Goal: Task Accomplishment & Management: Manage account settings

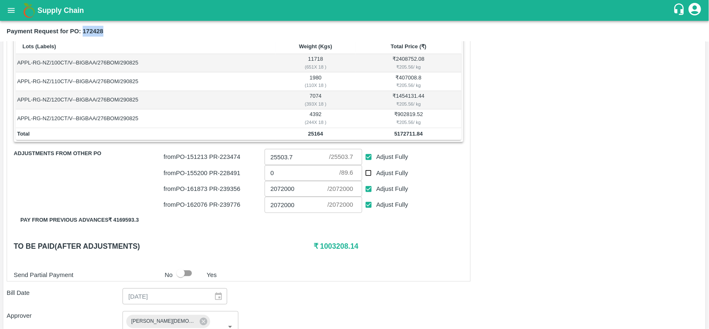
scroll to position [144, 0]
click at [111, 44] on th "Lots (Labels)" at bounding box center [146, 46] width 260 height 15
click at [91, 30] on b "Payment Request for PO: 172428" at bounding box center [55, 31] width 97 height 7
copy b "172428"
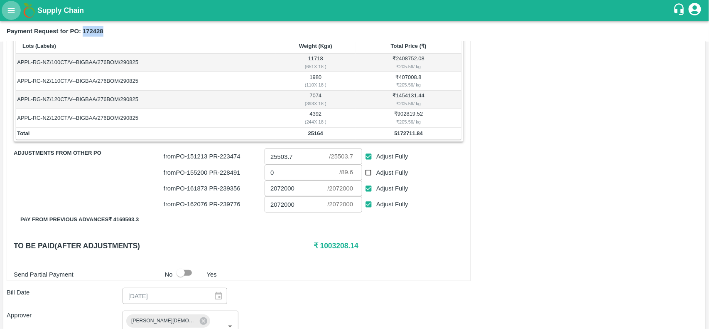
click at [8, 15] on button "open drawer" at bounding box center [11, 10] width 19 height 19
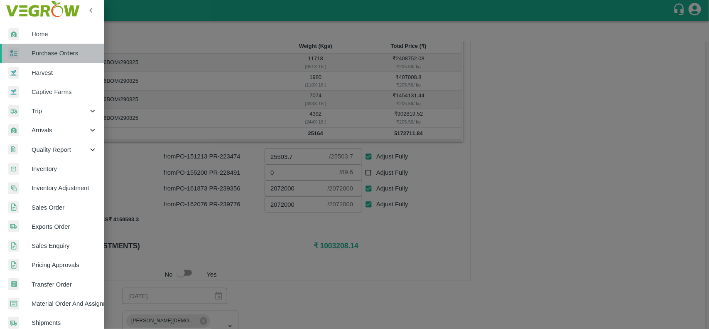
click at [54, 49] on span "Purchase Orders" at bounding box center [65, 53] width 66 height 9
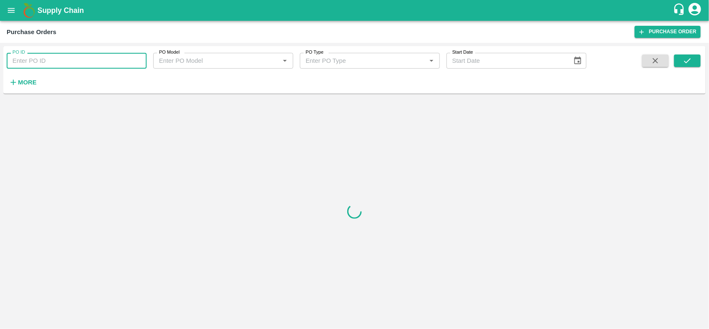
click at [47, 59] on input "PO ID" at bounding box center [77, 61] width 140 height 16
type input "v"
paste input "text"
type input "172428"
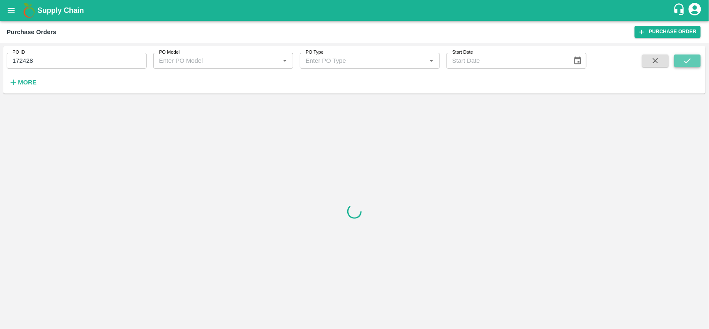
click at [696, 59] on button "submit" at bounding box center [687, 60] width 27 height 12
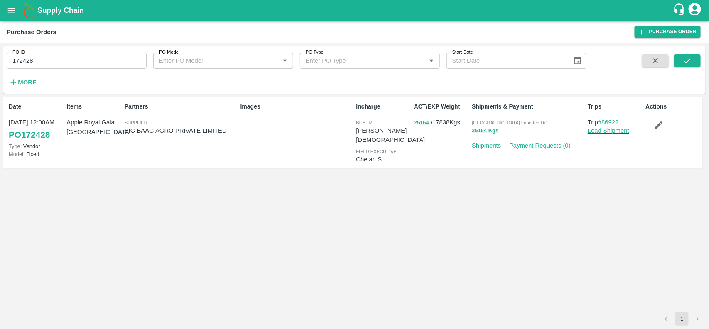
click at [413, 121] on div "ACT/EXP Weight 25164 / 17838 Kgs" at bounding box center [440, 132] width 58 height 66
click at [419, 122] on button "25164" at bounding box center [421, 123] width 15 height 10
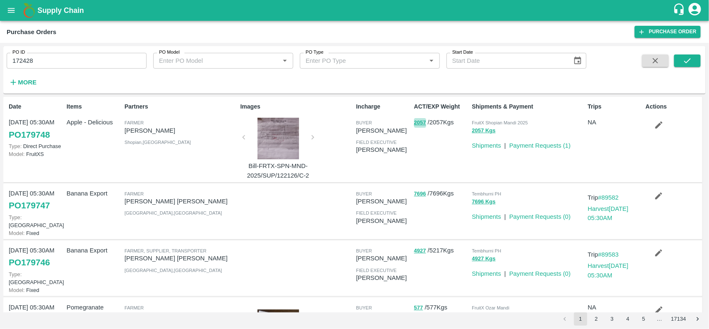
click at [419, 122] on button "2057" at bounding box center [420, 123] width 12 height 10
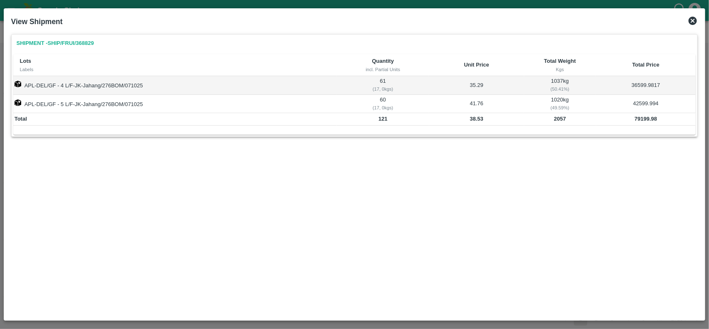
click at [694, 16] on icon at bounding box center [693, 21] width 10 height 10
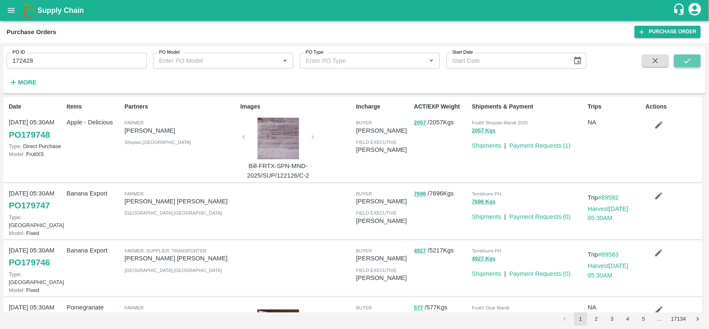
click at [679, 61] on button "submit" at bounding box center [687, 60] width 27 height 12
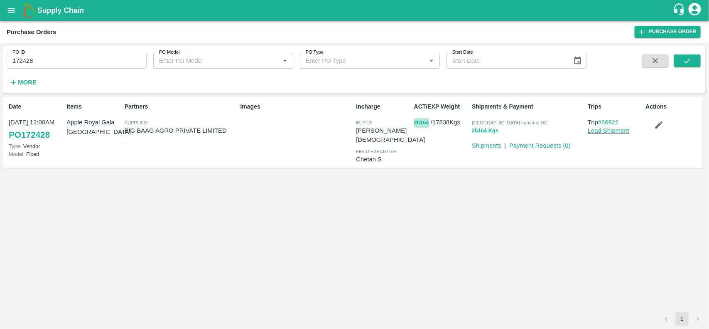
click at [424, 123] on button "25164" at bounding box center [421, 123] width 15 height 10
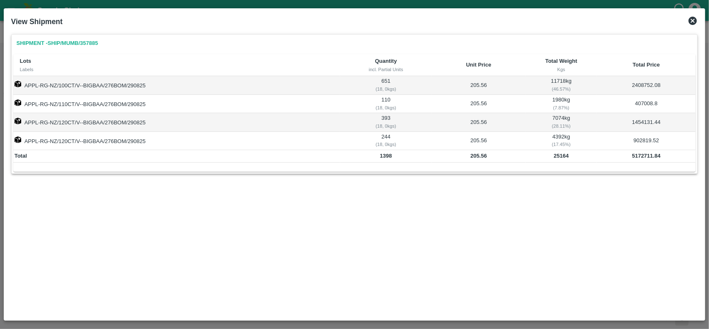
click at [697, 23] on icon at bounding box center [693, 21] width 10 height 10
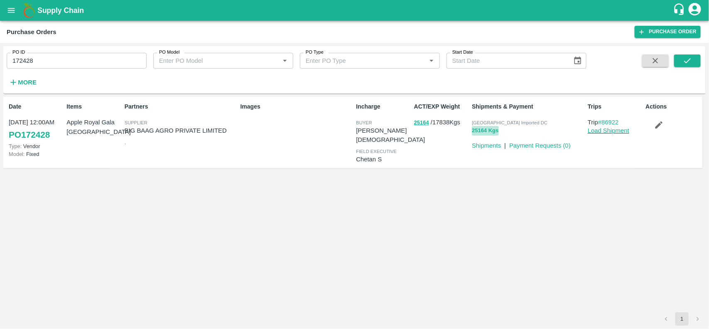
click at [474, 133] on button "25164 Kgs" at bounding box center [485, 131] width 27 height 10
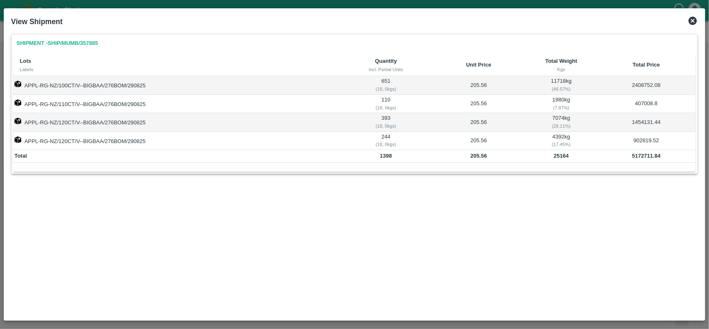
click at [693, 25] on icon at bounding box center [693, 21] width 10 height 10
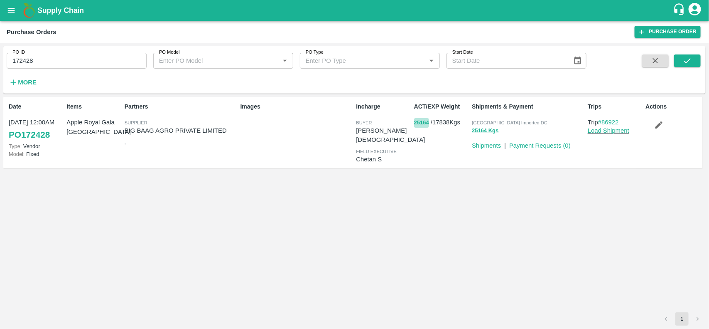
click at [424, 119] on button "25164" at bounding box center [421, 123] width 15 height 10
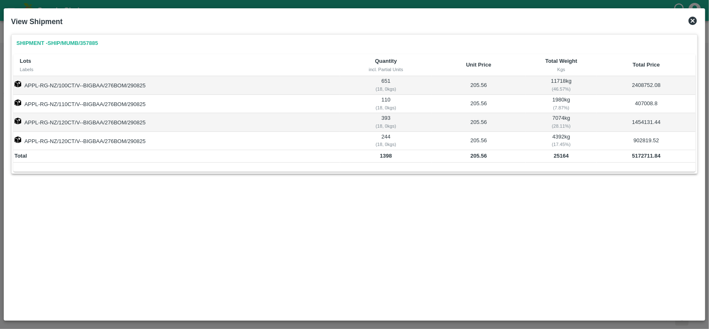
click at [689, 25] on icon at bounding box center [693, 21] width 10 height 10
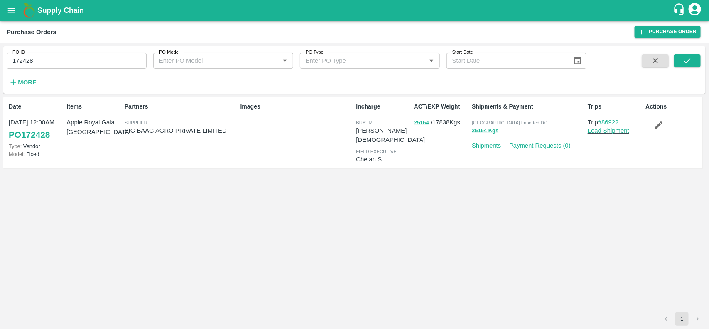
click at [545, 145] on link "Payment Requests ( 0 )" at bounding box center [539, 145] width 61 height 7
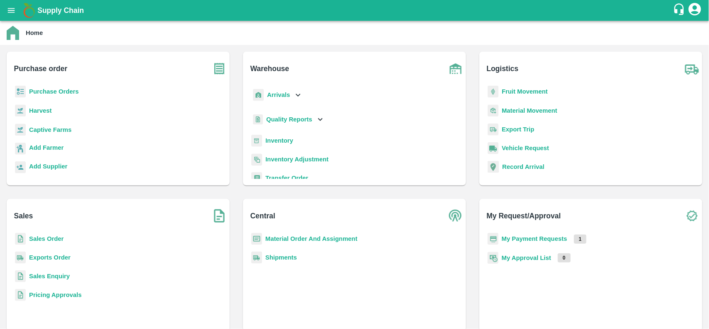
click at [518, 238] on b "My Payment Requests" at bounding box center [535, 238] width 66 height 7
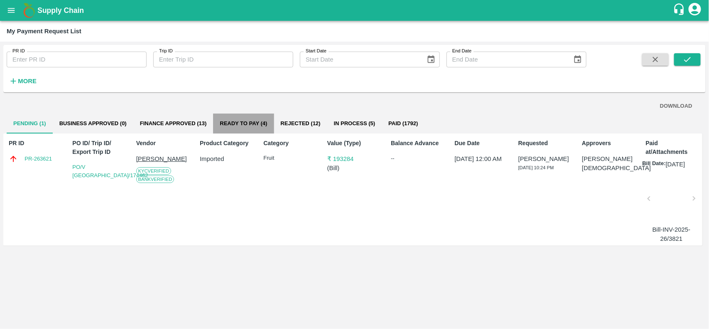
click at [255, 125] on button "Ready To Pay (4)" at bounding box center [243, 123] width 61 height 20
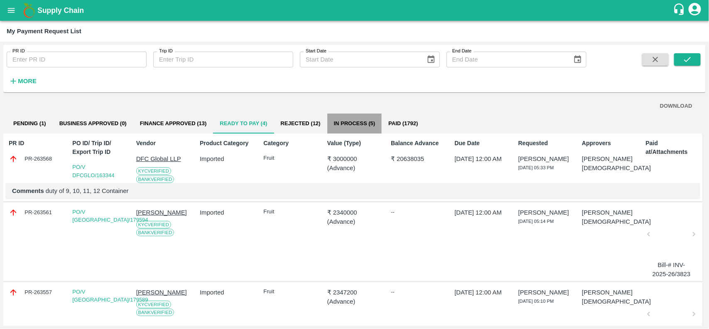
click at [367, 119] on button "In Process (5)" at bounding box center [354, 123] width 55 height 20
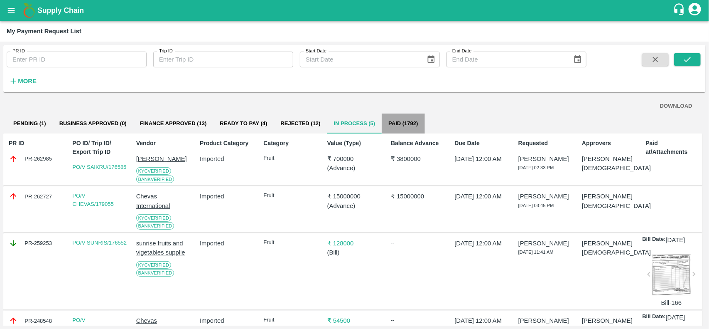
click at [405, 127] on button "Paid (1792)" at bounding box center [403, 123] width 43 height 20
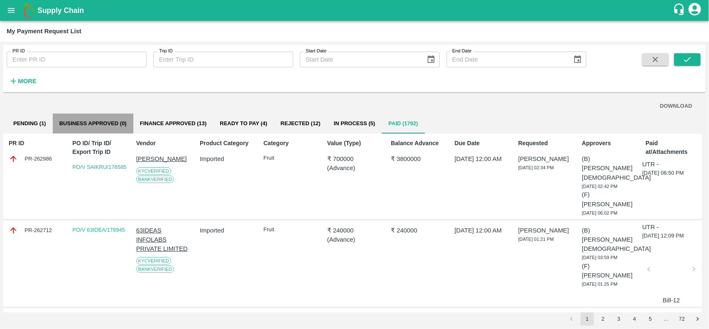
click at [104, 120] on button "Business Approved (0)" at bounding box center [93, 123] width 81 height 20
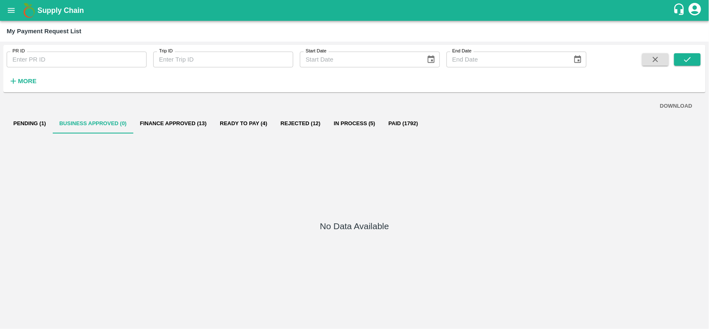
click at [34, 123] on button "Pending (1)" at bounding box center [30, 123] width 46 height 20
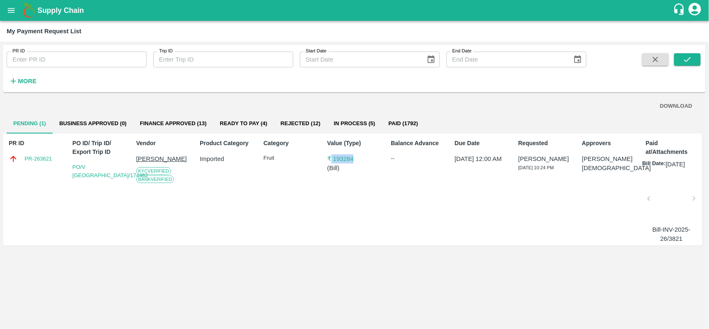
drag, startPoint x: 331, startPoint y: 152, endPoint x: 356, endPoint y: 152, distance: 25.3
click at [356, 152] on div "Value (Type) ₹ 193284 ( Bill )" at bounding box center [353, 189] width 58 height 108
click at [78, 175] on link "PO/V NARAYA/174462" at bounding box center [110, 171] width 76 height 15
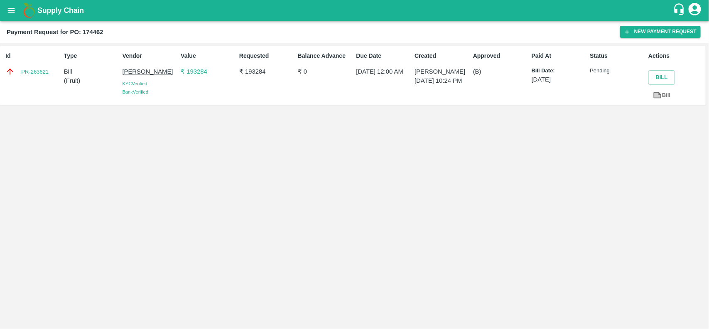
click at [192, 72] on p "₹ 193284" at bounding box center [208, 71] width 55 height 9
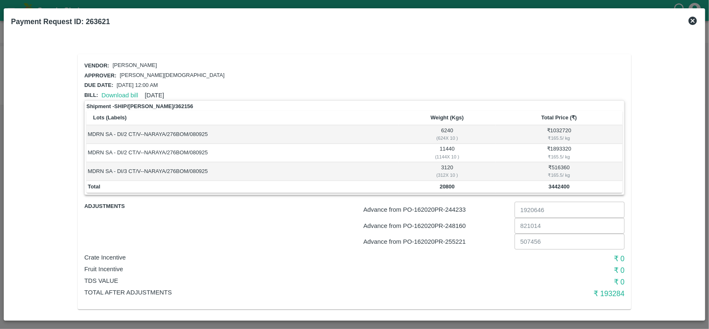
scroll to position [5, 0]
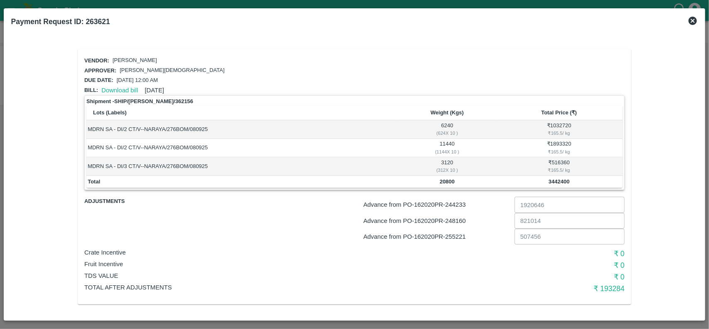
click at [688, 17] on icon at bounding box center [693, 21] width 10 height 10
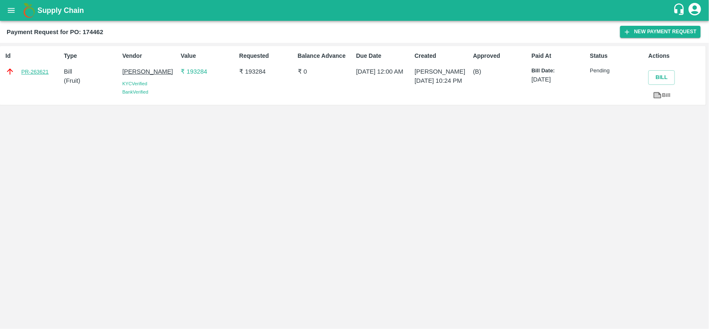
click at [34, 72] on link "PR-263621" at bounding box center [34, 72] width 27 height 8
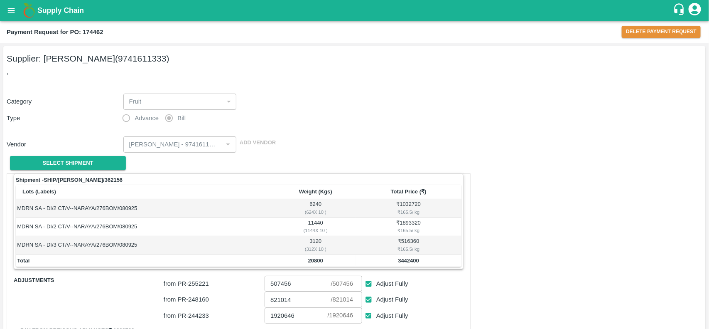
scroll to position [171, 0]
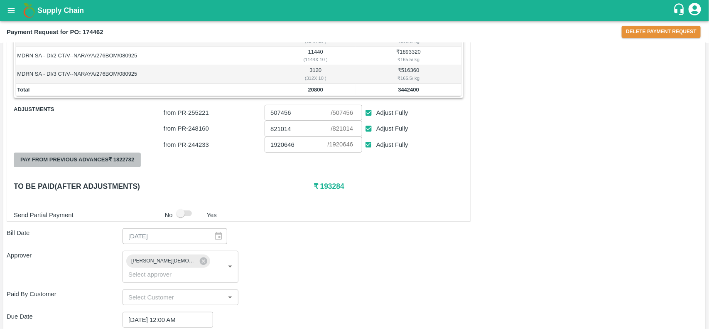
click at [107, 160] on button "Pay from previous advances ₹ 1822782" at bounding box center [77, 159] width 127 height 15
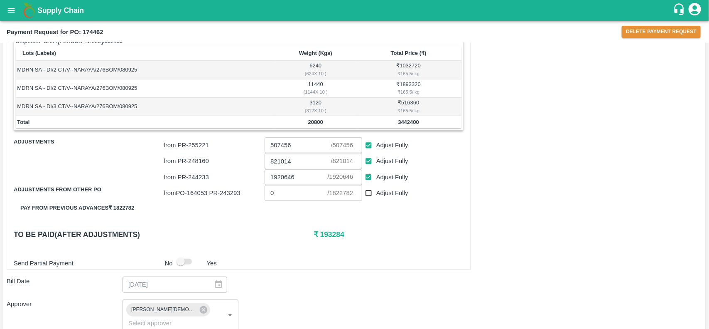
scroll to position [139, 0]
click at [321, 237] on h6 "₹ 193284" at bounding box center [389, 234] width 150 height 12
copy h6 "193284"
click at [275, 195] on input "0" at bounding box center [296, 192] width 63 height 16
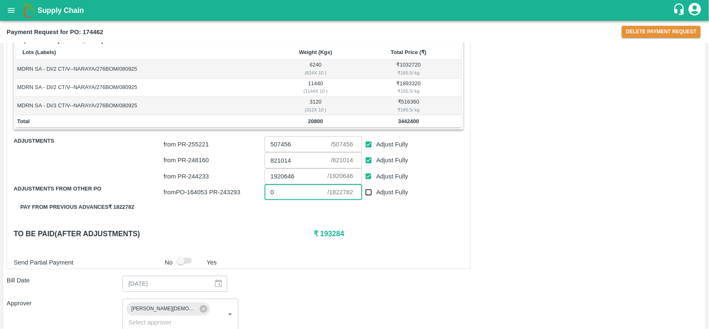
paste input "193284"
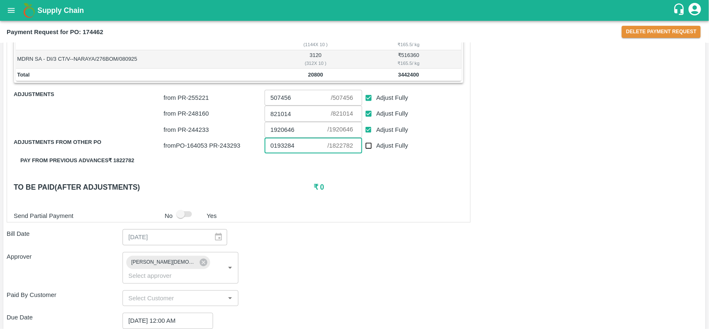
scroll to position [187, 0]
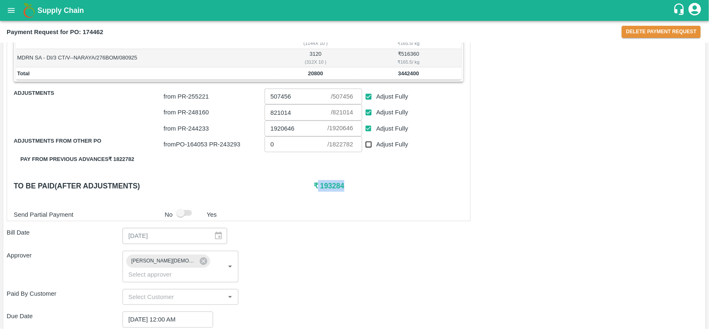
drag, startPoint x: 316, startPoint y: 186, endPoint x: 353, endPoint y: 189, distance: 37.1
click at [353, 189] on h6 "₹ 193284" at bounding box center [389, 186] width 150 height 12
copy h6 "193284"
click at [290, 144] on input "0" at bounding box center [296, 144] width 63 height 16
paste input "193284"
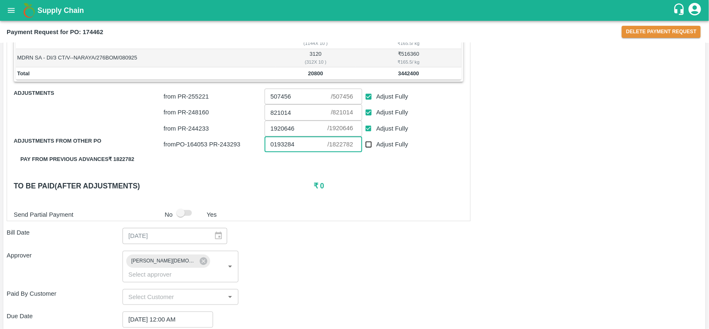
scroll to position [331, 0]
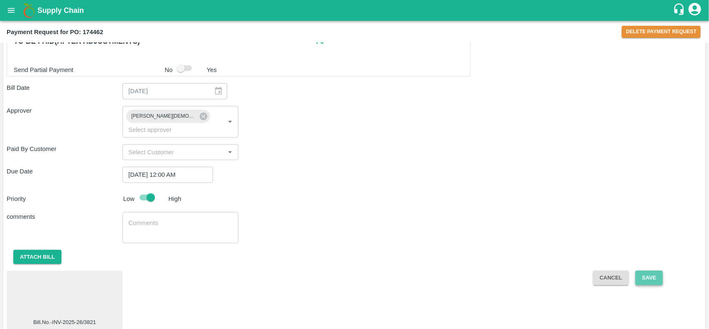
click at [655, 270] on button "Save" at bounding box center [648, 277] width 27 height 15
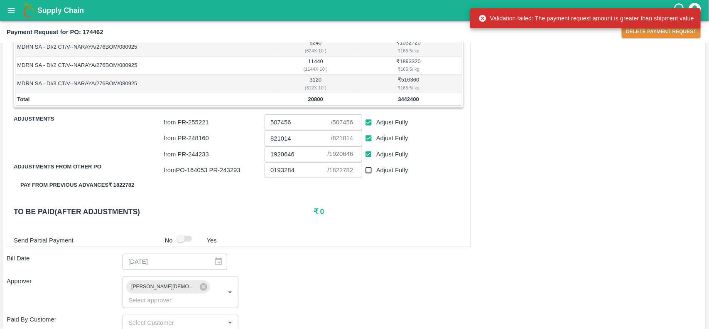
scroll to position [160, 0]
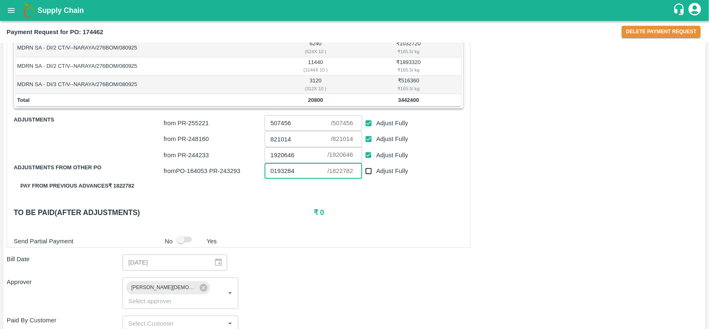
click at [273, 170] on input "0193284" at bounding box center [296, 171] width 63 height 16
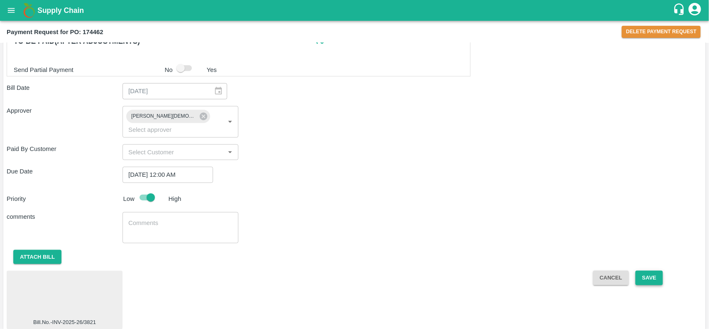
type input "193284"
click at [644, 270] on button "Save" at bounding box center [648, 277] width 27 height 15
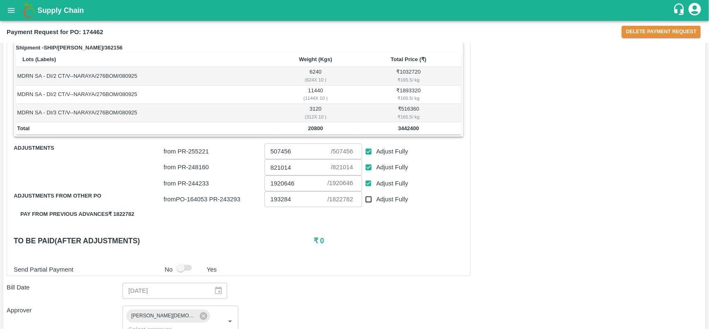
scroll to position [118, 0]
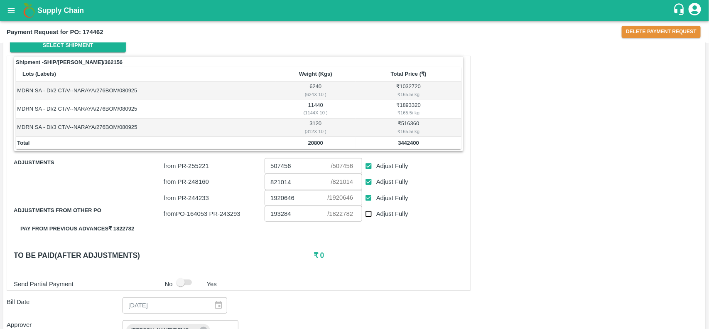
click at [366, 210] on input "Adjust Fully" at bounding box center [368, 213] width 15 height 15
checkbox input "true"
type input "1822782"
click at [366, 210] on input "Adjust Fully" at bounding box center [368, 213] width 15 height 15
checkbox input "false"
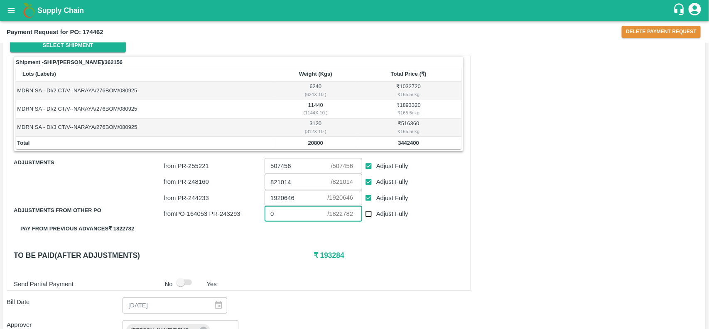
click at [292, 209] on input "0" at bounding box center [296, 214] width 63 height 16
type input "0193284"
click at [372, 167] on input "Adjust Fully" at bounding box center [368, 165] width 15 height 15
checkbox input "false"
type input "0"
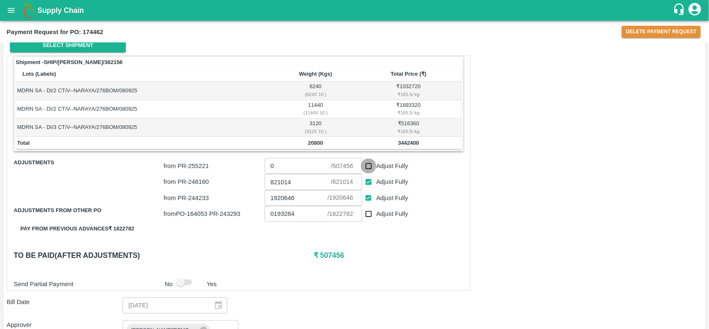
click at [368, 167] on input "Adjust Fully" at bounding box center [368, 165] width 15 height 15
checkbox input "true"
type input "507456"
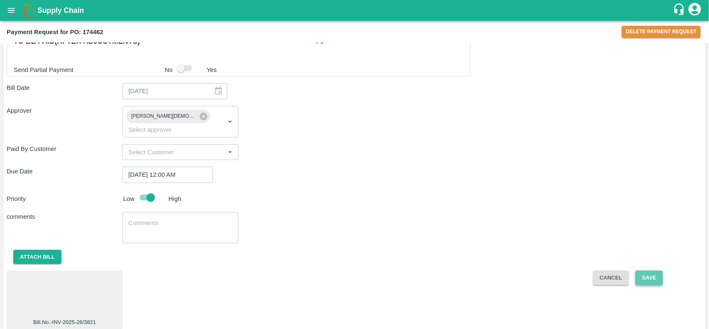
click at [645, 270] on button "Save" at bounding box center [648, 277] width 27 height 15
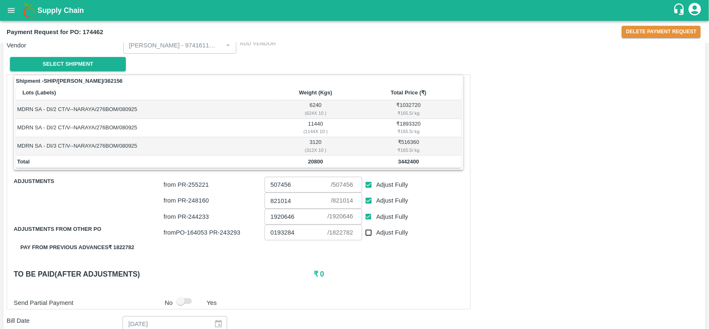
scroll to position [101, 0]
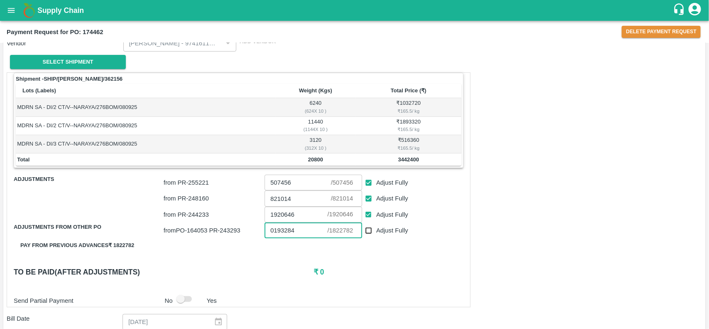
click at [304, 223] on input "0193284" at bounding box center [296, 230] width 63 height 16
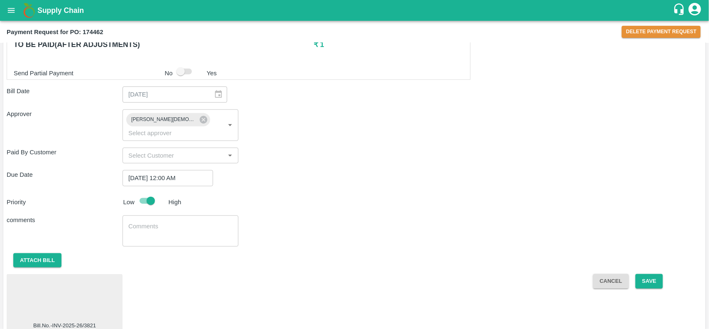
scroll to position [331, 0]
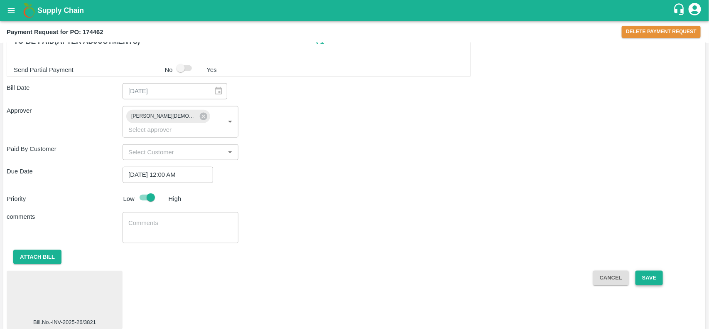
type input "0193283"
click at [655, 270] on button "Save" at bounding box center [648, 277] width 27 height 15
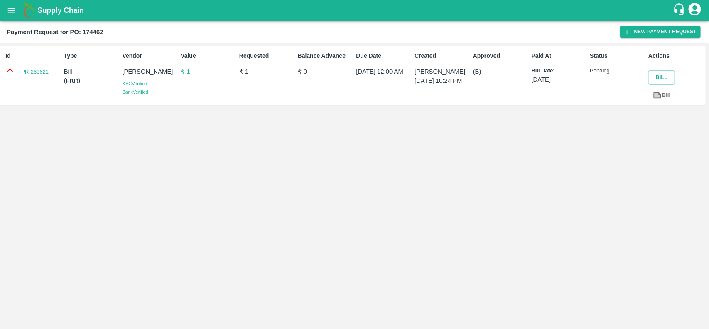
click at [40, 71] on link "PR-263621" at bounding box center [34, 72] width 27 height 8
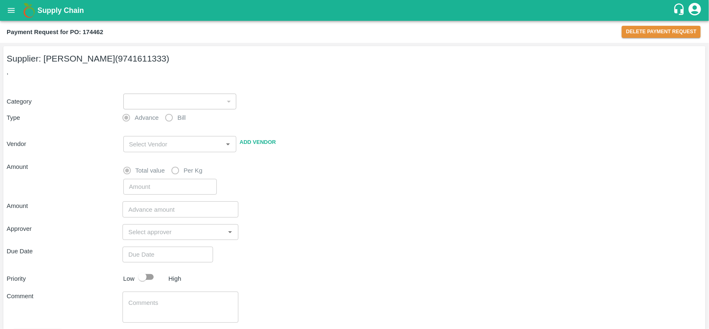
type input "1"
radio input "false"
radio input "true"
type input "[PERSON_NAME] - 9741611333(Supplier)"
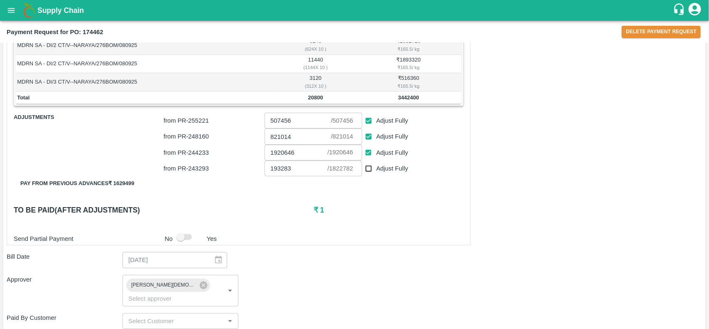
scroll to position [165, 0]
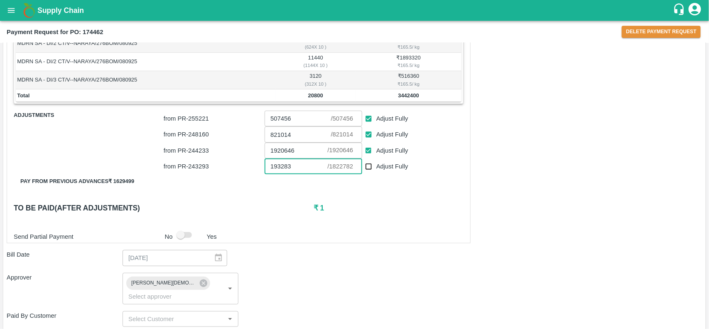
click at [308, 173] on input "193283" at bounding box center [296, 166] width 63 height 16
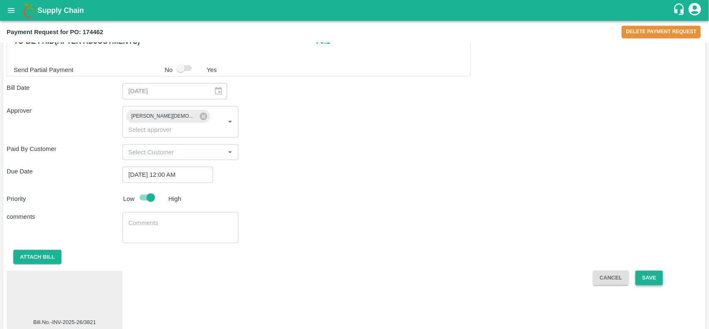
type input "193283.9"
click at [657, 270] on button "Save" at bounding box center [648, 277] width 27 height 15
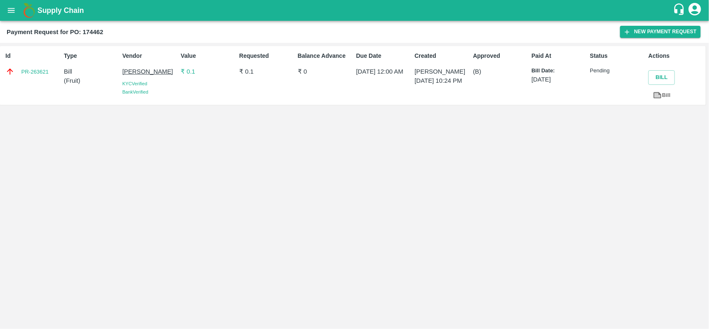
drag, startPoint x: 54, startPoint y: 14, endPoint x: 432, endPoint y: 153, distance: 402.4
click at [432, 153] on div "Id PR-263621 Type Bill ( Fruit ) Vendor [PERSON_NAME] KYC Verified Bank Verifie…" at bounding box center [354, 186] width 709 height 286
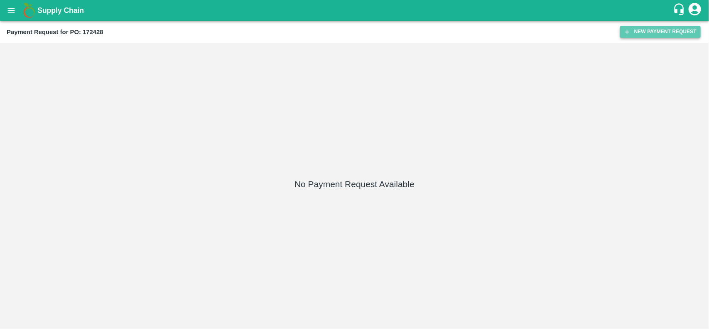
click at [649, 28] on button "New Payment Request" at bounding box center [660, 32] width 81 height 12
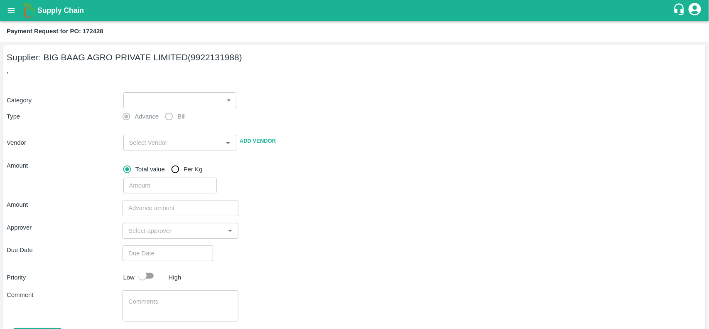
click at [165, 102] on body "Supply Chain Payment Request for PO: 172428 Supplier: BIG BAAG AGRO PRIVATE LIM…" at bounding box center [354, 164] width 709 height 329
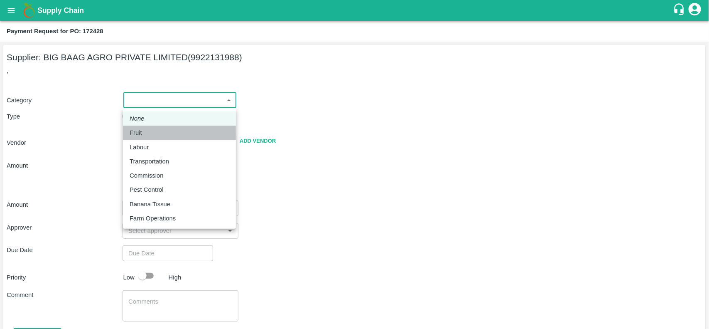
click at [125, 127] on li "Fruit" at bounding box center [179, 132] width 113 height 14
type input "1"
type input "BIG BAAG AGRO PRIVATE LIMITED - 9922131988(Supplier)"
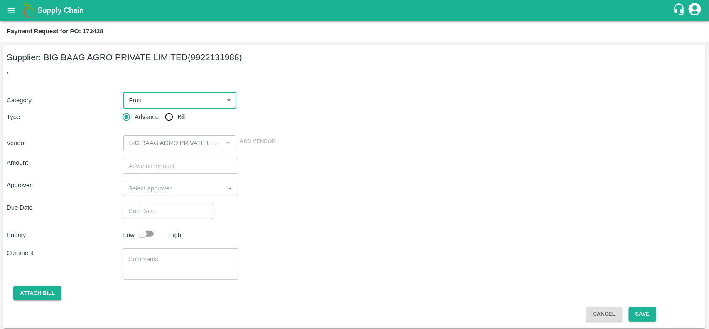
click at [167, 116] on input "Bill" at bounding box center [169, 116] width 17 height 17
radio input "true"
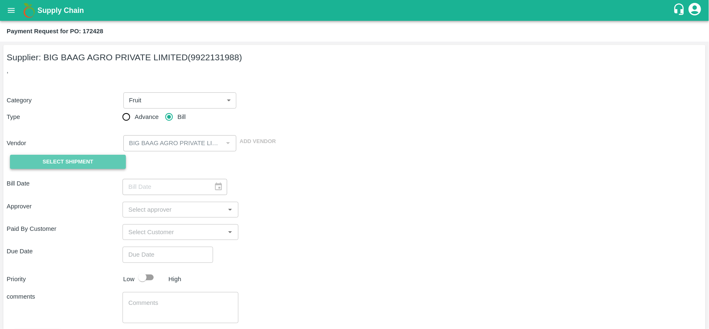
click at [96, 158] on button "Select Shipment" at bounding box center [68, 162] width 116 height 15
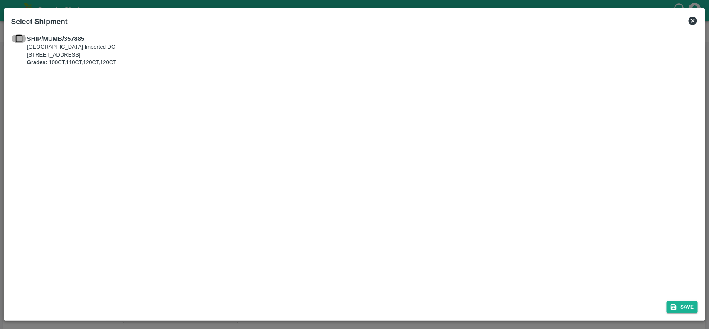
click at [20, 37] on input "checkbox" at bounding box center [19, 38] width 16 height 9
checkbox input "true"
click at [684, 307] on button "Save" at bounding box center [683, 307] width 32 height 12
type input "[DATE]"
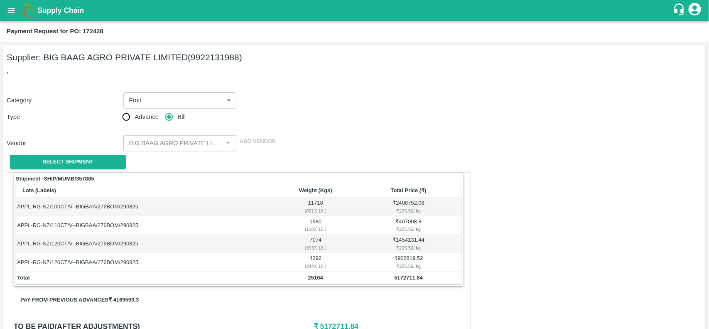
click at [10, 14] on icon "open drawer" at bounding box center [11, 10] width 9 height 9
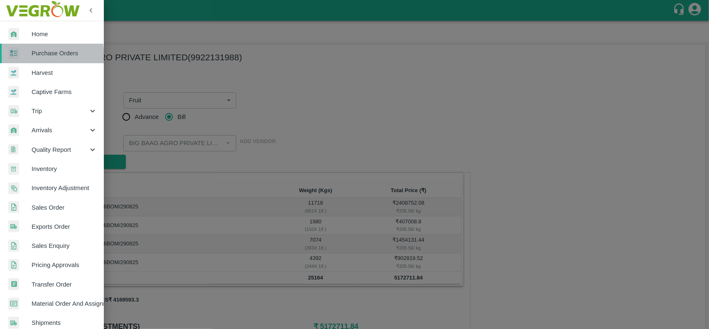
click at [34, 56] on span "Purchase Orders" at bounding box center [65, 53] width 66 height 9
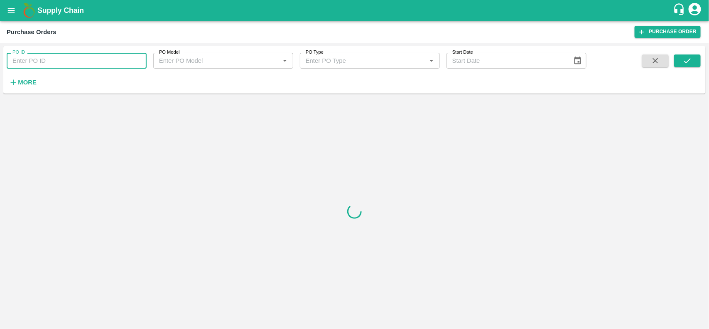
click at [29, 61] on input "PO ID" at bounding box center [77, 61] width 140 height 16
paste input "177921"
type input "177921"
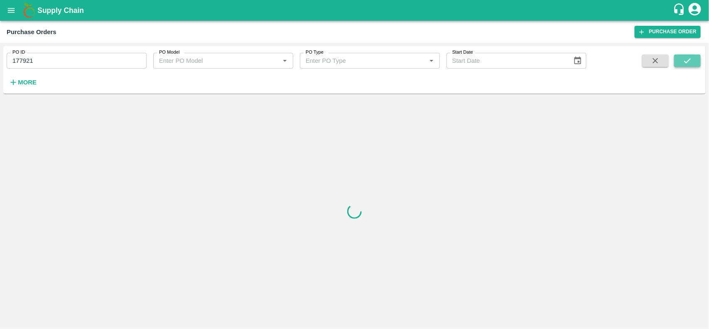
click at [684, 64] on icon "submit" at bounding box center [687, 60] width 9 height 9
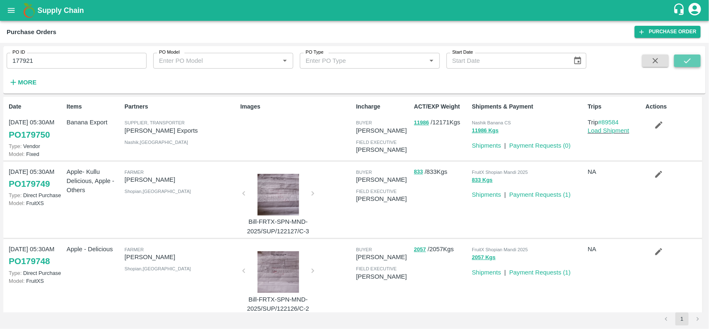
click at [686, 56] on icon "submit" at bounding box center [687, 60] width 9 height 9
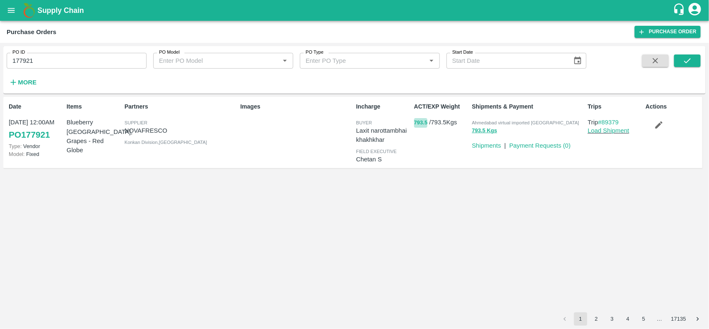
click at [422, 121] on button "793.5" at bounding box center [421, 123] width 14 height 10
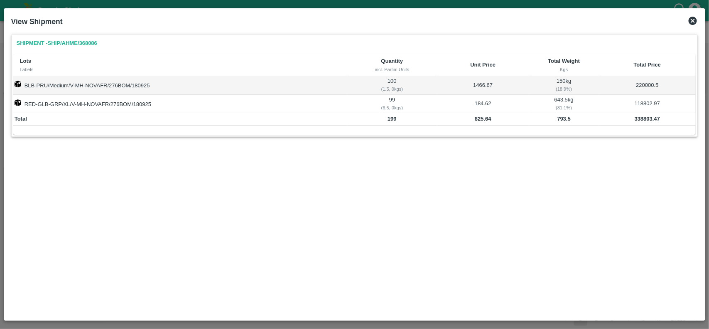
click at [689, 16] on icon at bounding box center [693, 21] width 10 height 10
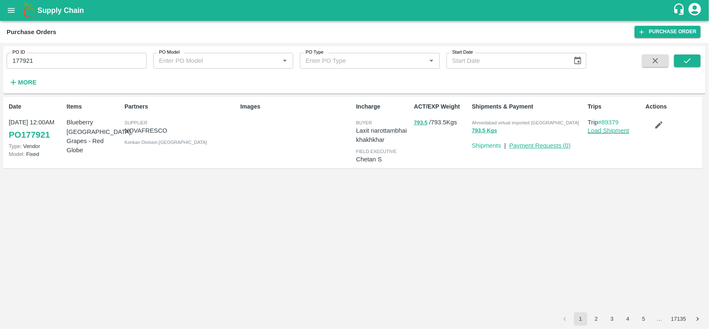
click at [549, 145] on link "Payment Requests ( 0 )" at bounding box center [539, 145] width 61 height 7
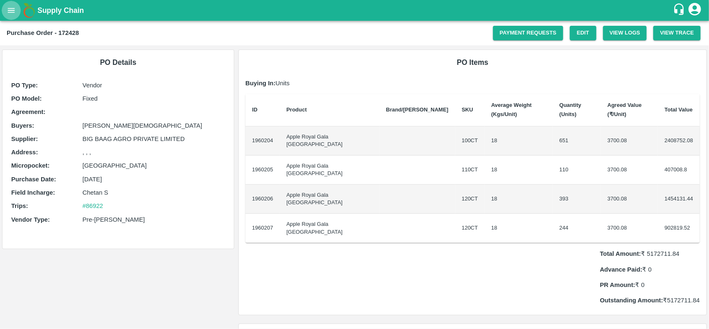
click at [10, 7] on icon "open drawer" at bounding box center [11, 10] width 9 height 9
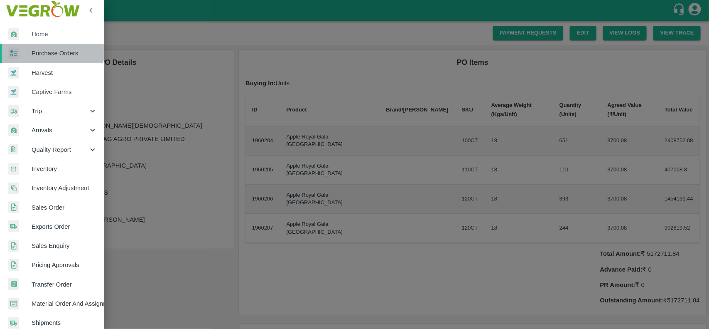
click at [49, 46] on link "Purchase Orders" at bounding box center [52, 53] width 104 height 19
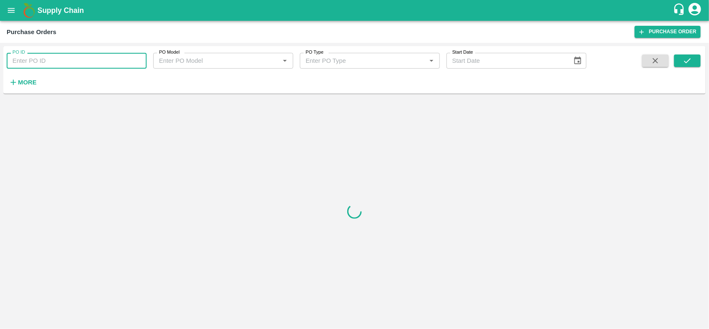
click at [32, 55] on input "PO ID" at bounding box center [77, 61] width 140 height 16
paste input "170458"
type input "170458"
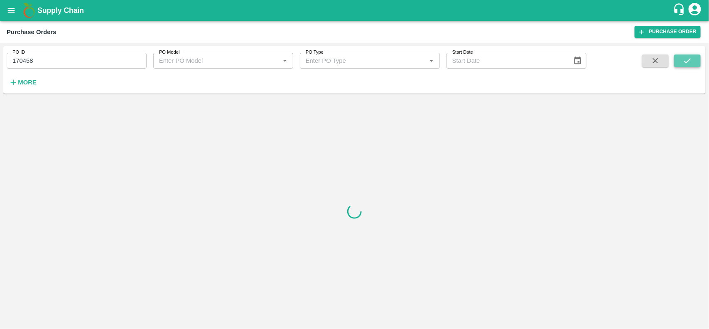
click at [692, 54] on button "submit" at bounding box center [687, 60] width 27 height 12
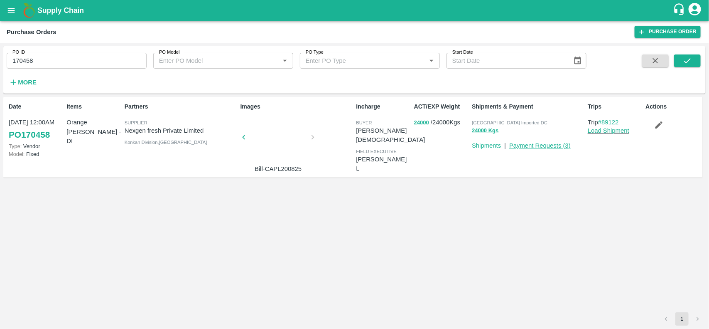
click at [554, 146] on link "Payment Requests ( 3 )" at bounding box center [539, 145] width 61 height 7
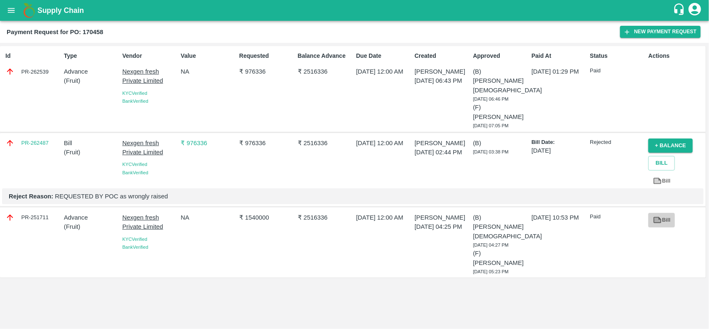
click at [661, 213] on link "Bill" at bounding box center [661, 220] width 27 height 15
click at [667, 213] on link "Bill" at bounding box center [661, 220] width 27 height 15
click at [650, 29] on button "New Payment Request" at bounding box center [660, 32] width 81 height 12
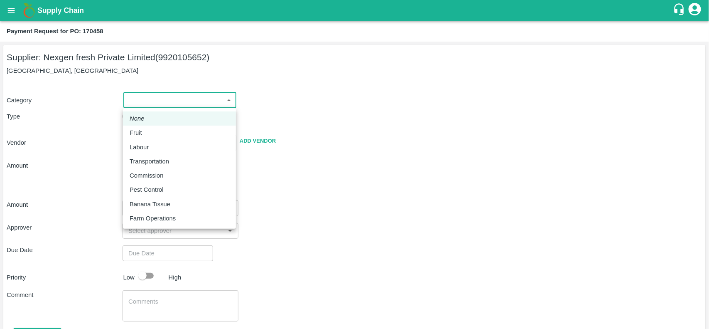
click at [212, 106] on body "Supply Chain Payment Request for PO: 170458 Supplier: Nexgen fresh Private Limi…" at bounding box center [354, 164] width 709 height 329
click at [152, 131] on div "Fruit" at bounding box center [180, 132] width 100 height 9
type input "1"
type input "Nexgen fresh Private Limited - 9920105652(Supplier)"
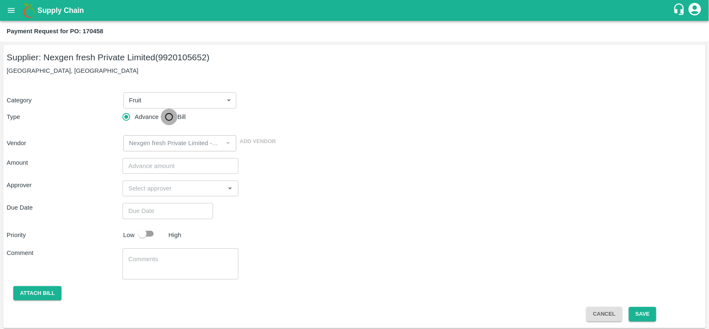
click at [164, 119] on input "Bill" at bounding box center [169, 116] width 17 height 17
radio input "true"
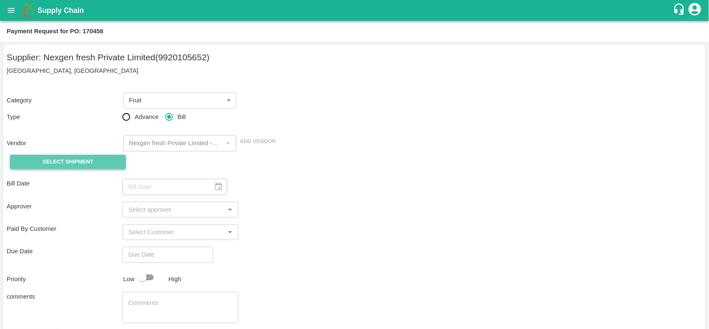
click at [78, 159] on span "Select Shipment" at bounding box center [68, 162] width 51 height 10
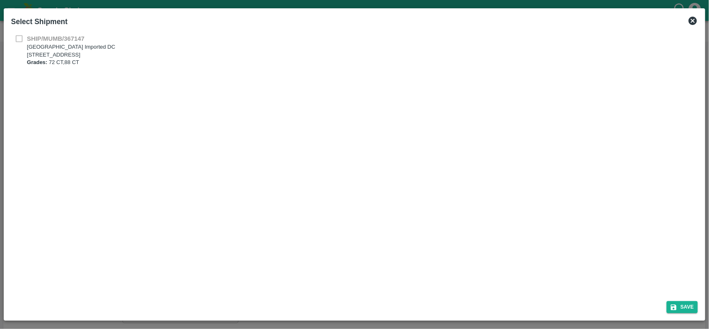
click at [20, 42] on div "SHIP/MUMB/367147 Mumbai Imported DC A-126 office no-4 Navi Mumbai , A-126 offic…" at bounding box center [354, 50] width 687 height 32
click at [690, 21] on icon at bounding box center [693, 21] width 8 height 8
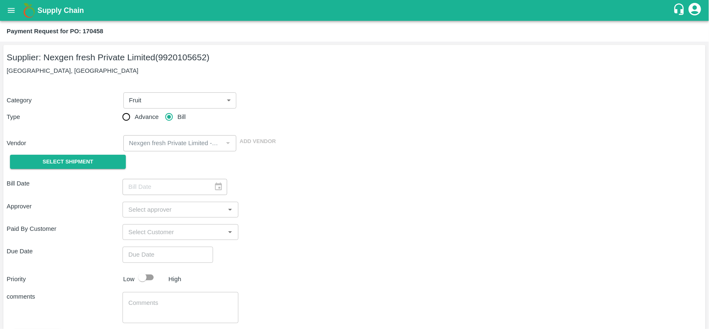
click at [92, 30] on b "Payment Request for PO: 170458" at bounding box center [55, 31] width 97 height 7
copy b "170458"
click at [12, 9] on icon "open drawer" at bounding box center [11, 10] width 7 height 5
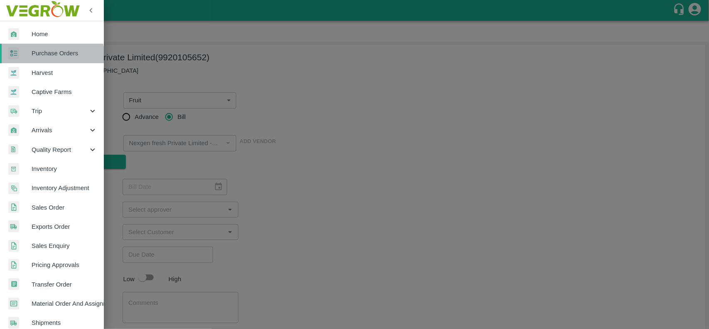
click at [47, 59] on link "Purchase Orders" at bounding box center [52, 53] width 104 height 19
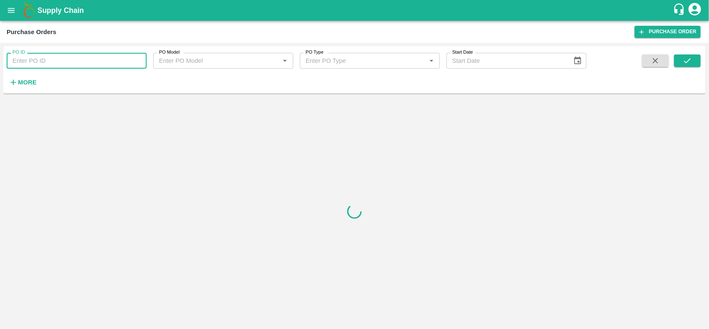
click at [28, 59] on input "PO ID" at bounding box center [77, 61] width 140 height 16
paste input "170458"
type input "170458"
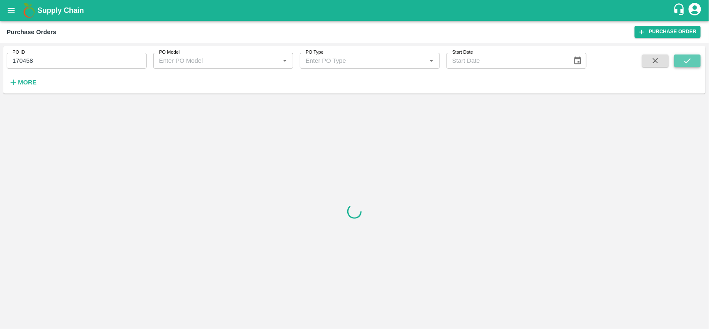
click at [688, 61] on icon "submit" at bounding box center [687, 60] width 9 height 9
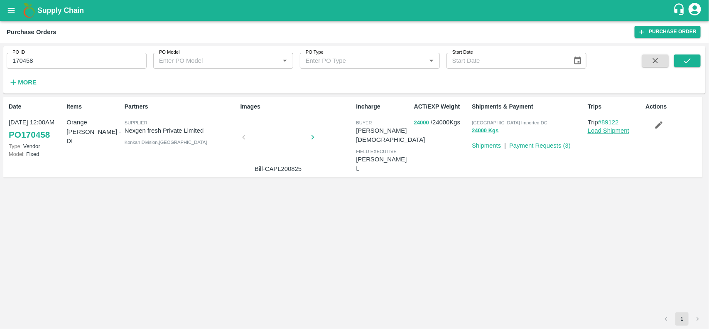
click at [597, 130] on link "Load Shipment" at bounding box center [609, 130] width 42 height 7
click at [556, 147] on link "Payment Requests ( 3 )" at bounding box center [539, 145] width 61 height 7
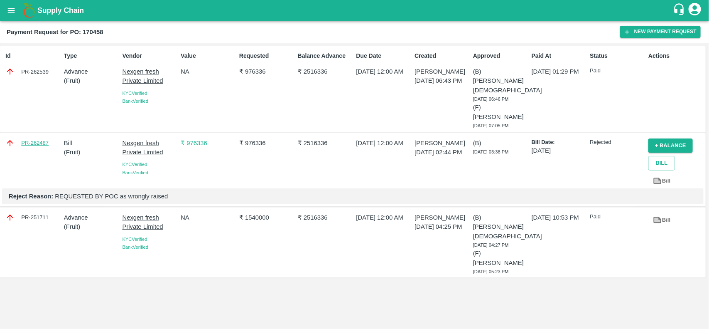
click at [30, 139] on link "PR-262487" at bounding box center [34, 143] width 27 height 8
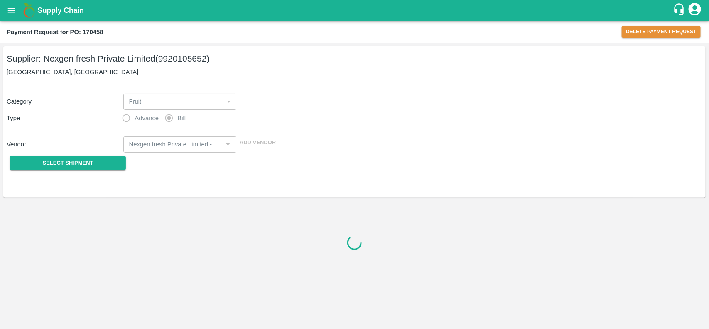
click at [636, 38] on div "Payment Request for PO: 170458 Delete Payment Request" at bounding box center [354, 32] width 709 height 22
click at [634, 31] on button "Delete Payment Request" at bounding box center [661, 32] width 79 height 12
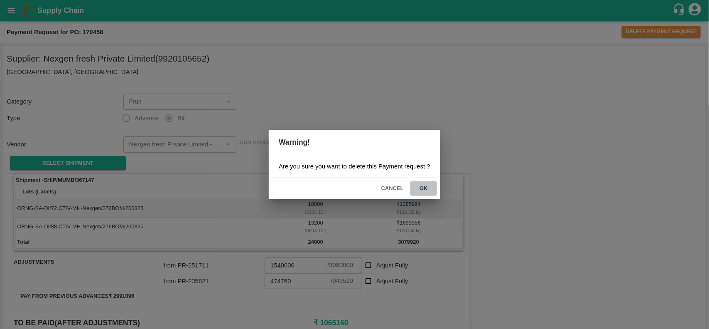
click at [420, 190] on button "ok" at bounding box center [423, 188] width 27 height 15
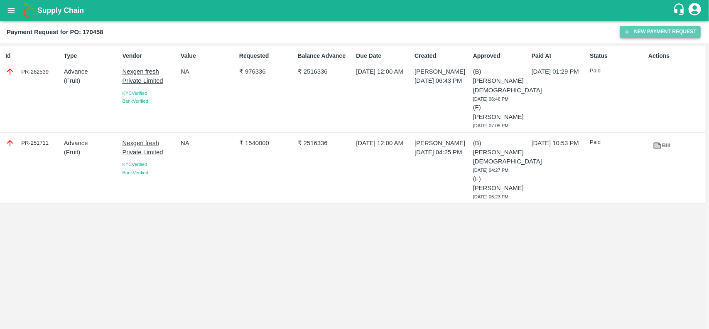
click at [665, 26] on button "New Payment Request" at bounding box center [660, 32] width 81 height 12
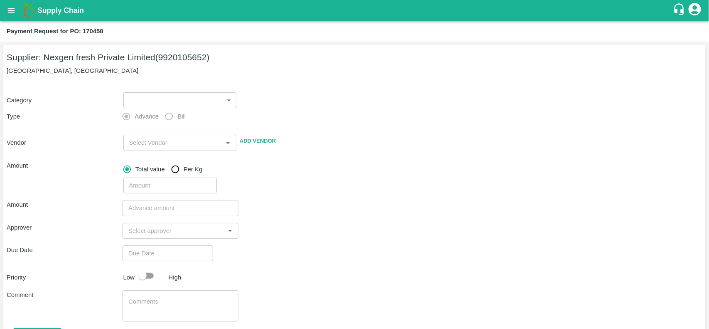
click at [148, 92] on body "Supply Chain Payment Request for PO: 170458 Supplier: Nexgen fresh Private Limi…" at bounding box center [354, 164] width 709 height 329
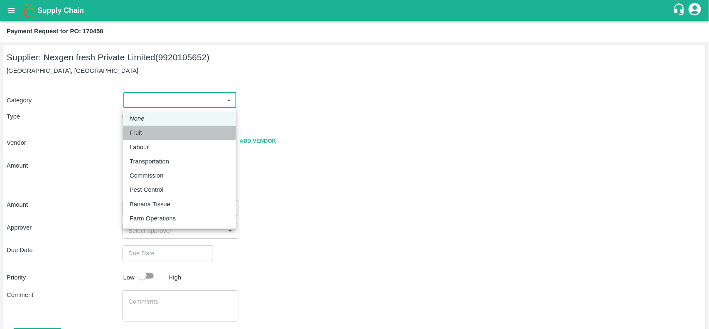
click at [142, 129] on div "Fruit" at bounding box center [138, 132] width 17 height 9
type input "1"
type input "Nexgen fresh Private Limited - 9920105652(Supplier)"
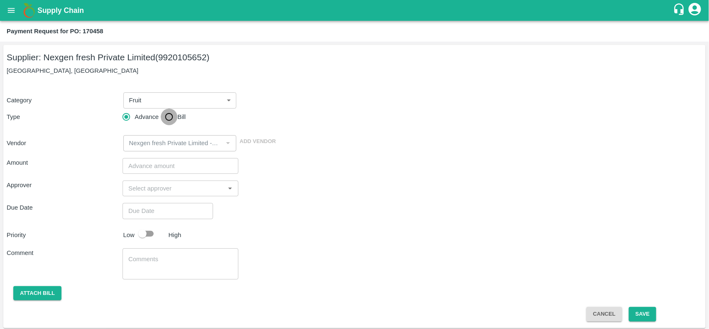
click at [164, 117] on input "Bill" at bounding box center [169, 116] width 17 height 17
radio input "true"
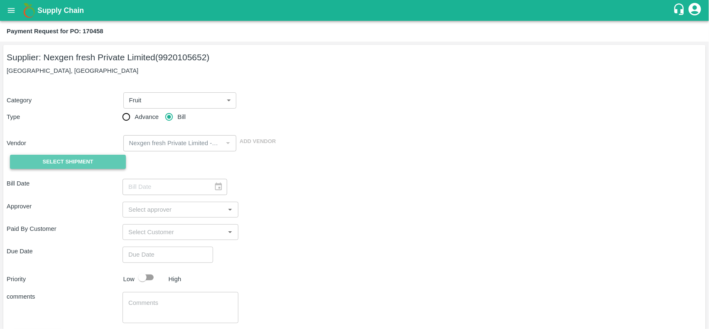
click at [38, 160] on button "Select Shipment" at bounding box center [68, 162] width 116 height 15
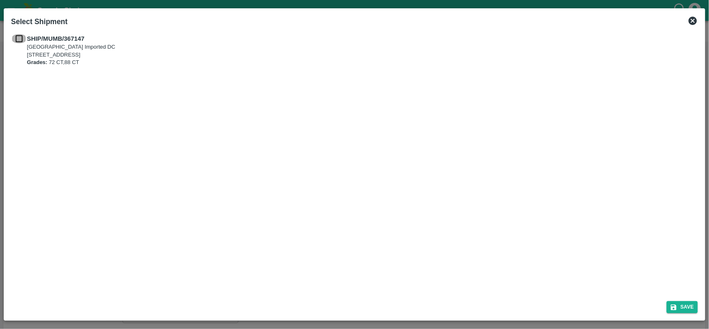
click at [18, 38] on input "checkbox" at bounding box center [19, 38] width 16 height 9
checkbox input "true"
click at [677, 299] on div "Save" at bounding box center [355, 305] width 694 height 22
click at [679, 304] on button "Save" at bounding box center [683, 307] width 32 height 12
type input "27/09/2025"
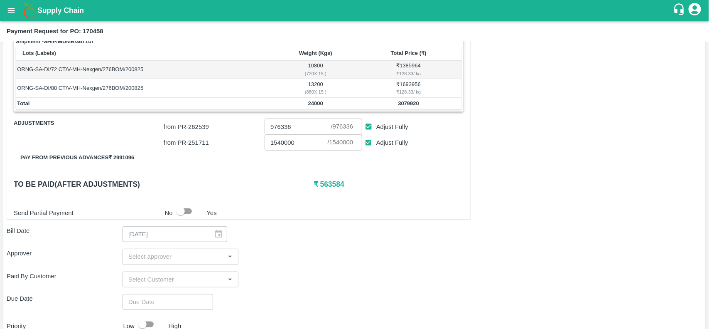
scroll to position [136, 0]
click at [157, 266] on div "Shipment - SHIP/MUMB/367147 Lots (Labels) Weight (Kgs) Total Price (₹) ORNG-SA-…" at bounding box center [355, 224] width 696 height 377
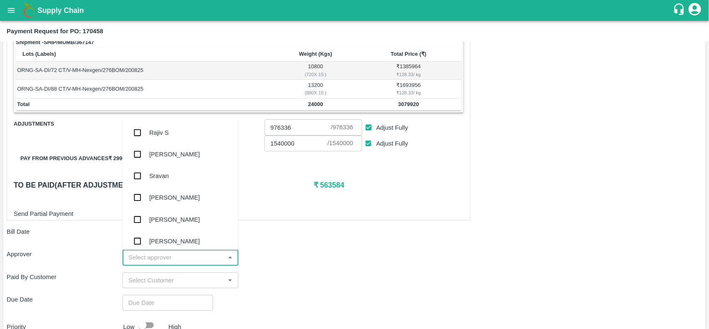
click at [149, 261] on input "input" at bounding box center [173, 257] width 97 height 11
type input "e"
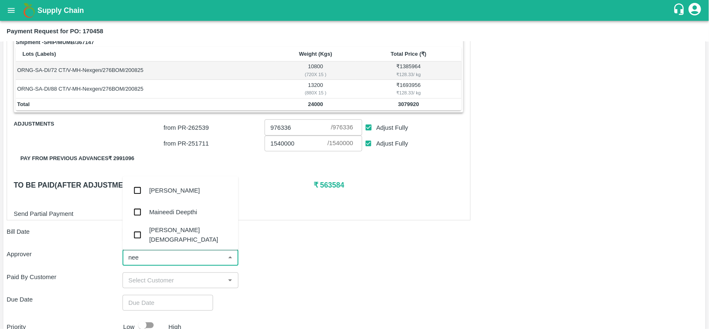
type input "neet"
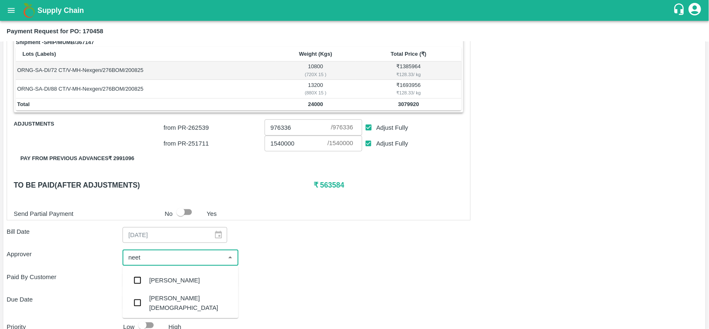
click at [147, 302] on div "[PERSON_NAME][DEMOGRAPHIC_DATA]" at bounding box center [181, 303] width 116 height 24
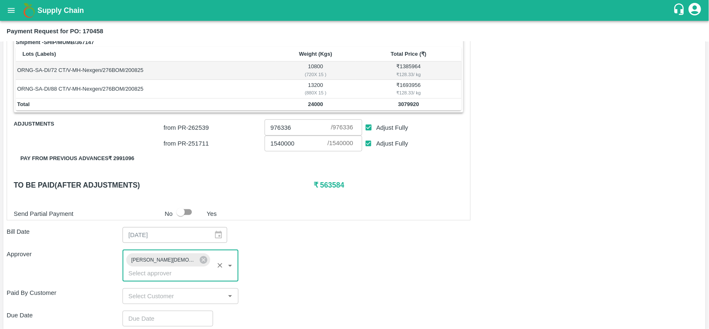
scroll to position [236, 0]
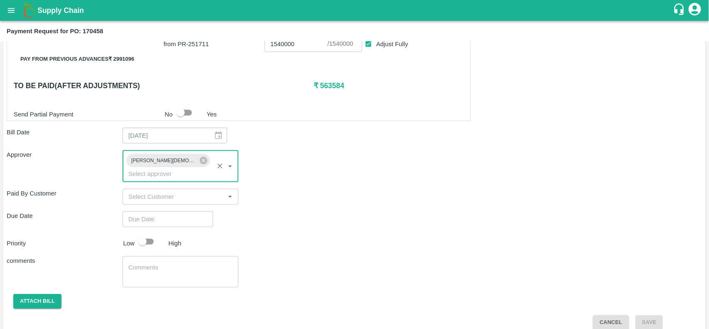
type input "DD/MM/YYYY hh:mm aa"
click at [158, 213] on input "DD/MM/YYYY hh:mm aa" at bounding box center [165, 219] width 85 height 16
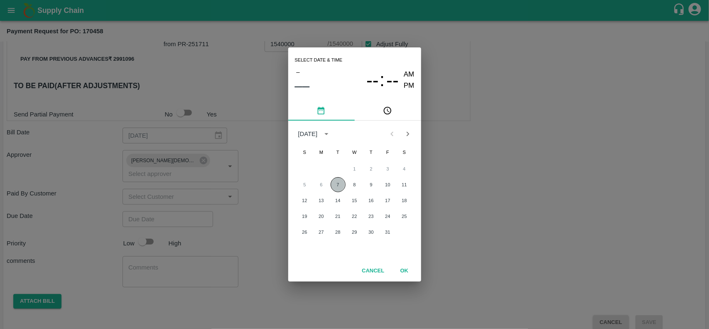
click at [332, 185] on button "7" at bounding box center [338, 184] width 15 height 15
type input "07/10/2025 12:00 AM"
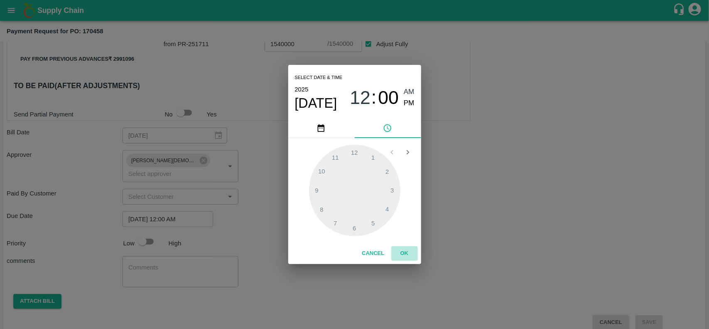
click at [408, 258] on button "OK" at bounding box center [404, 253] width 27 height 15
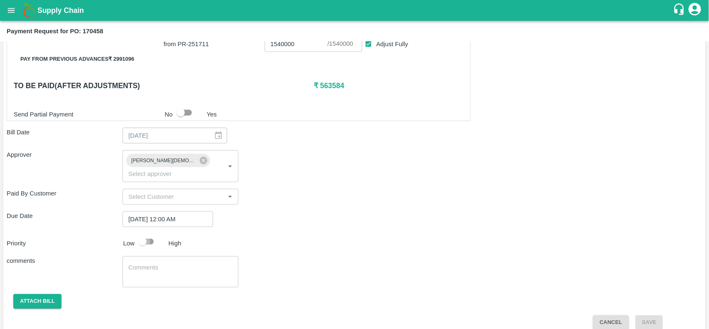
click at [147, 233] on input "checkbox" at bounding box center [142, 241] width 47 height 16
checkbox input "true"
click at [33, 294] on button "Attach bill" at bounding box center [37, 301] width 48 height 15
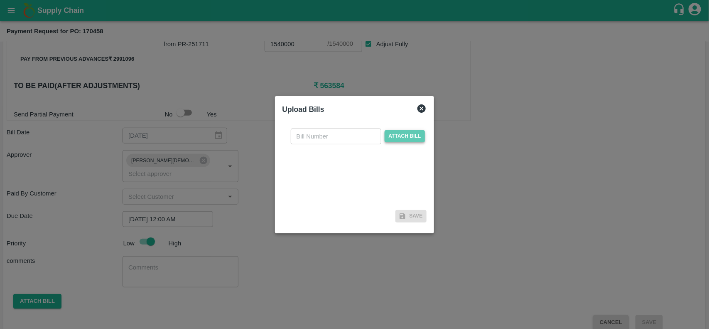
click at [385, 138] on span "Attach bill" at bounding box center [405, 136] width 41 height 12
click at [0, 0] on input "Attach bill" at bounding box center [0, 0] width 0 height 0
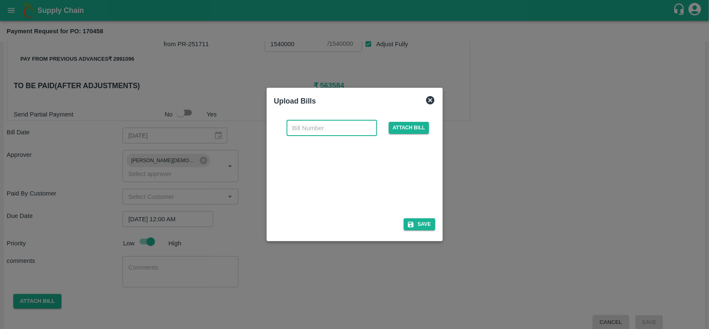
click at [303, 127] on input "text" at bounding box center [332, 128] width 91 height 16
paste input "170458"
click at [301, 129] on input "170458" at bounding box center [332, 128] width 91 height 16
paste input "CAPL200825"
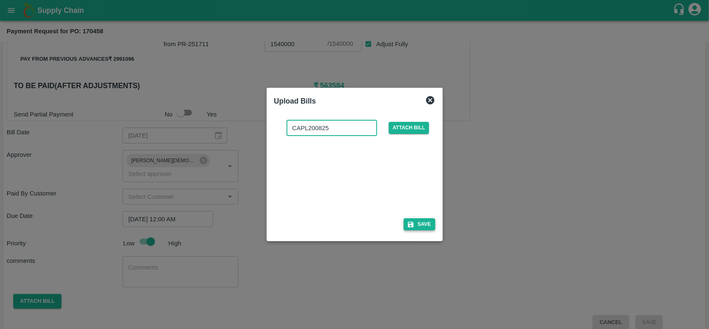
type input "CAPL200825"
click at [433, 227] on button "Save" at bounding box center [420, 224] width 32 height 12
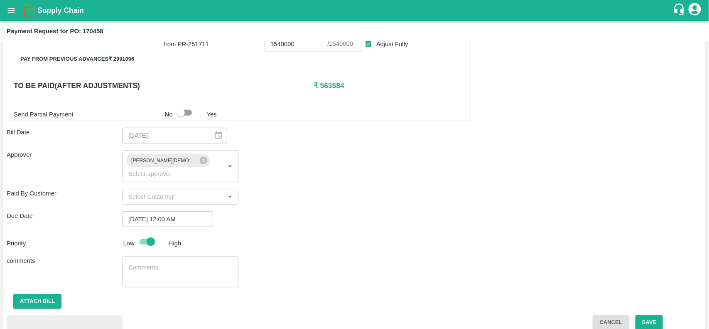
scroll to position [280, 0]
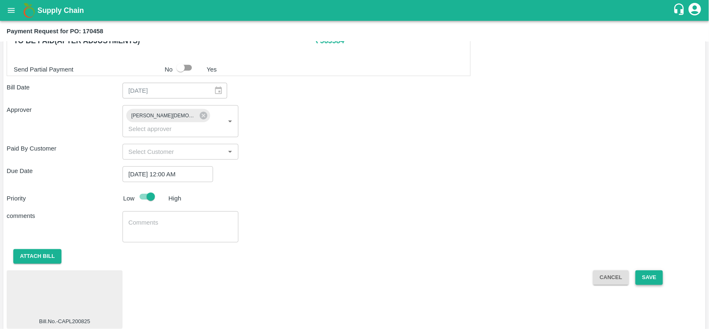
click at [645, 270] on button "Save" at bounding box center [648, 277] width 27 height 15
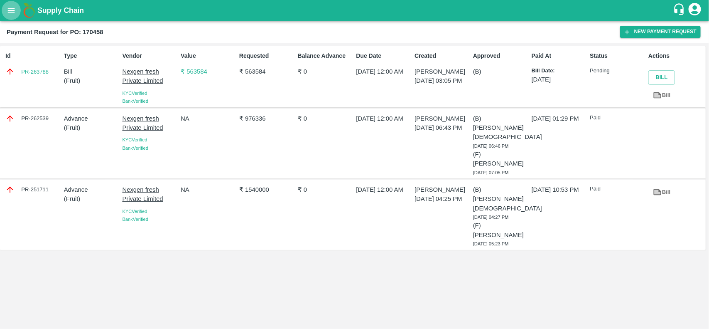
click at [5, 10] on button "open drawer" at bounding box center [11, 10] width 19 height 19
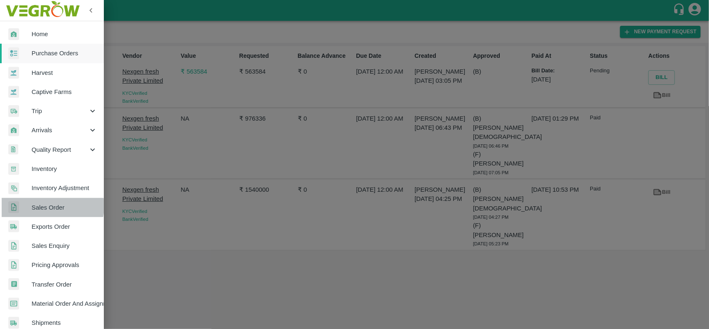
click at [46, 206] on span "Sales Order" at bounding box center [65, 207] width 66 height 9
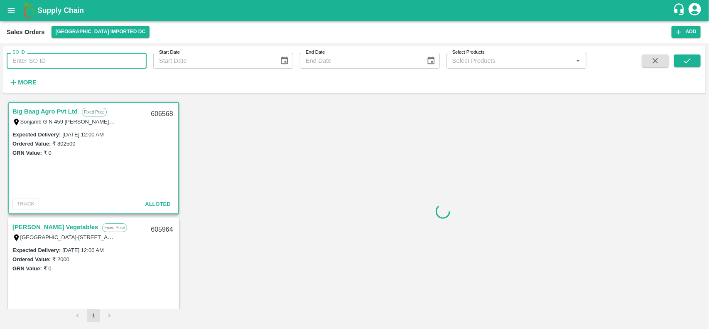
click at [48, 68] on input "SO ID" at bounding box center [77, 61] width 140 height 16
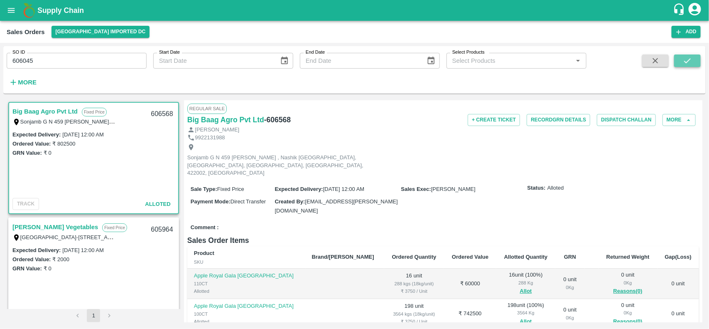
click at [682, 59] on button "submit" at bounding box center [687, 60] width 27 height 12
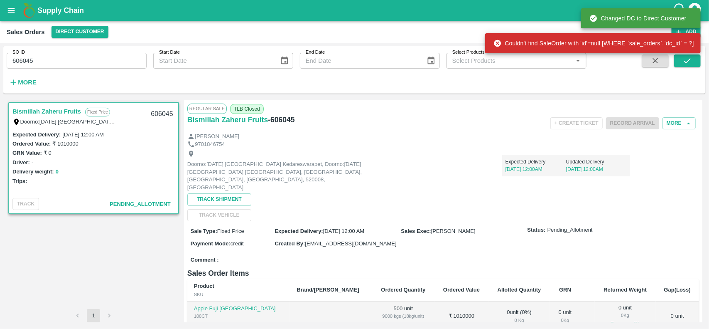
scroll to position [113, 0]
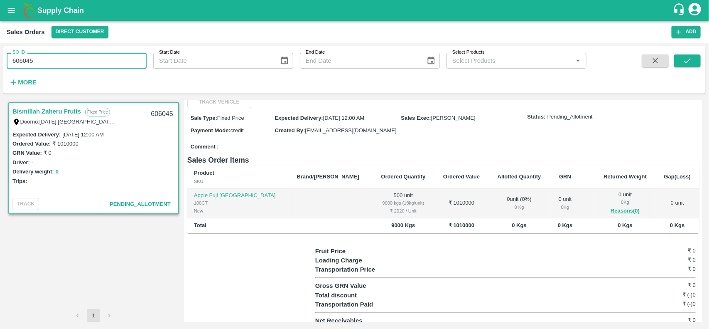
click at [49, 66] on input "606045" at bounding box center [77, 61] width 140 height 16
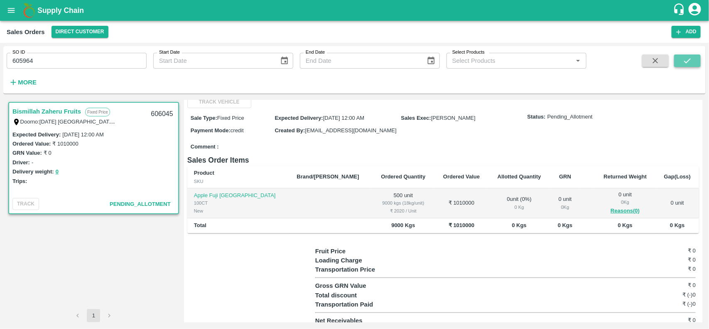
click at [692, 58] on icon "submit" at bounding box center [687, 60] width 9 height 9
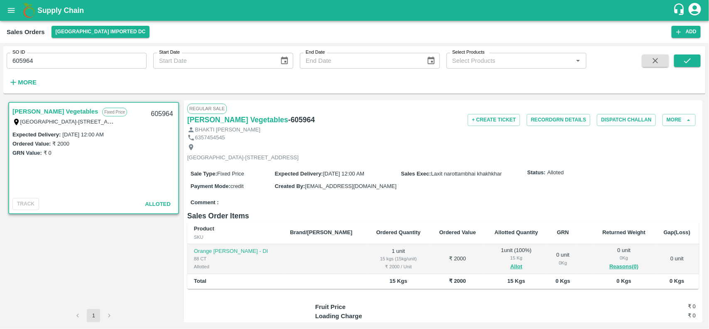
click at [236, 221] on h6 "Sales Order Items" at bounding box center [443, 216] width 512 height 12
click at [567, 118] on button "Record GRN Details" at bounding box center [559, 120] width 64 height 12
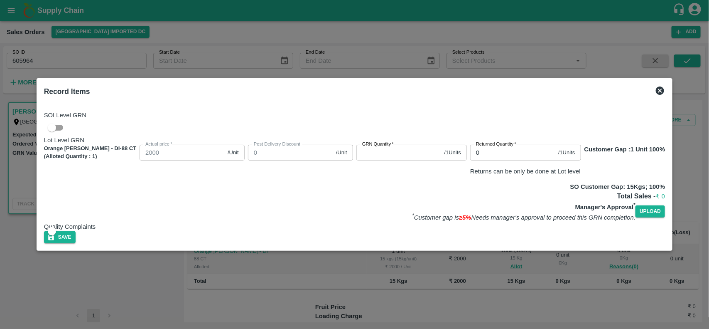
drag, startPoint x: 651, startPoint y: 92, endPoint x: 655, endPoint y: 89, distance: 4.7
click at [655, 89] on div "Record Items" at bounding box center [355, 91] width 628 height 18
click at [656, 89] on icon at bounding box center [660, 90] width 8 height 8
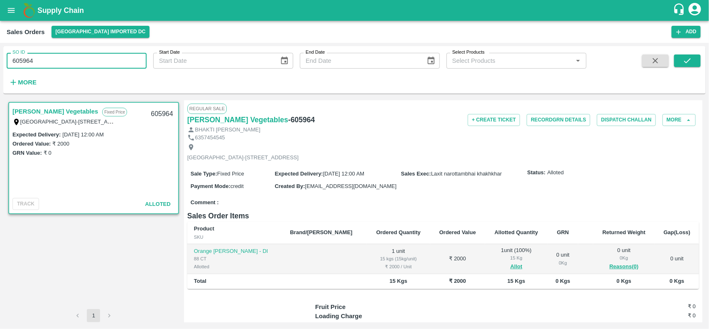
click at [70, 61] on input "605964" at bounding box center [77, 61] width 140 height 16
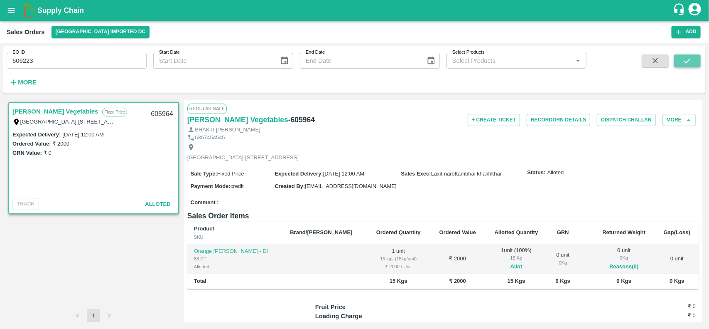
click at [682, 61] on button "submit" at bounding box center [687, 60] width 27 height 12
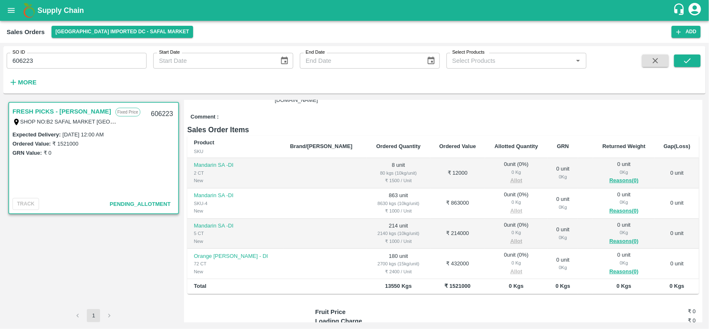
scroll to position [113, 0]
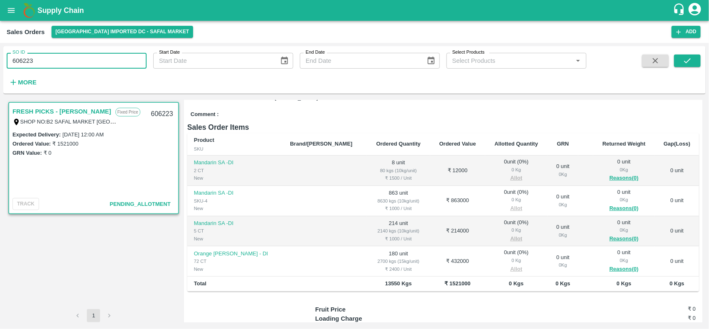
click at [50, 59] on input "606223" at bounding box center [77, 61] width 140 height 16
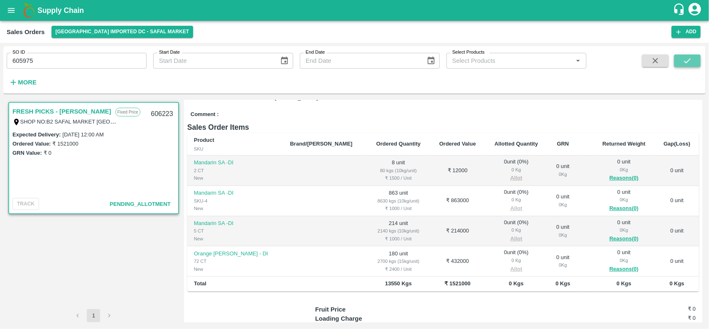
click at [681, 59] on button "submit" at bounding box center [687, 60] width 27 height 12
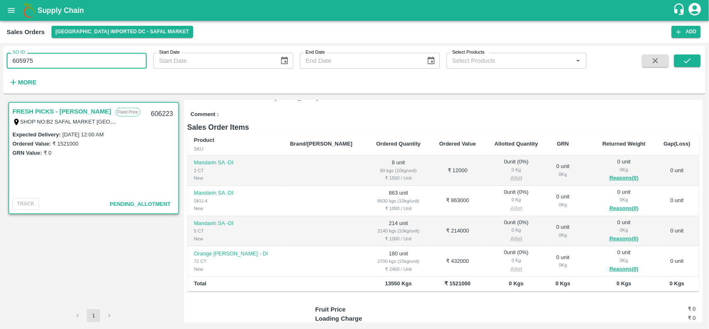
click at [39, 63] on input "605975" at bounding box center [77, 61] width 140 height 16
type input "605875"
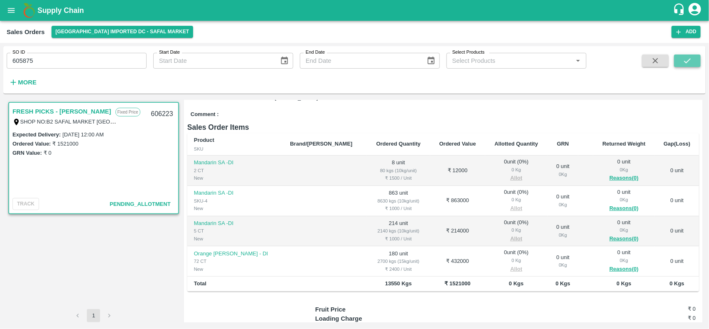
click at [687, 62] on icon "submit" at bounding box center [687, 60] width 7 height 5
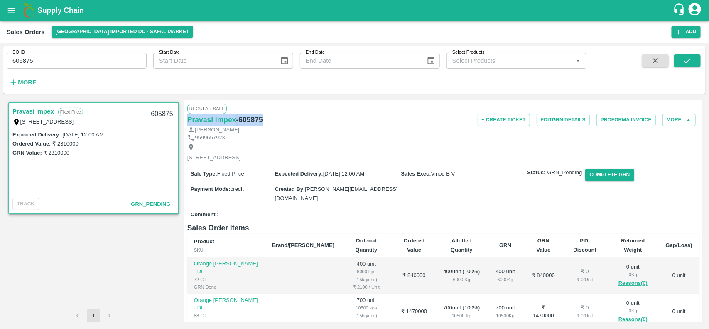
drag, startPoint x: 186, startPoint y: 118, endPoint x: 264, endPoint y: 118, distance: 78.1
click at [264, 118] on div "Regular Sale Pravasi Impex - 605875 + Create Ticket Edit GRN Details Proforma I…" at bounding box center [443, 211] width 518 height 222
copy div "Pravasi Impex - 605875"
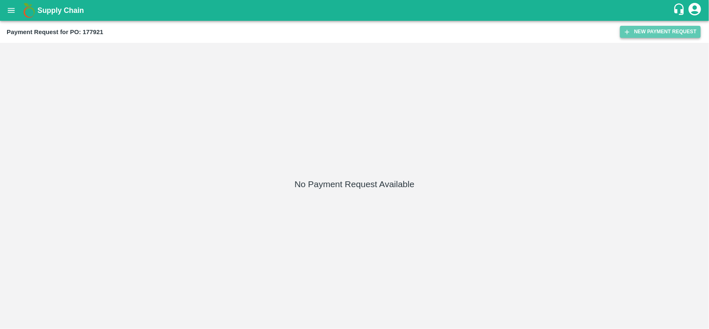
click at [630, 28] on icon "button" at bounding box center [626, 31] width 7 height 7
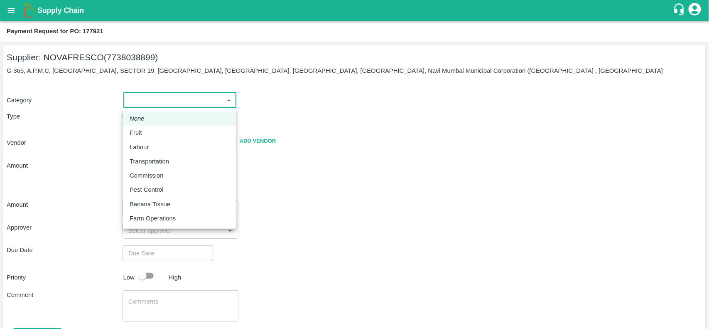
click at [161, 101] on body "Supply Chain Payment Request for PO: 177921 Supplier: NOVAFRESCO (7738038899) G…" at bounding box center [354, 164] width 709 height 329
click at [133, 133] on p "Fruit" at bounding box center [136, 132] width 12 height 9
type input "1"
type input "NOVAFRESCO - 7738038899(Supplier)"
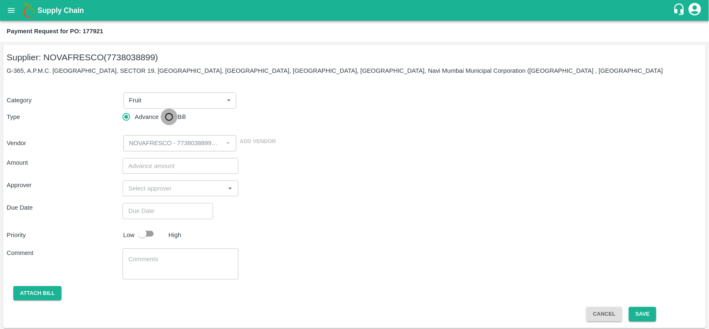
click at [170, 113] on input "Bill" at bounding box center [169, 116] width 17 height 17
radio input "true"
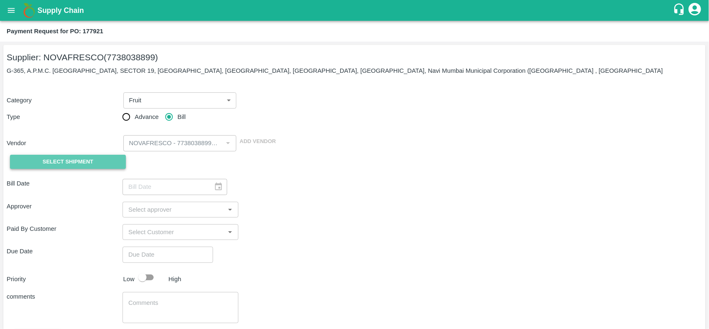
click at [75, 160] on span "Select Shipment" at bounding box center [68, 162] width 51 height 10
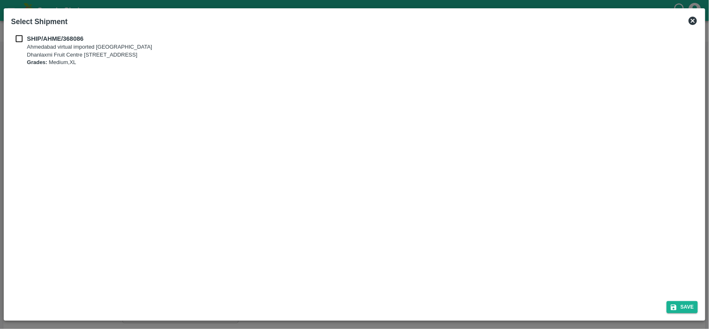
click at [17, 32] on div "SHIP/AHME/368086 Ahmedabad virtual imported DC Dhanlaxmi Fruit Centre 10, Anant…" at bounding box center [355, 162] width 694 height 263
click at [17, 39] on input "checkbox" at bounding box center [19, 38] width 16 height 9
checkbox input "true"
click at [687, 304] on button "Save" at bounding box center [683, 307] width 32 height 12
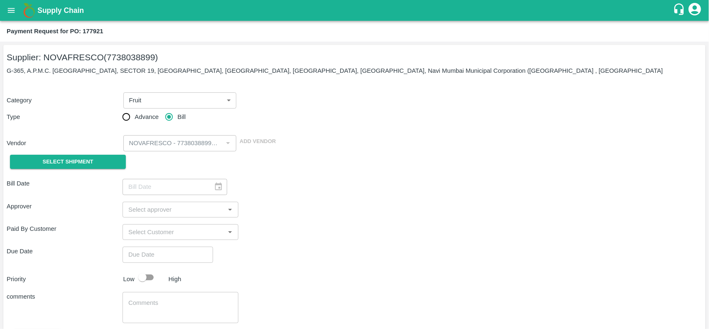
type input "03/10/2025"
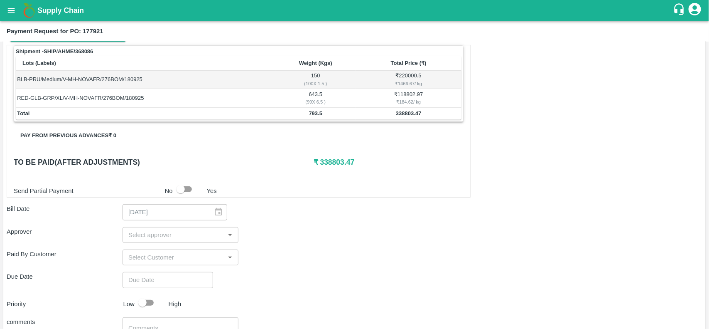
scroll to position [128, 0]
click at [132, 241] on div "​" at bounding box center [181, 234] width 116 height 16
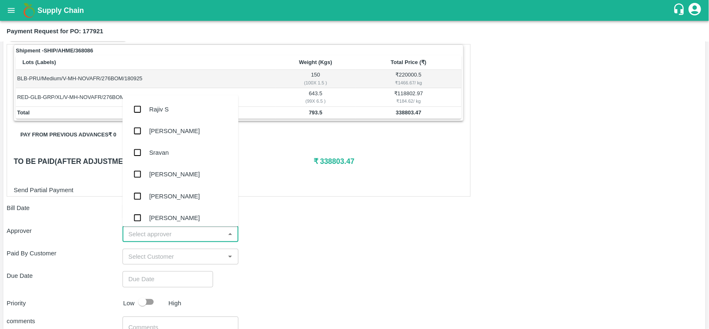
click at [132, 241] on div "​" at bounding box center [181, 234] width 116 height 16
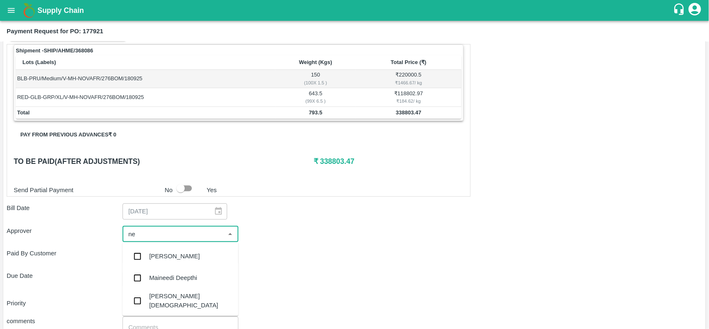
type input "nee"
click at [138, 301] on input "checkbox" at bounding box center [137, 300] width 17 height 17
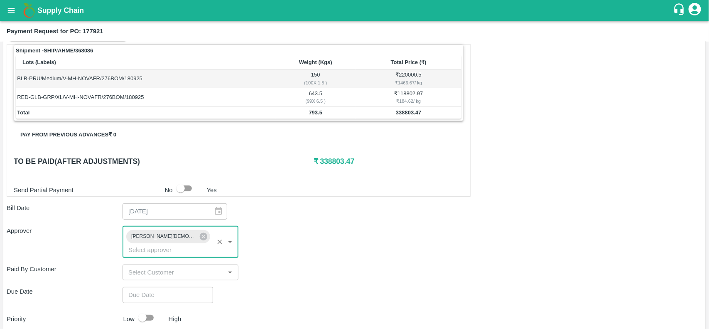
type input "DD/MM/YYYY hh:mm aa"
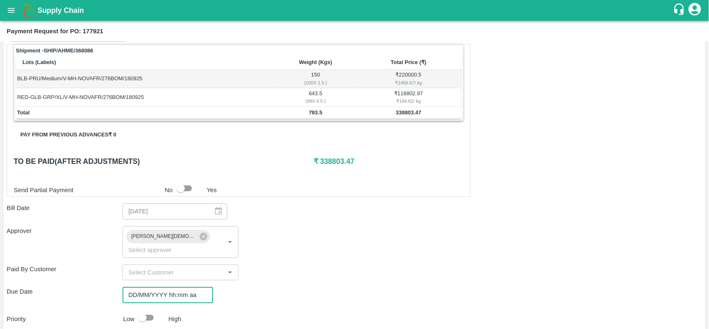
click at [137, 289] on input "DD/MM/YYYY hh:mm aa" at bounding box center [165, 295] width 85 height 16
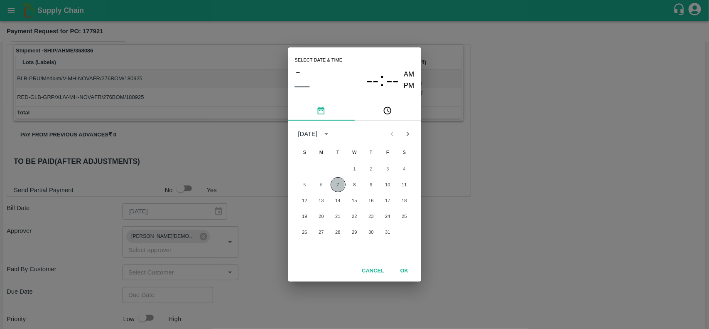
click at [341, 185] on button "7" at bounding box center [338, 184] width 15 height 15
type input "[DATE] 12:00 AM"
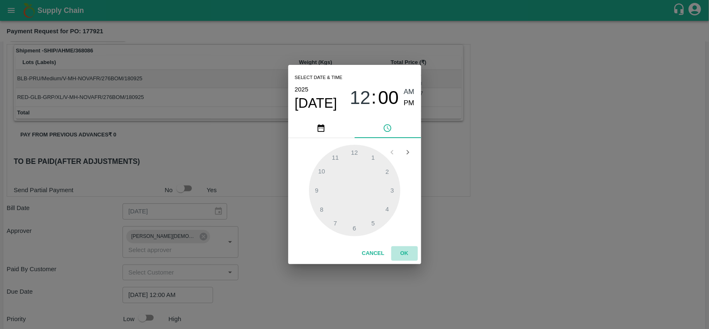
click at [402, 251] on button "OK" at bounding box center [404, 253] width 27 height 15
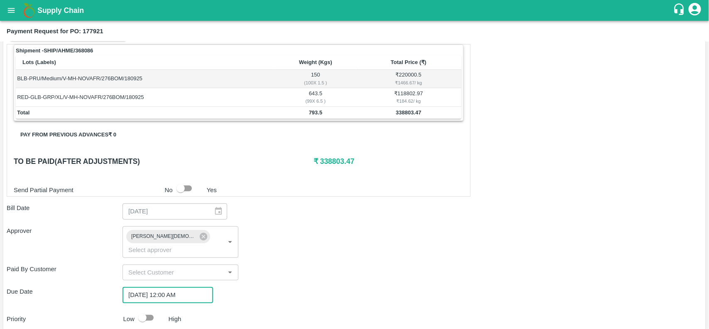
scroll to position [204, 0]
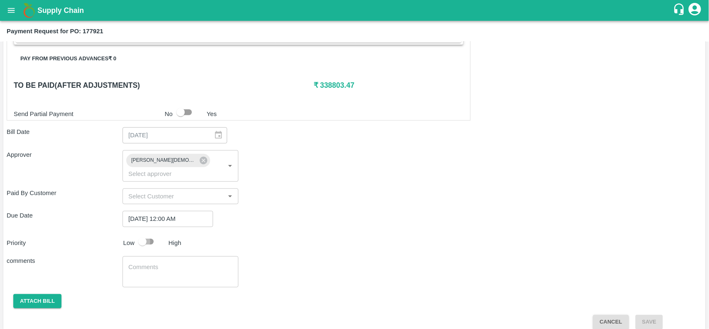
click at [148, 233] on input "checkbox" at bounding box center [142, 241] width 47 height 16
checkbox input "true"
click at [32, 294] on button "Attach bill" at bounding box center [37, 301] width 48 height 15
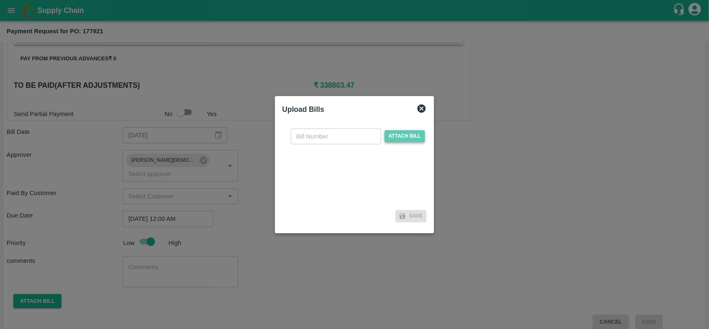
click at [395, 138] on span "Attach bill" at bounding box center [405, 136] width 41 height 12
click at [0, 0] on input "Attach bill" at bounding box center [0, 0] width 0 height 0
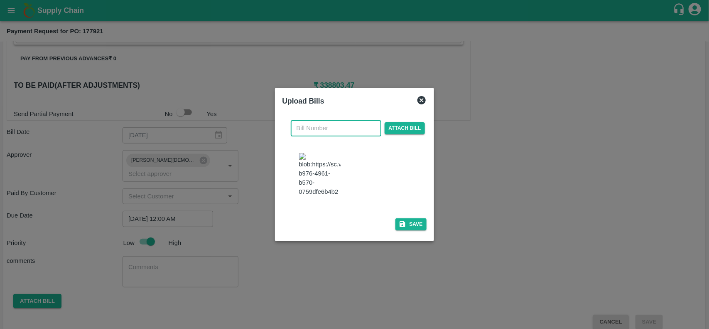
click at [327, 120] on input "text" at bounding box center [336, 128] width 91 height 16
type input "682"
click at [412, 230] on button "Save" at bounding box center [411, 224] width 32 height 12
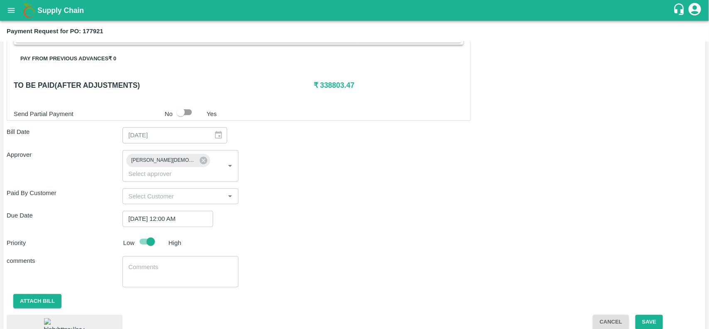
scroll to position [264, 0]
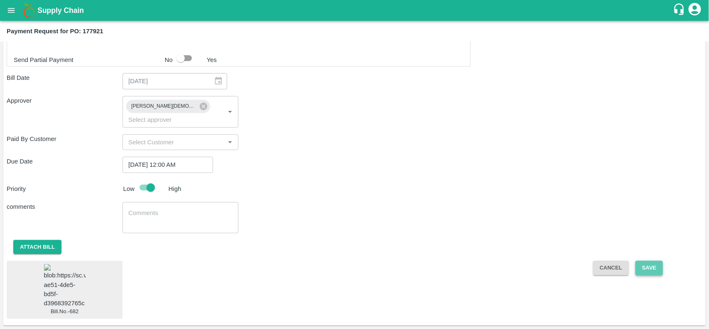
click at [646, 260] on button "Save" at bounding box center [648, 267] width 27 height 15
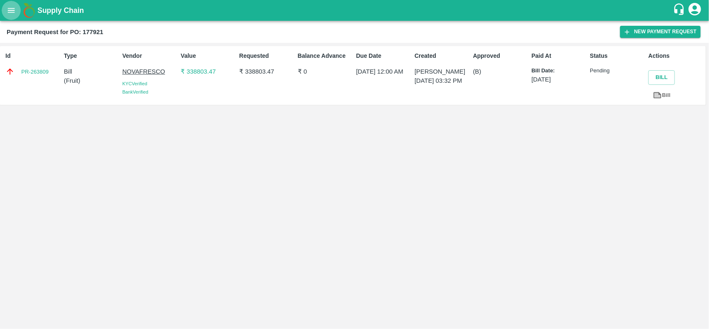
click at [11, 6] on icon "open drawer" at bounding box center [11, 10] width 9 height 9
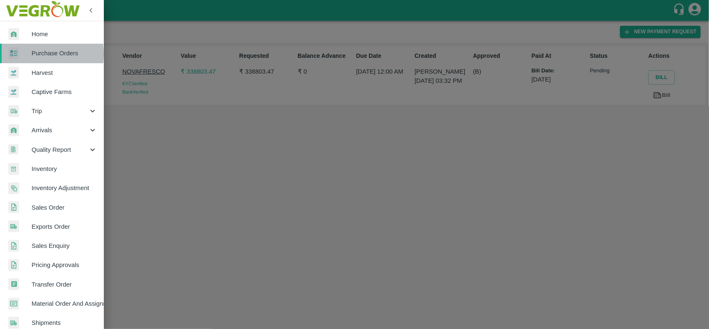
click at [27, 54] on div at bounding box center [19, 53] width 23 height 12
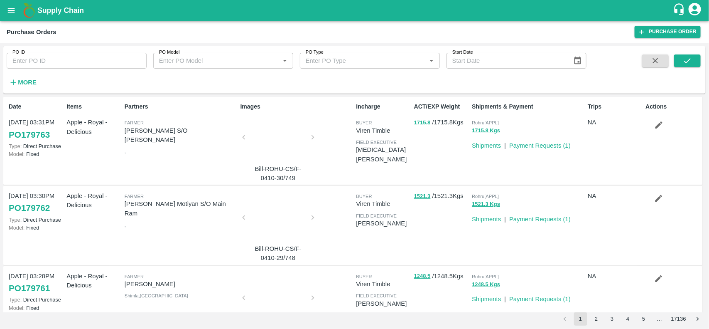
click at [24, 84] on strong "More" at bounding box center [27, 82] width 19 height 7
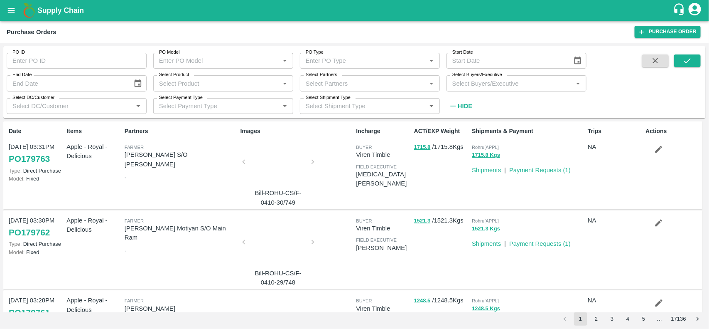
click at [329, 82] on input "Select Partners" at bounding box center [362, 83] width 121 height 11
click at [67, 59] on input "PO ID" at bounding box center [77, 61] width 140 height 16
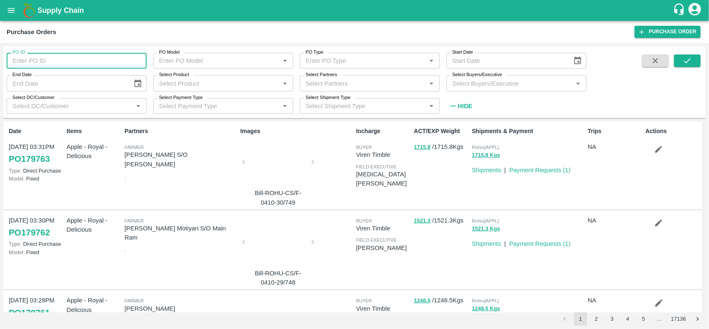
paste input "179599"
type input "179599"
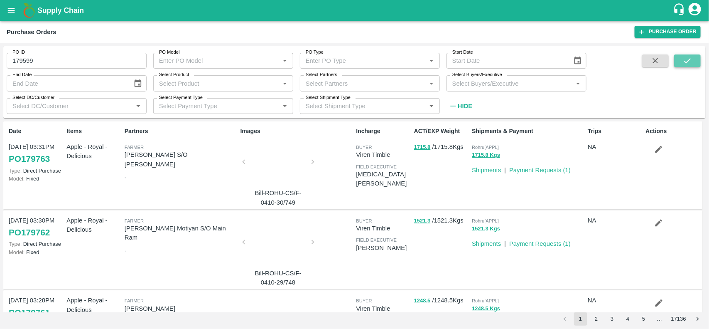
click at [684, 64] on icon "submit" at bounding box center [687, 60] width 9 height 9
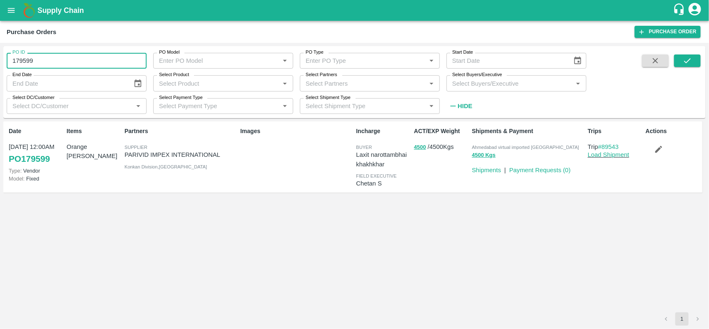
click at [16, 60] on input "179599" at bounding box center [77, 61] width 140 height 16
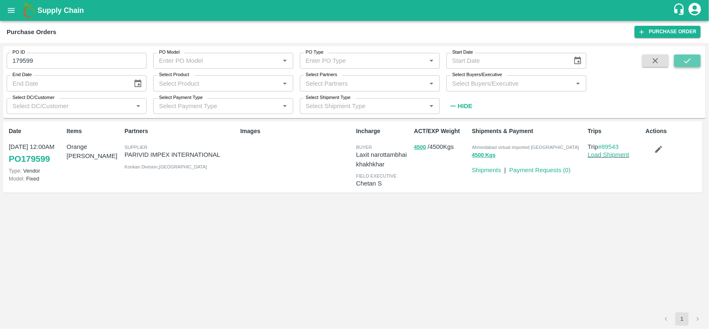
click at [679, 57] on button "submit" at bounding box center [687, 60] width 27 height 12
click at [540, 170] on link "Payment Requests ( 1 )" at bounding box center [539, 170] width 61 height 7
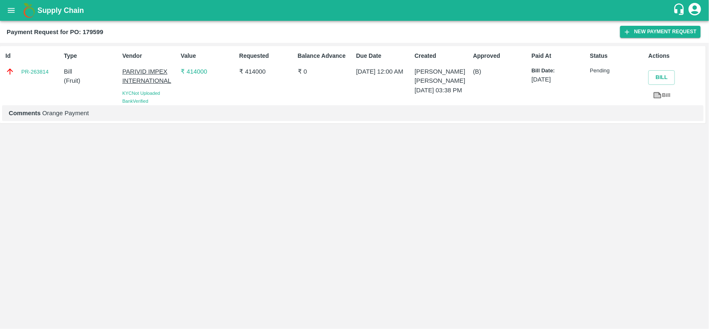
click at [659, 96] on icon at bounding box center [658, 95] width 6 height 5
click at [190, 73] on p "₹ 414000" at bounding box center [208, 71] width 55 height 9
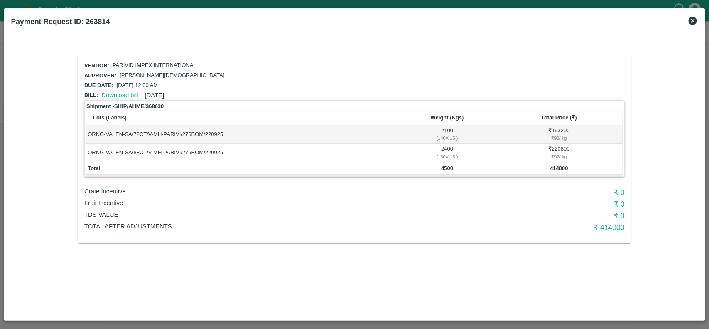
click at [690, 17] on icon at bounding box center [693, 21] width 10 height 10
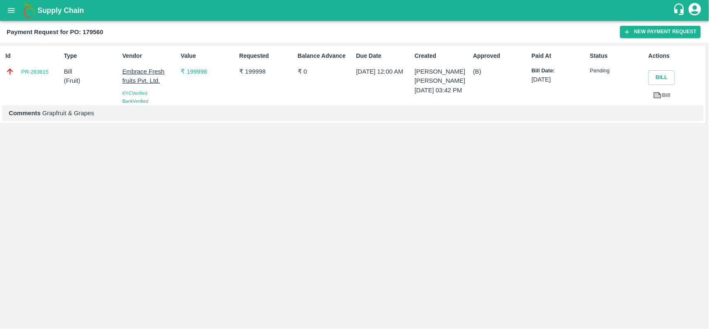
click at [191, 71] on p "₹ 199998" at bounding box center [208, 71] width 55 height 9
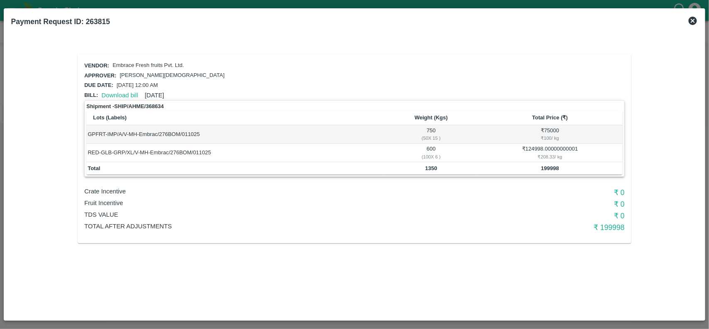
click at [692, 23] on icon at bounding box center [693, 21] width 8 height 8
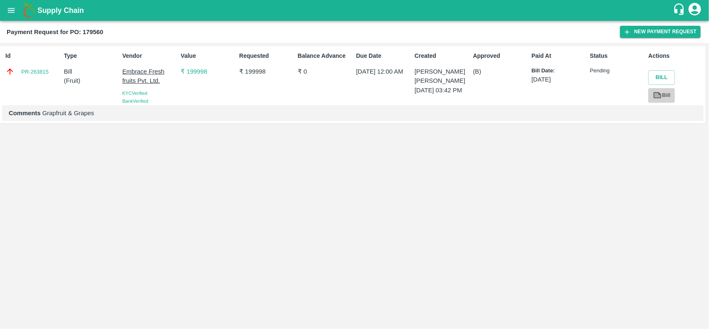
click at [672, 96] on link "Bill" at bounding box center [661, 95] width 27 height 15
click at [15, 7] on icon "open drawer" at bounding box center [11, 10] width 9 height 9
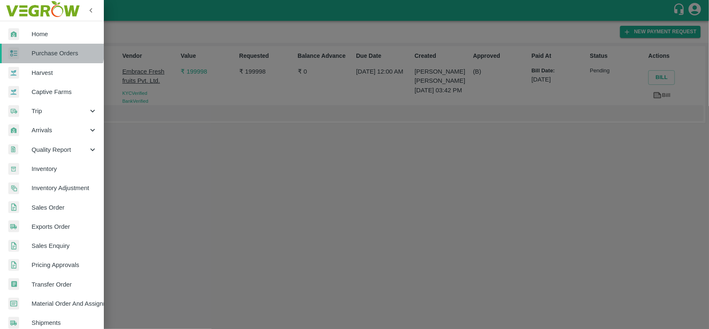
click at [45, 49] on span "Purchase Orders" at bounding box center [65, 53] width 66 height 9
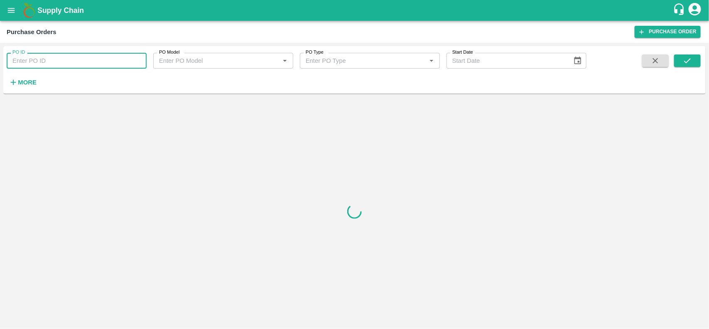
click at [67, 68] on input "PO ID" at bounding box center [77, 61] width 140 height 16
paste input "174653"
type input "174653"
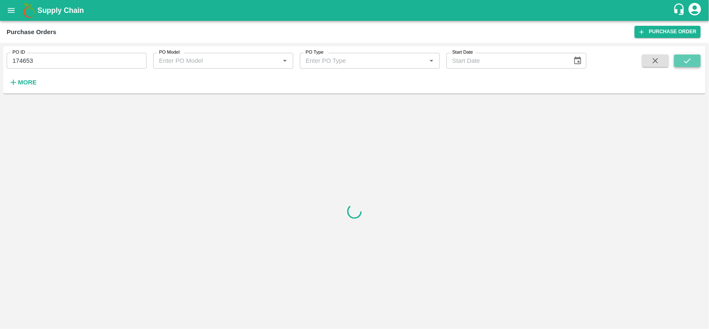
click at [687, 63] on icon "submit" at bounding box center [687, 60] width 9 height 9
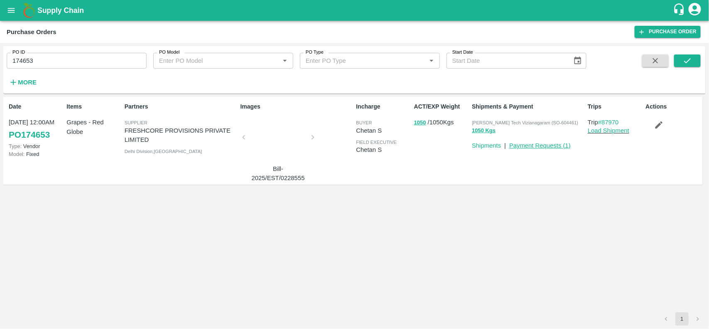
click at [541, 145] on link "Payment Requests ( 1 )" at bounding box center [539, 145] width 61 height 7
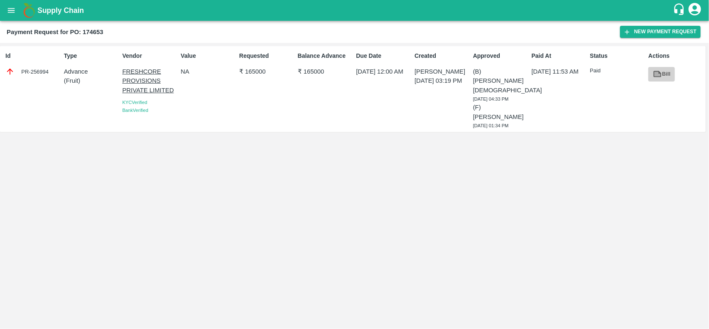
click at [661, 75] on icon at bounding box center [658, 74] width 8 height 6
click at [640, 34] on button "New Payment Request" at bounding box center [660, 32] width 81 height 12
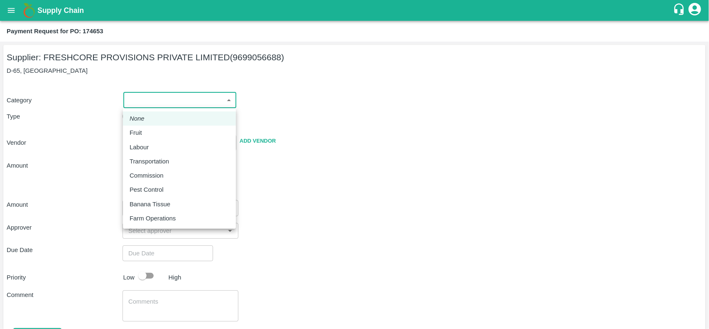
click at [162, 102] on body "Supply Chain Payment Request for PO: 174653 Supplier: FRESHCORE PROVISIONS PRIV…" at bounding box center [354, 164] width 709 height 329
click at [135, 130] on p "Fruit" at bounding box center [136, 132] width 12 height 9
type input "1"
type input "FRESHCORE PROVISIONS PRIVATE LIMITED - 9699056688(Supplier)"
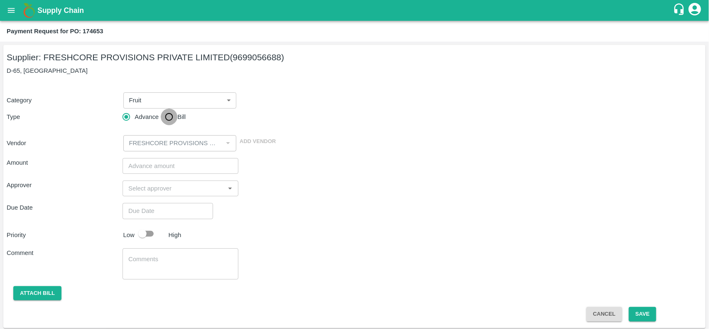
click at [169, 119] on input "Bill" at bounding box center [169, 116] width 17 height 17
radio input "true"
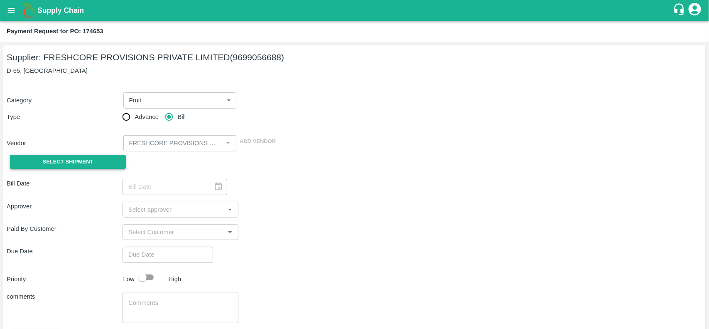
click at [71, 160] on span "Select Shipment" at bounding box center [68, 162] width 51 height 10
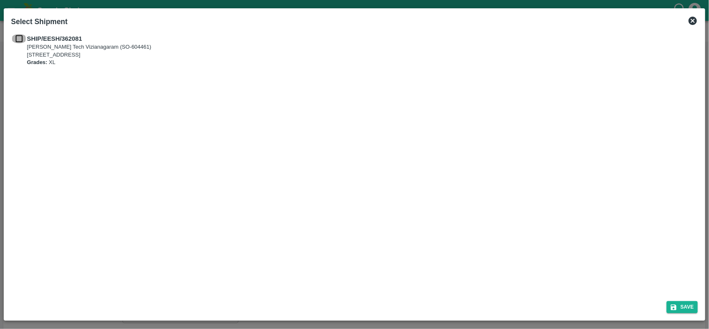
click at [19, 37] on input "checkbox" at bounding box center [19, 38] width 16 height 9
checkbox input "true"
click at [683, 309] on button "Save" at bounding box center [683, 307] width 32 height 12
type input "[DATE]"
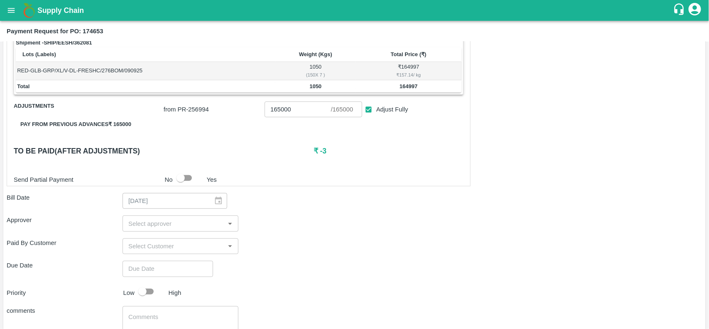
scroll to position [136, 0]
click at [397, 88] on td "164997" at bounding box center [408, 86] width 105 height 12
copy b "164997"
click at [278, 111] on input "165000" at bounding box center [298, 109] width 66 height 16
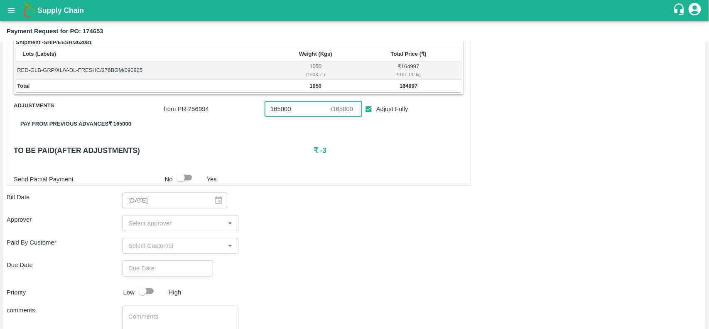
click at [278, 111] on input "165000" at bounding box center [298, 109] width 66 height 16
paste input "4997"
type input "164997"
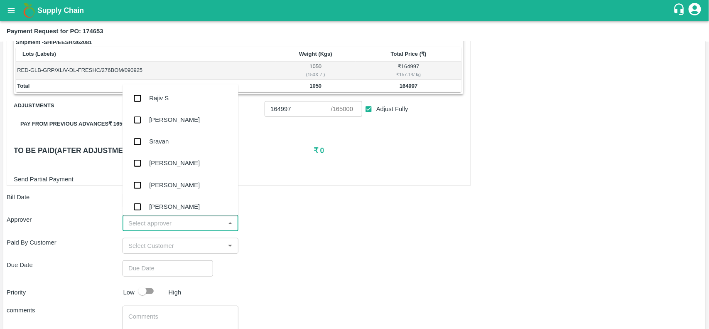
click at [177, 219] on input "input" at bounding box center [173, 222] width 97 height 11
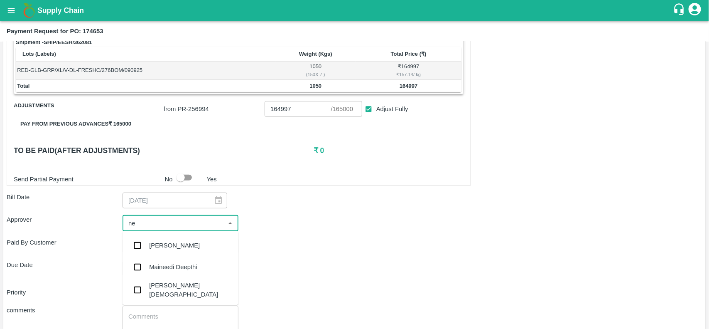
type input "nee"
click at [159, 287] on div "[PERSON_NAME][DEMOGRAPHIC_DATA]" at bounding box center [190, 289] width 83 height 19
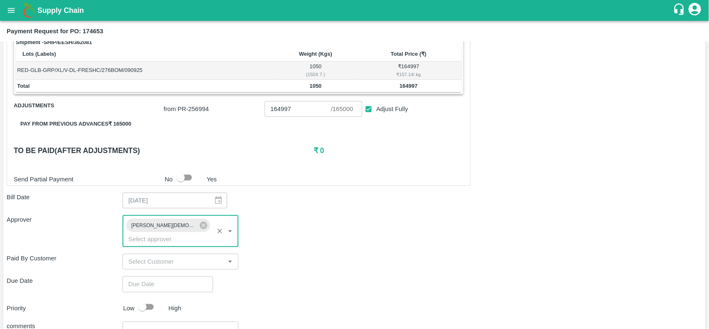
type input "DD/MM/YYYY hh:mm aa"
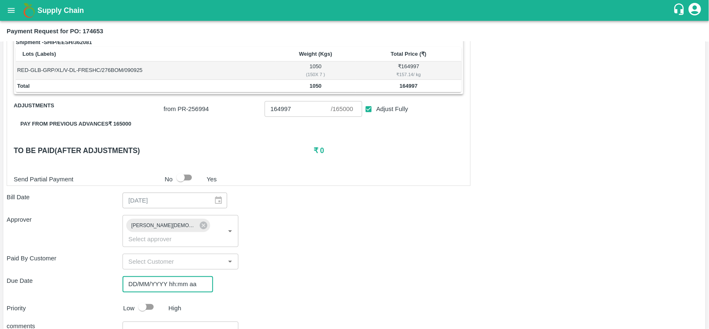
click at [154, 276] on input "DD/MM/YYYY hh:mm aa" at bounding box center [165, 284] width 85 height 16
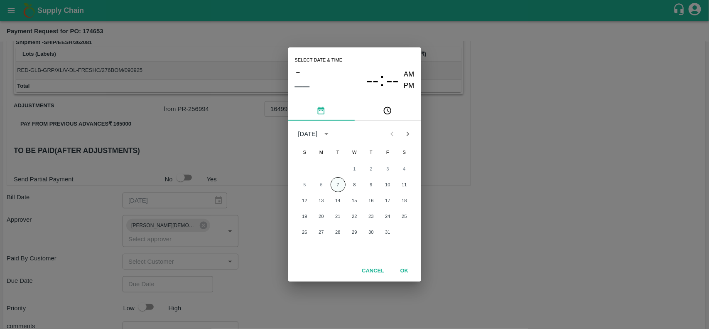
click at [335, 186] on button "7" at bounding box center [338, 184] width 15 height 15
type input "[DATE] 12:00 AM"
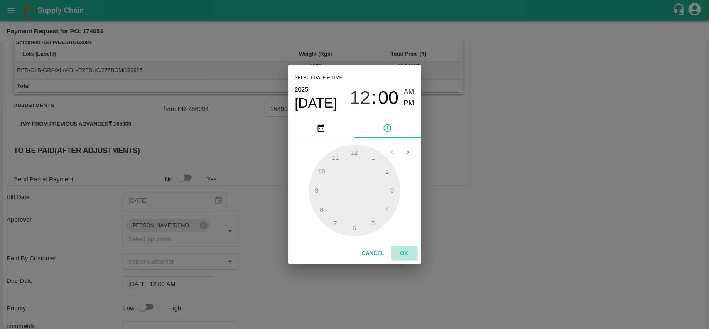
click at [402, 256] on button "OK" at bounding box center [404, 253] width 27 height 15
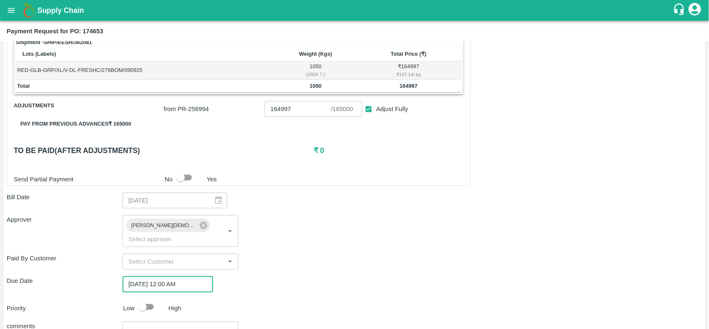
scroll to position [201, 0]
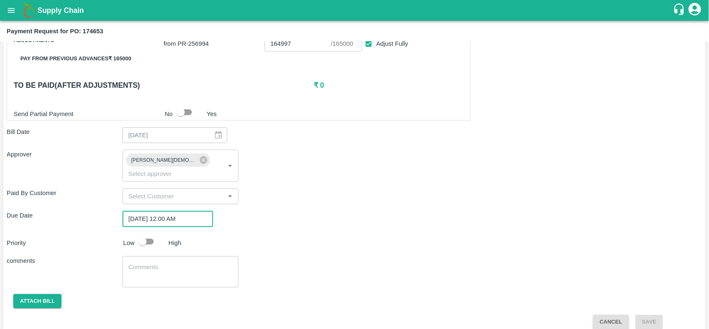
click at [143, 237] on input "checkbox" at bounding box center [142, 241] width 47 height 16
checkbox input "true"
click at [50, 282] on div "Shipment - SHIP/EESH/362081 Lots (Labels) Weight (Kgs) Total Price (₹) RED-GLB-…" at bounding box center [355, 150] width 696 height 358
click at [50, 294] on button "Attach bill" at bounding box center [37, 301] width 48 height 15
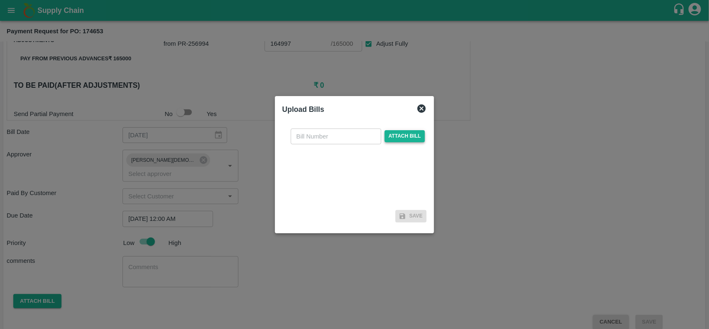
click at [403, 133] on span "Attach bill" at bounding box center [405, 136] width 41 height 12
click at [0, 0] on input "Attach bill" at bounding box center [0, 0] width 0 height 0
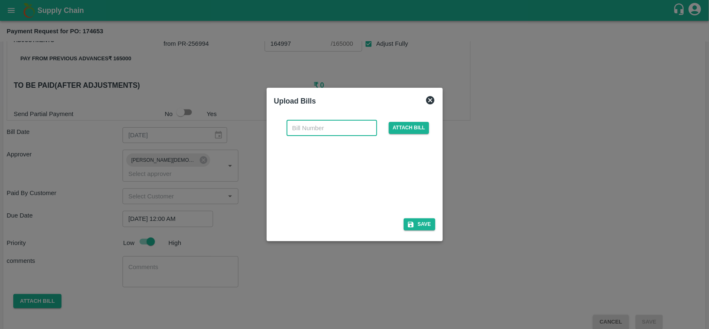
click at [334, 127] on input "text" at bounding box center [332, 128] width 91 height 16
paste input ": 2025/EST/0228555"
click at [295, 127] on input ": 2025/EST/0228555" at bounding box center [332, 128] width 91 height 16
type input "2025/EST/0228555"
click at [411, 219] on button "Save" at bounding box center [420, 224] width 32 height 12
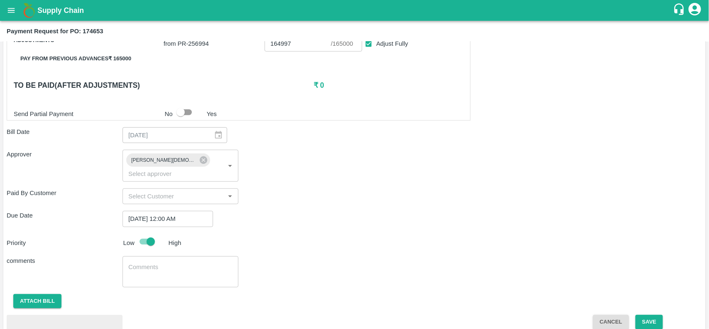
scroll to position [246, 0]
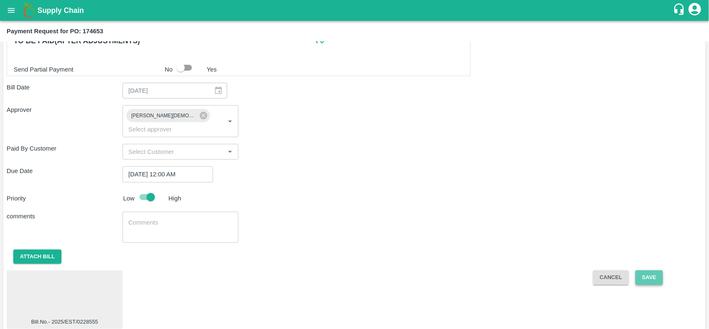
click at [647, 270] on button "Save" at bounding box center [648, 277] width 27 height 15
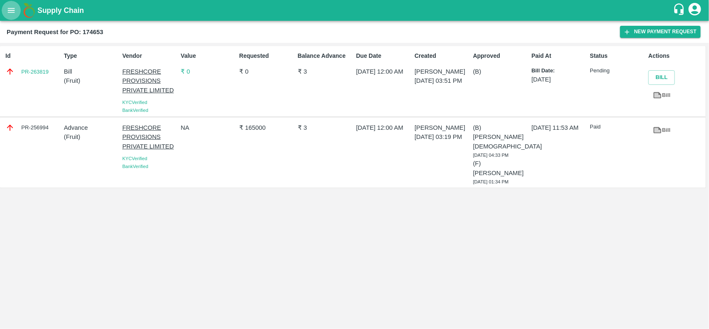
click at [9, 11] on icon "open drawer" at bounding box center [11, 10] width 9 height 9
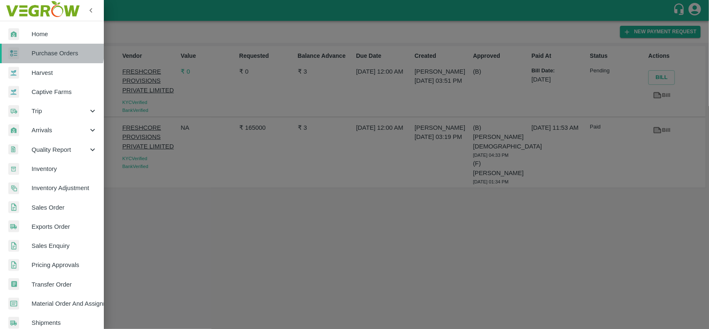
click at [38, 48] on link "Purchase Orders" at bounding box center [52, 53] width 104 height 19
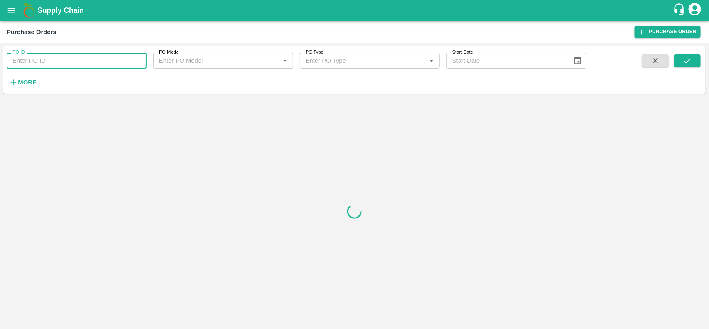
click at [44, 58] on input "PO ID" at bounding box center [77, 61] width 140 height 16
paste input "174638"
type input "174638"
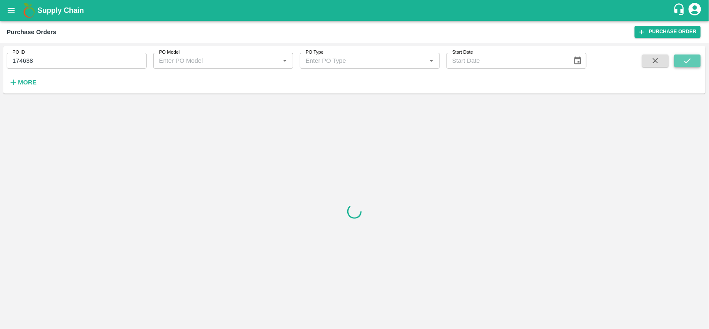
click at [693, 61] on button "submit" at bounding box center [687, 60] width 27 height 12
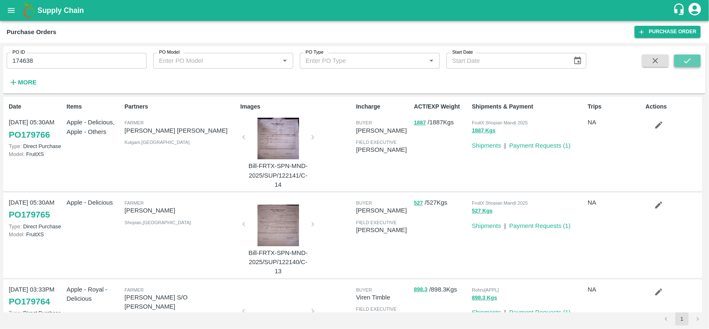
click at [693, 61] on button "submit" at bounding box center [687, 60] width 27 height 12
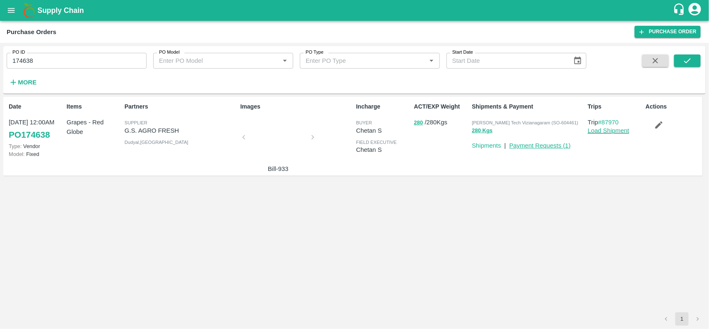
click at [535, 142] on link "Payment Requests ( 1 )" at bounding box center [539, 145] width 61 height 7
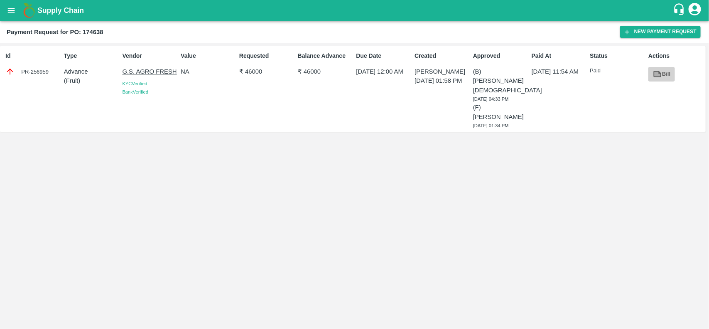
click at [663, 71] on link "Bill" at bounding box center [661, 74] width 27 height 15
click at [626, 28] on icon "button" at bounding box center [626, 31] width 7 height 7
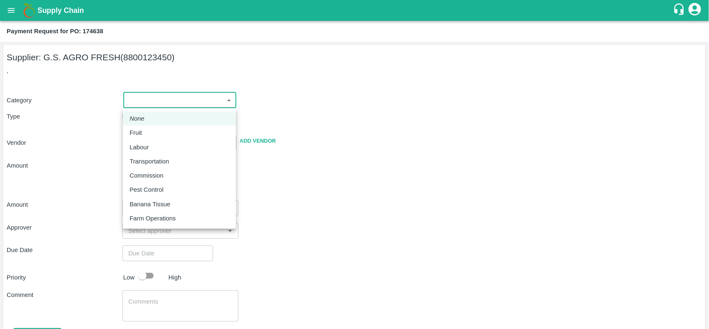
click at [164, 96] on body "Supply Chain Payment Request for PO: 174638 Supplier: G.S. AGRO FRESH (88001234…" at bounding box center [354, 164] width 709 height 329
click at [129, 136] on li "Fruit" at bounding box center [179, 132] width 113 height 14
type input "1"
type input "G.S. AGRO FRESH - 8800123450(Supplier)"
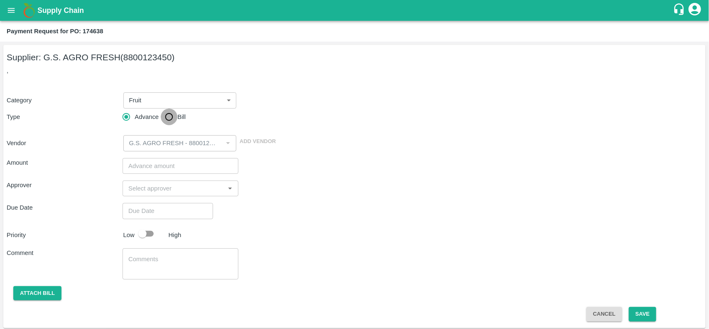
click at [165, 120] on input "Bill" at bounding box center [169, 116] width 17 height 17
radio input "true"
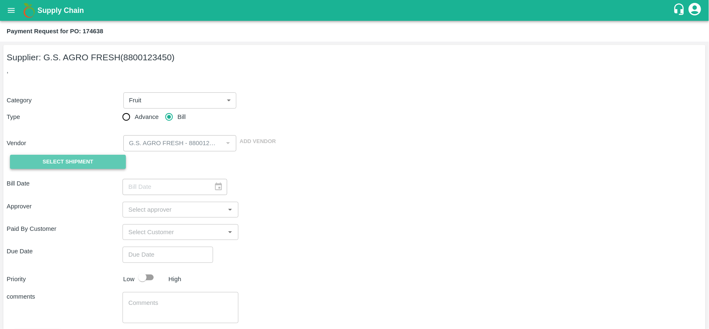
click at [91, 160] on span "Select Shipment" at bounding box center [68, 162] width 51 height 10
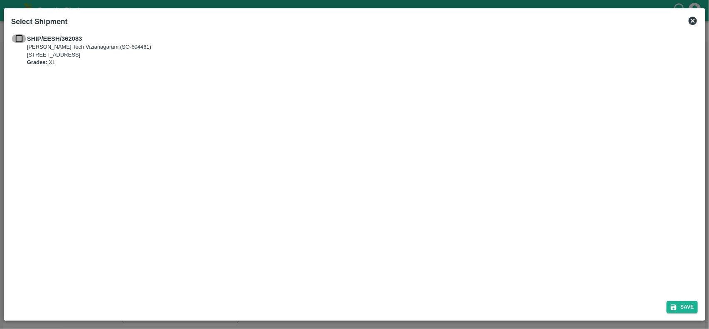
click at [18, 42] on input "checkbox" at bounding box center [19, 38] width 16 height 9
checkbox input "true"
click at [676, 309] on icon "submit" at bounding box center [673, 306] width 7 height 7
type input "[DATE]"
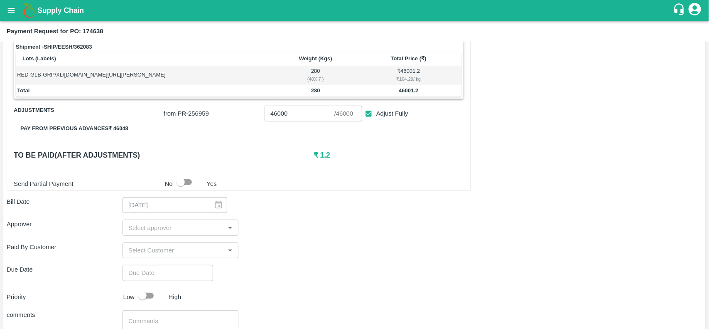
scroll to position [131, 0]
click at [290, 115] on input "46000" at bounding box center [300, 114] width 70 height 16
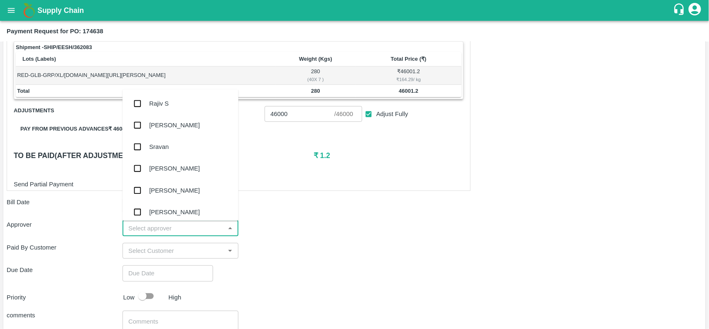
click at [153, 230] on input "input" at bounding box center [173, 227] width 97 height 11
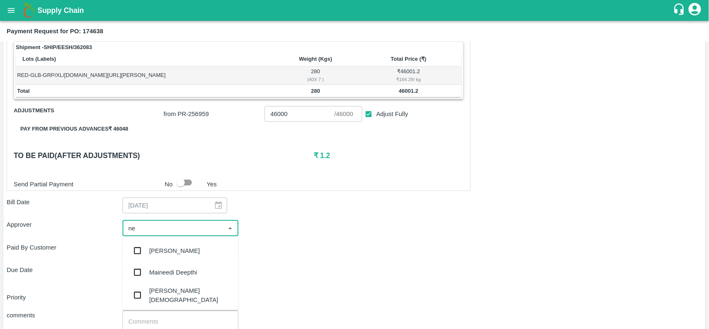
type input "nee"
click at [158, 289] on div "[PERSON_NAME][DEMOGRAPHIC_DATA]" at bounding box center [190, 294] width 83 height 19
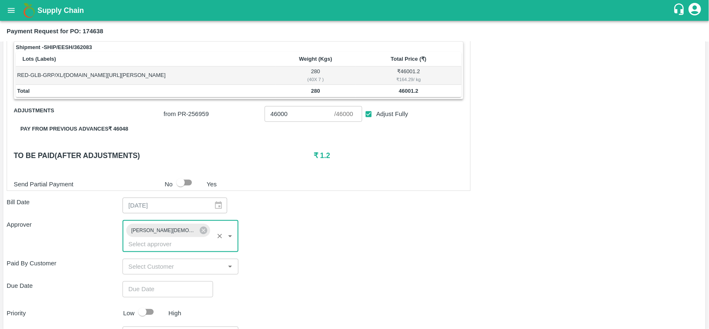
type input "DD/MM/YYYY hh:mm aa"
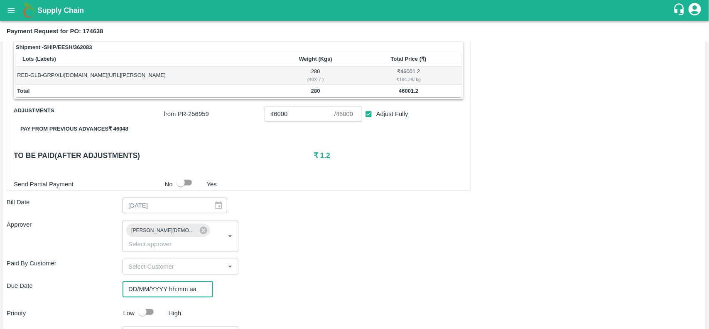
click at [159, 281] on input "DD/MM/YYYY hh:mm aa" at bounding box center [165, 289] width 85 height 16
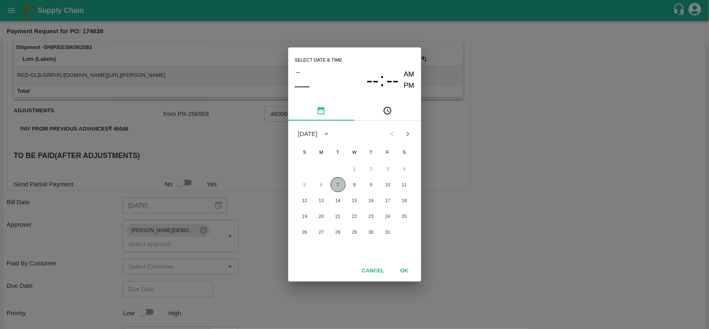
click at [339, 183] on button "7" at bounding box center [338, 184] width 15 height 15
type input "[DATE] 12:00 AM"
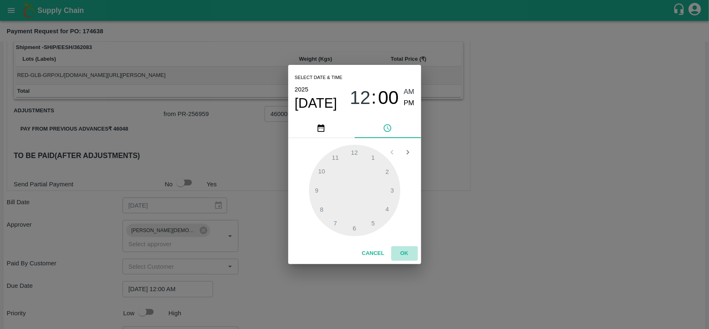
click at [403, 249] on button "OK" at bounding box center [404, 253] width 27 height 15
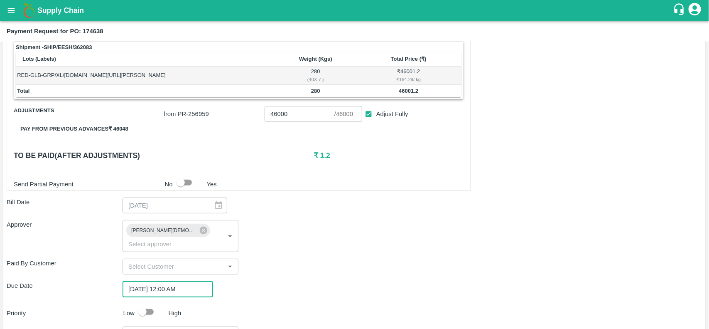
scroll to position [201, 0]
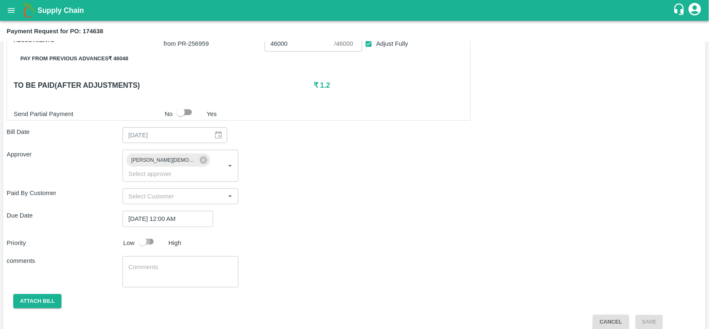
click at [142, 233] on input "checkbox" at bounding box center [142, 241] width 47 height 16
checkbox input "true"
click at [32, 294] on button "Attach bill" at bounding box center [37, 301] width 48 height 15
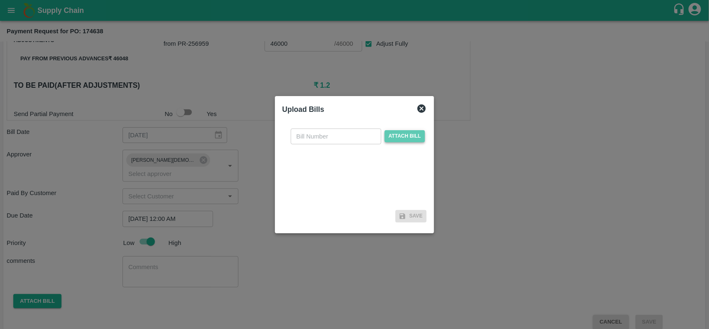
click at [400, 131] on span "Attach bill" at bounding box center [405, 136] width 41 height 12
click at [0, 0] on input "Attach bill" at bounding box center [0, 0] width 0 height 0
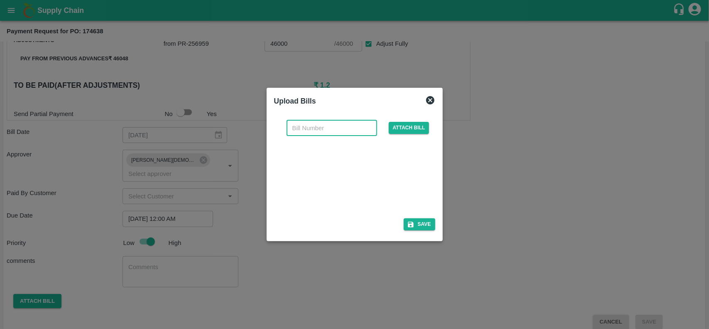
click at [298, 127] on input "text" at bounding box center [332, 128] width 91 height 16
type input "933"
click at [418, 230] on button "Save" at bounding box center [420, 224] width 32 height 12
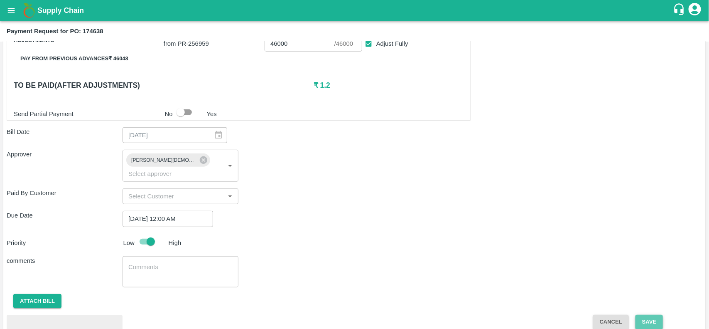
click at [644, 314] on button "Save" at bounding box center [648, 321] width 27 height 15
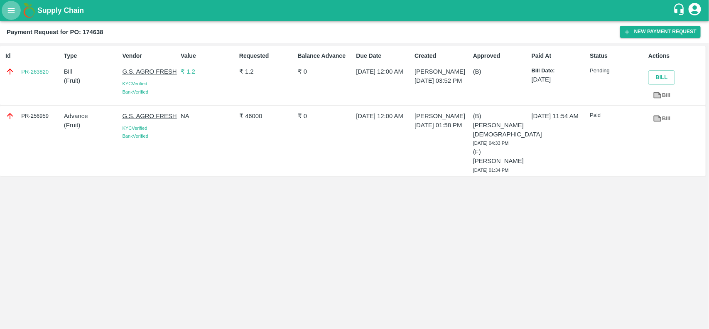
click at [13, 11] on icon "open drawer" at bounding box center [11, 10] width 9 height 9
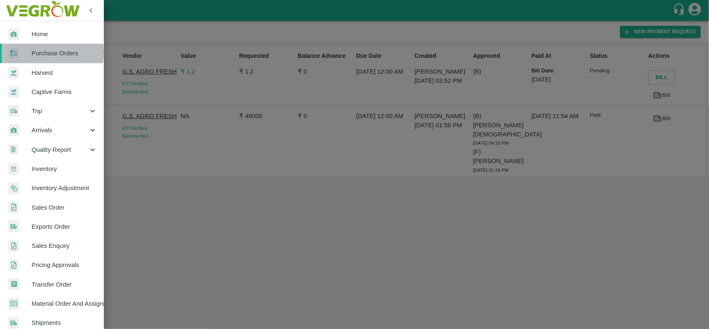
click at [38, 52] on span "Purchase Orders" at bounding box center [65, 53] width 66 height 9
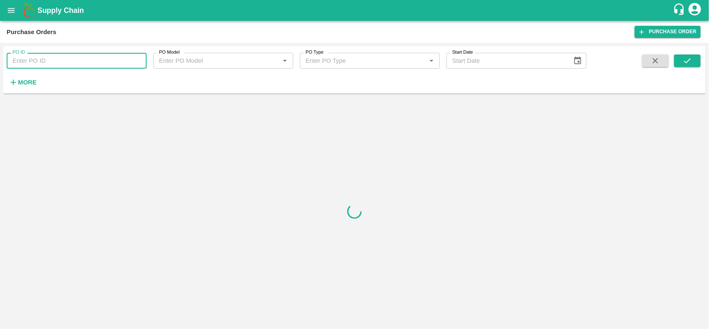
click at [46, 56] on input "PO ID" at bounding box center [77, 61] width 140 height 16
paste input "175302"
type input "175302"
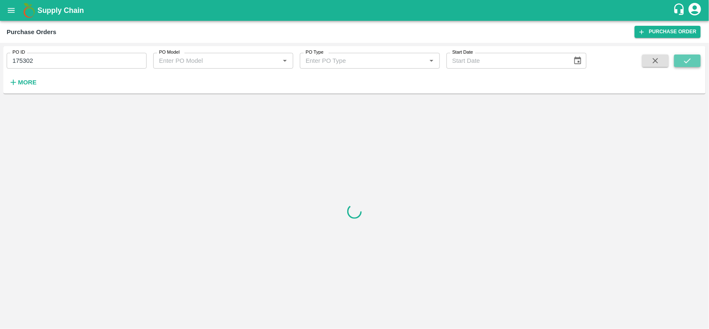
click at [694, 60] on button "submit" at bounding box center [687, 60] width 27 height 12
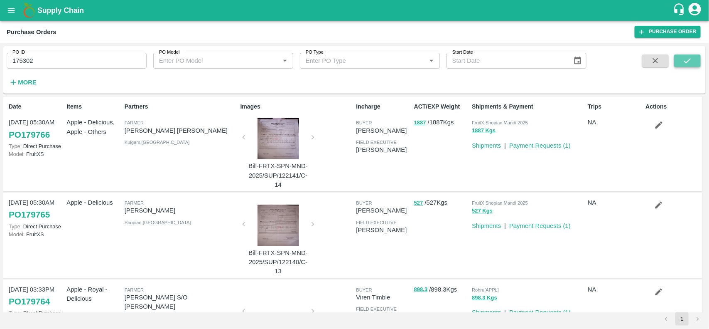
click at [687, 55] on button "submit" at bounding box center [687, 60] width 27 height 12
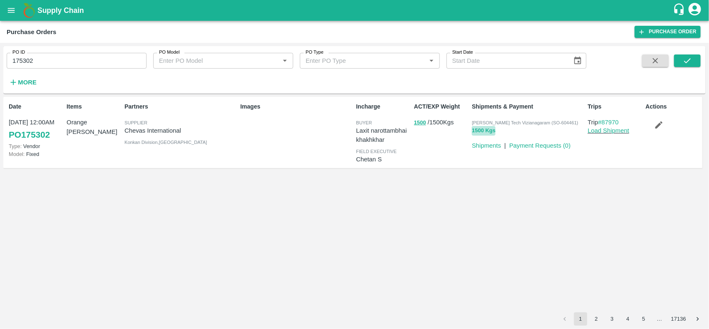
click at [476, 133] on button "1500 Kgs" at bounding box center [484, 131] width 24 height 10
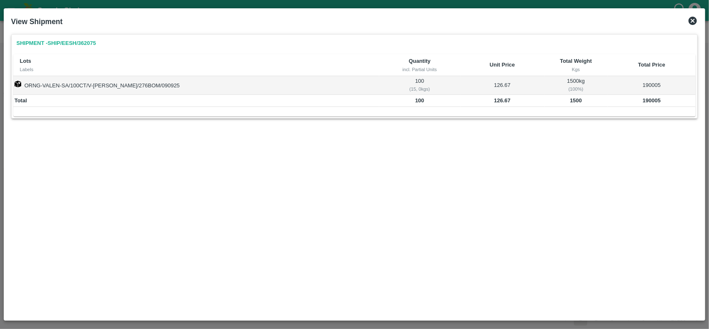
click at [696, 25] on icon at bounding box center [693, 21] width 10 height 10
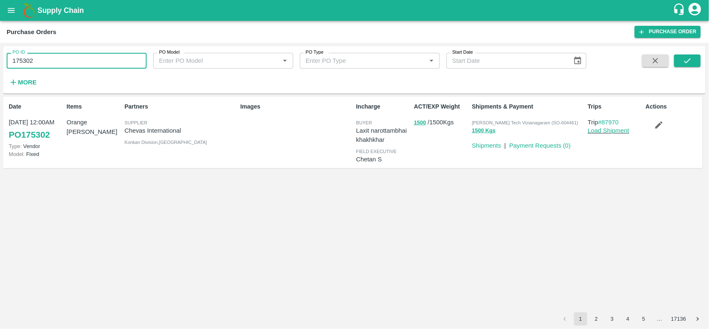
click at [21, 59] on input "175302" at bounding box center [77, 61] width 140 height 16
paste input "text"
type input "175325"
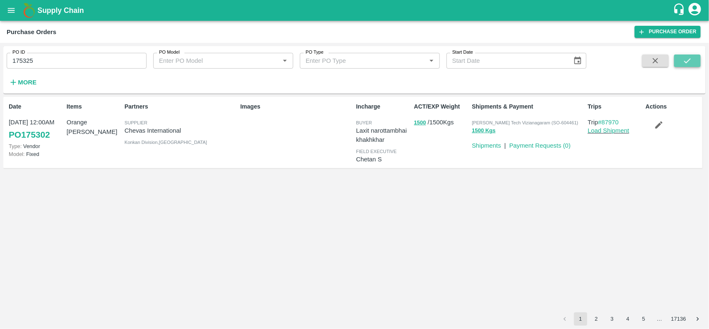
click at [683, 56] on icon "submit" at bounding box center [687, 60] width 9 height 9
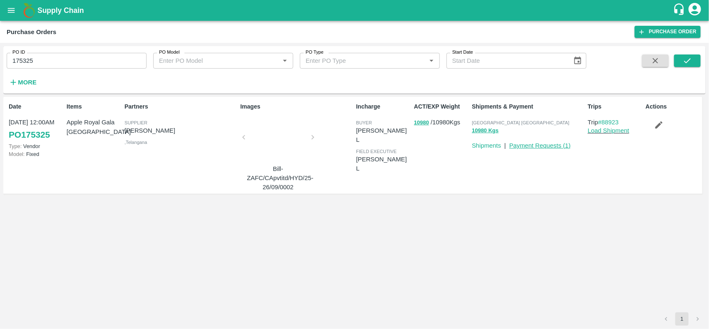
click at [556, 146] on link "Payment Requests ( 1 )" at bounding box center [539, 145] width 61 height 7
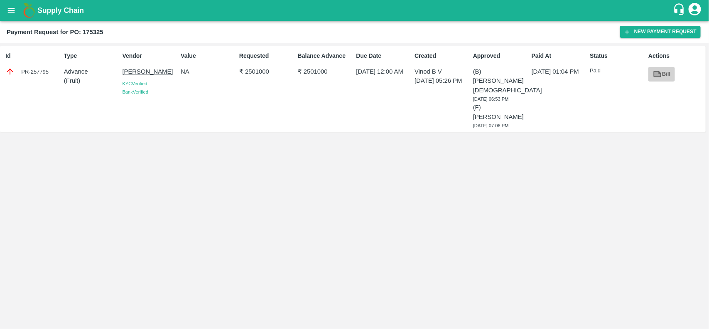
click at [654, 73] on icon at bounding box center [658, 74] width 8 height 6
click at [651, 34] on button "New Payment Request" at bounding box center [660, 32] width 81 height 12
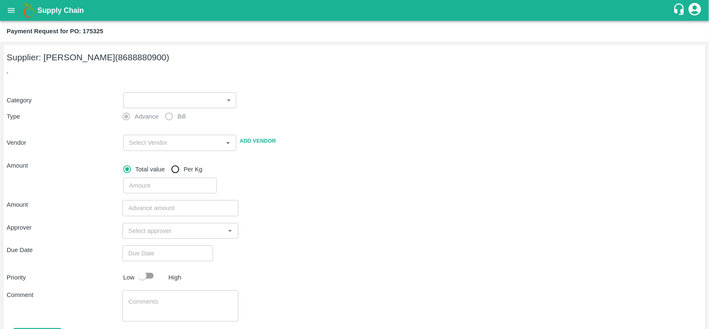
click at [152, 104] on body "Supply Chain Payment Request for PO: 175325 Supplier: IRFAN ALI (8688880900) , …" at bounding box center [354, 164] width 709 height 329
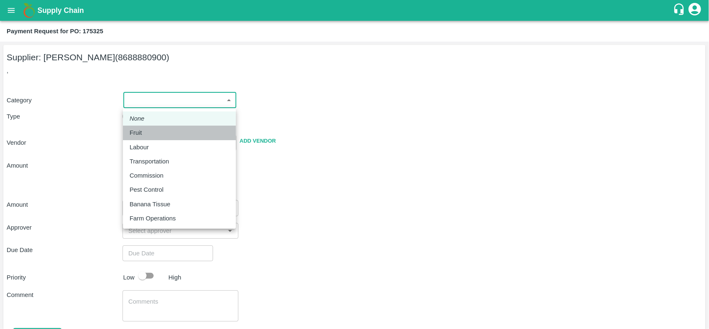
click at [150, 127] on li "Fruit" at bounding box center [179, 132] width 113 height 14
type input "1"
type input "IRFAN ALI - 8688880900(Supplier)"
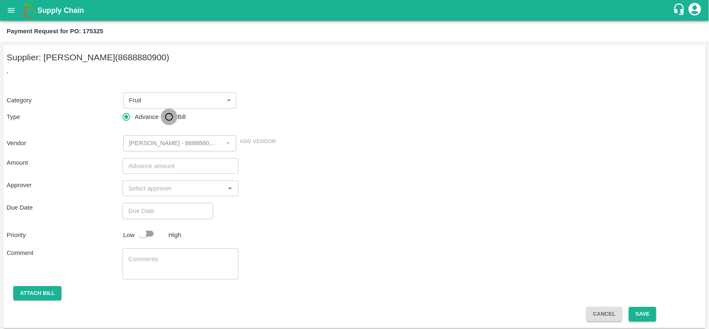
click at [172, 122] on input "Bill" at bounding box center [169, 116] width 17 height 17
radio input "true"
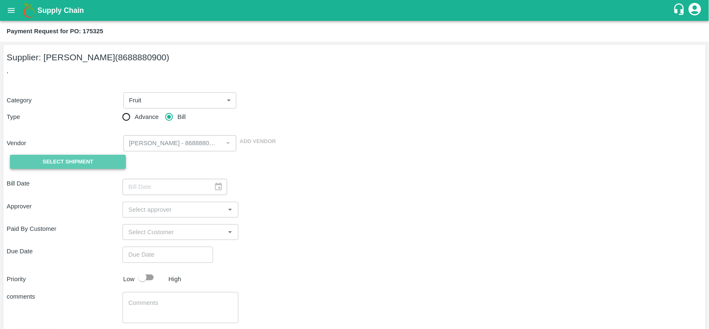
click at [93, 156] on button "Select Shipment" at bounding box center [68, 162] width 116 height 15
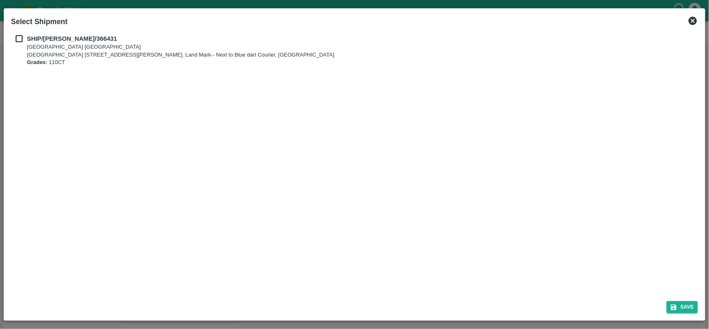
click at [19, 38] on input "checkbox" at bounding box center [19, 38] width 16 height 9
checkbox input "true"
click at [687, 309] on button "Save" at bounding box center [683, 307] width 32 height 12
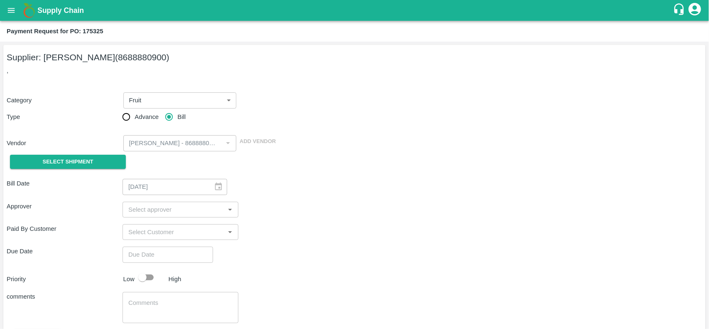
type input "25/09/2025"
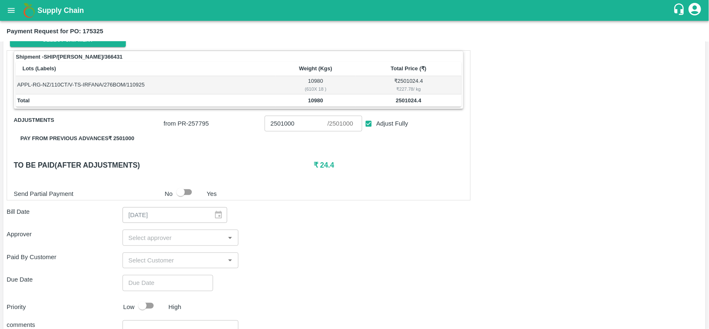
scroll to position [123, 0]
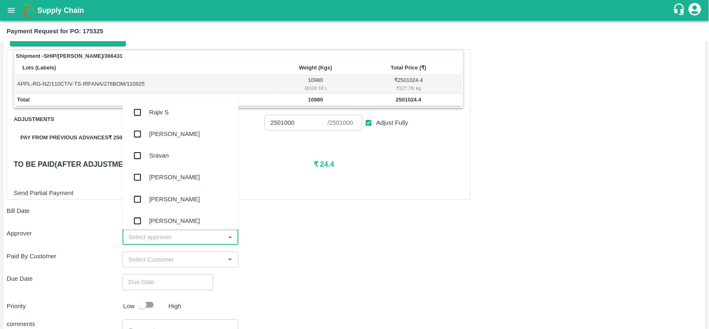
click at [150, 237] on input "input" at bounding box center [173, 236] width 97 height 11
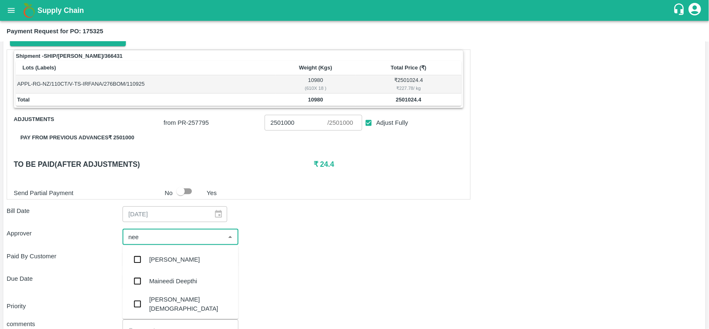
type input "neet"
click at [133, 278] on input "checkbox" at bounding box center [137, 281] width 17 height 17
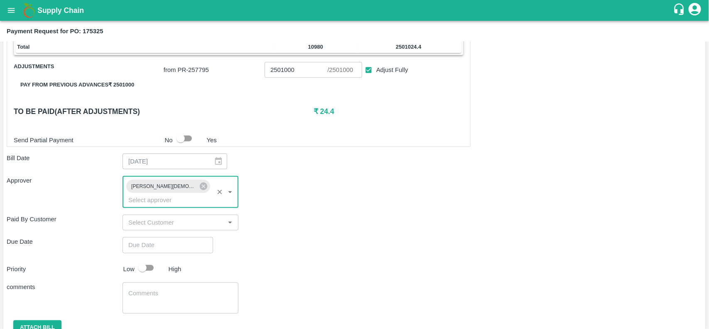
scroll to position [177, 0]
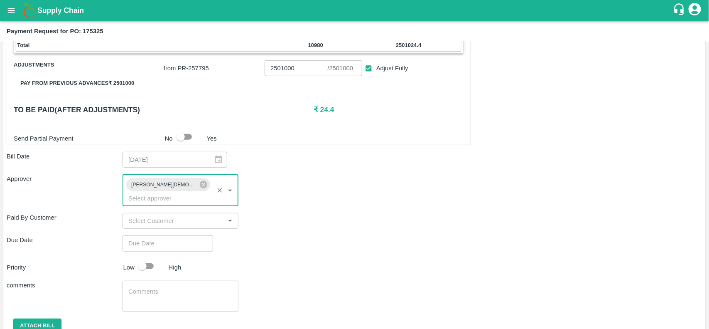
type input "DD/MM/YYYY hh:mm aa"
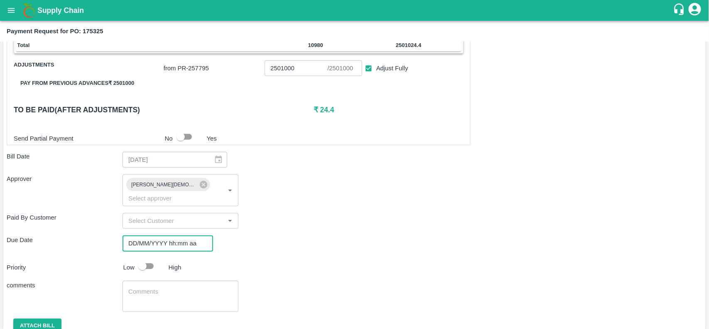
click at [140, 235] on input "DD/MM/YYYY hh:mm aa" at bounding box center [165, 243] width 85 height 16
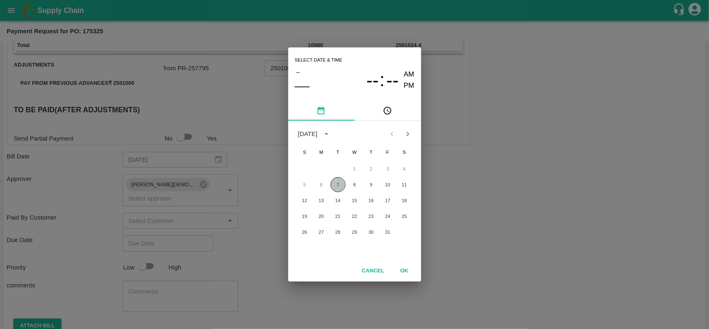
click at [339, 180] on button "7" at bounding box center [338, 184] width 15 height 15
type input "[DATE] 12:00 AM"
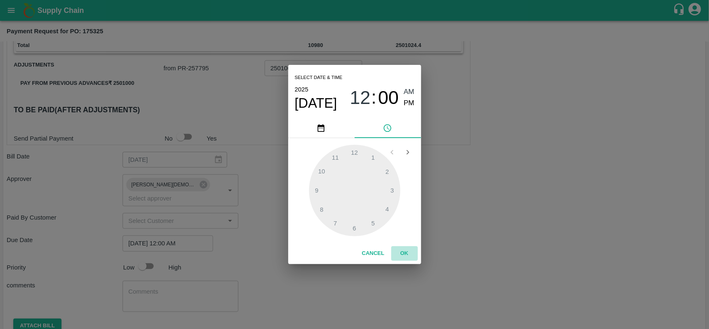
click at [410, 250] on button "OK" at bounding box center [404, 253] width 27 height 15
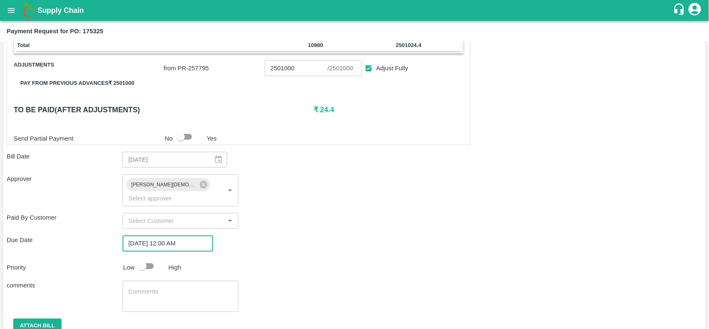
scroll to position [201, 0]
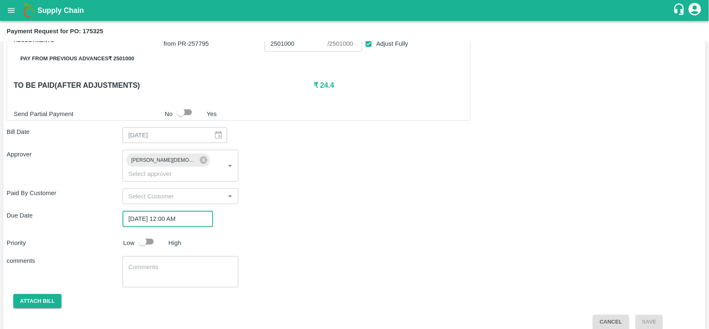
click at [147, 233] on input "checkbox" at bounding box center [142, 241] width 47 height 16
checkbox input "true"
click at [44, 295] on button "Attach bill" at bounding box center [37, 301] width 48 height 15
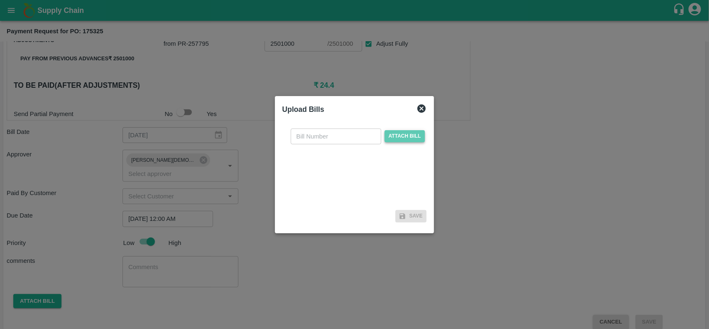
click at [404, 140] on span "Attach bill" at bounding box center [405, 136] width 41 height 12
click at [0, 0] on input "Attach bill" at bounding box center [0, 0] width 0 height 0
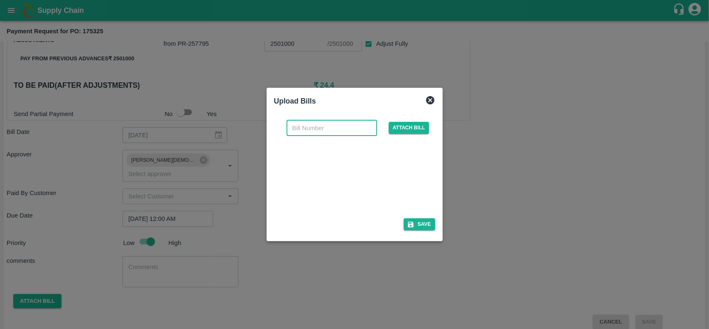
click at [302, 132] on input "text" at bounding box center [332, 128] width 91 height 16
paste input "ZAFC/CApvtitd/HYD/25-26/09/0002"
type input "ZAFC/CApvtitd/HYD/25-26/09/0002"
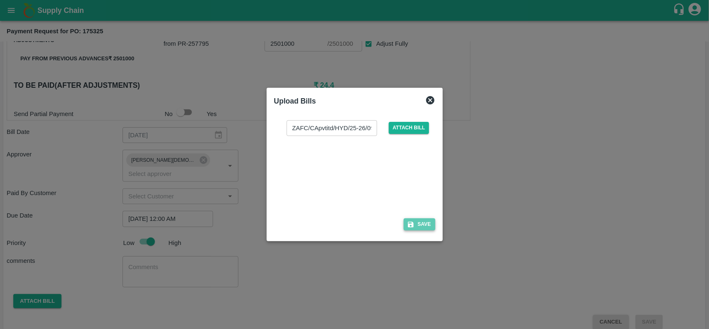
click at [418, 220] on button "Save" at bounding box center [420, 224] width 32 height 12
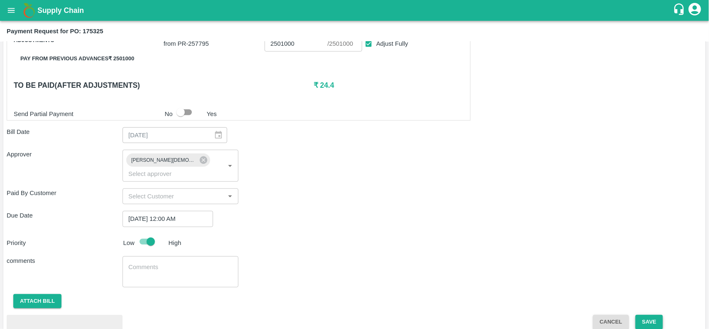
click at [653, 314] on button "Save" at bounding box center [648, 321] width 27 height 15
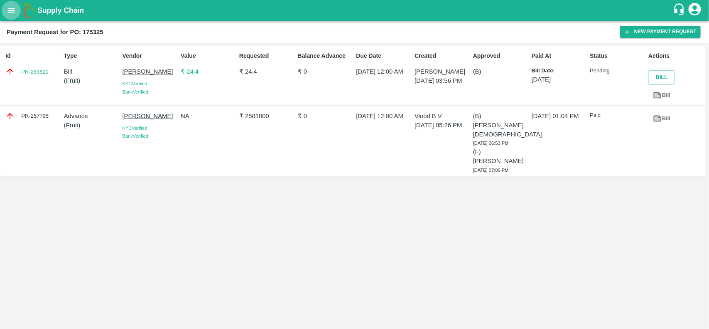
click at [3, 8] on button "open drawer" at bounding box center [11, 10] width 19 height 19
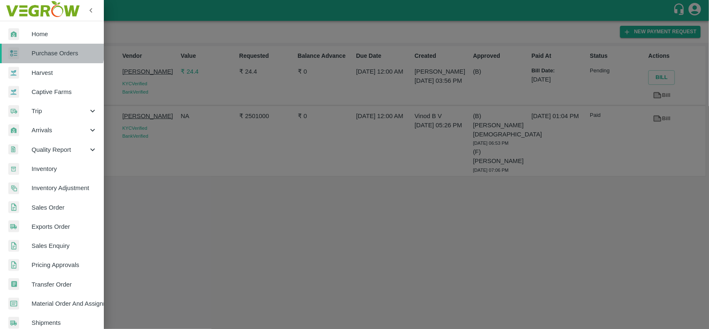
click at [39, 47] on link "Purchase Orders" at bounding box center [52, 53] width 104 height 19
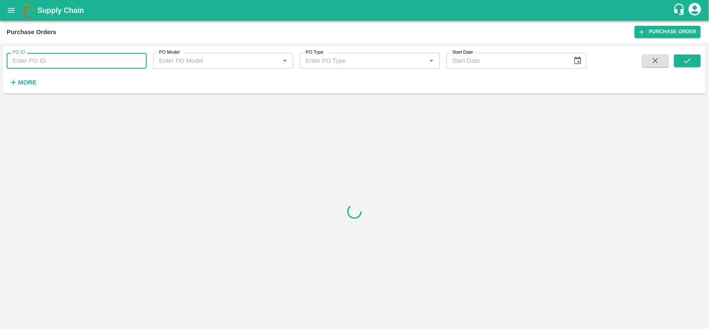
click at [53, 65] on input "PO ID" at bounding box center [77, 61] width 140 height 16
paste input "176720"
type input "176720"
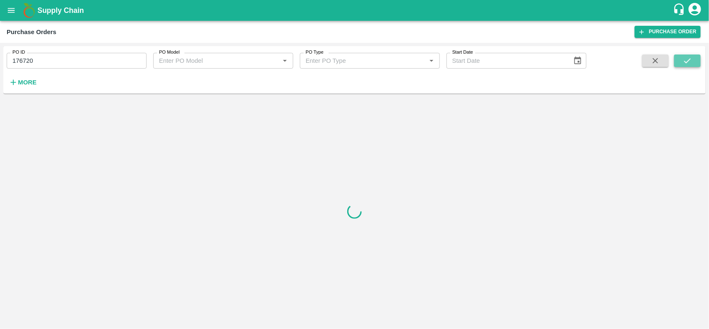
click at [688, 57] on icon "submit" at bounding box center [687, 60] width 9 height 9
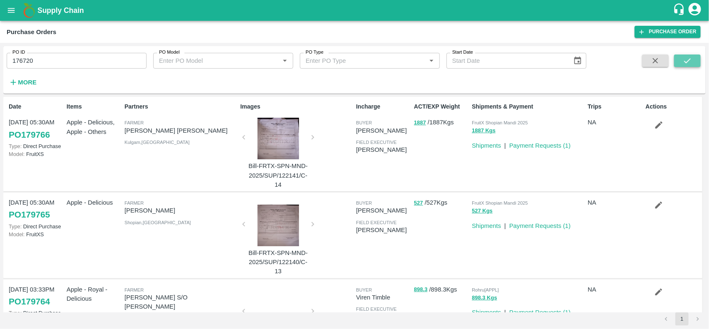
click at [689, 59] on icon "submit" at bounding box center [687, 60] width 9 height 9
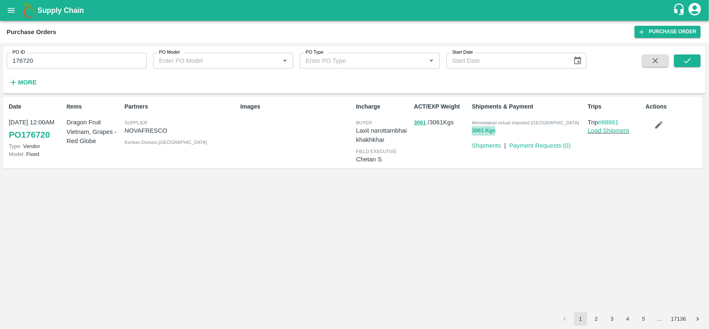
click at [476, 128] on button "3061 Kgs" at bounding box center [484, 131] width 24 height 10
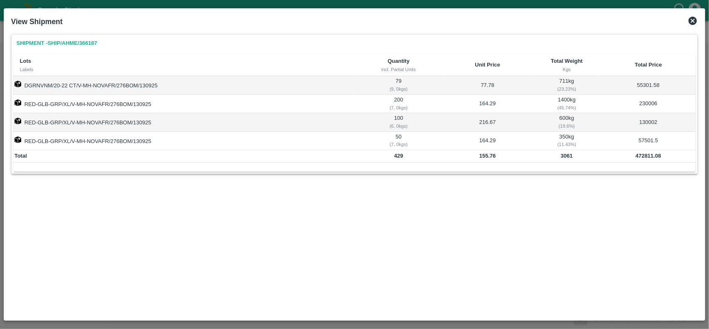
click at [695, 19] on icon at bounding box center [693, 21] width 8 height 8
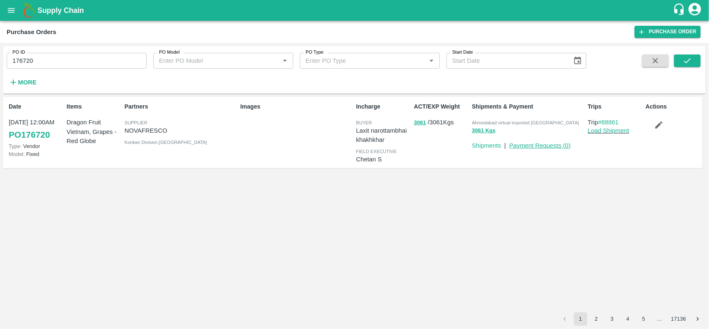
click at [529, 143] on link "Payment Requests ( 0 )" at bounding box center [539, 145] width 61 height 7
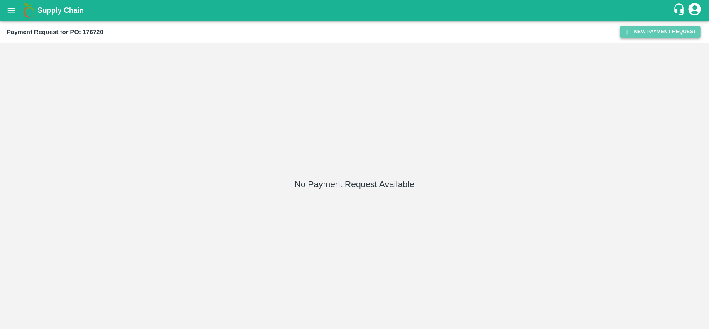
click at [645, 34] on button "New Payment Request" at bounding box center [660, 32] width 81 height 12
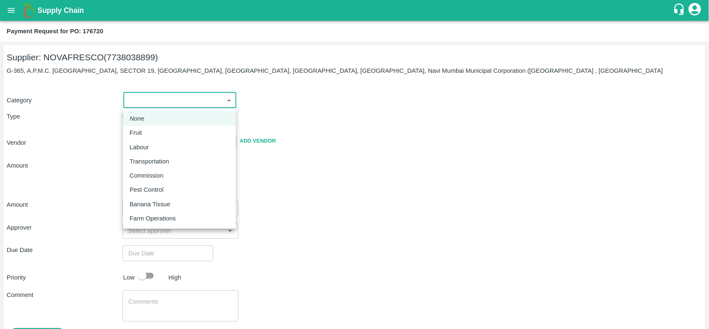
click at [159, 100] on body "Supply Chain Payment Request for PO: 176720 Supplier: NOVAFRESCO (7738038899) G…" at bounding box center [354, 164] width 709 height 329
click at [132, 131] on p "Fruit" at bounding box center [136, 132] width 12 height 9
type input "1"
type input "NOVAFRESCO - 7738038899(Supplier)"
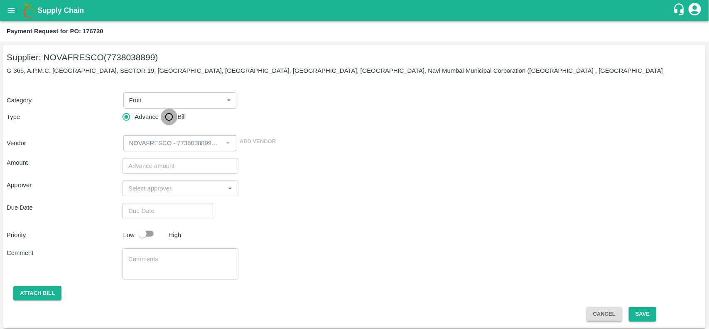
click at [171, 115] on input "Bill" at bounding box center [169, 116] width 17 height 17
radio input "true"
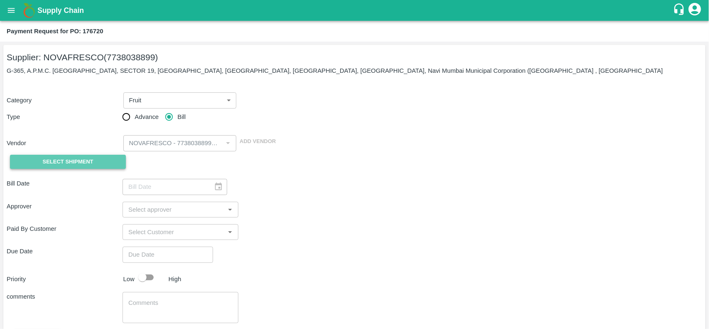
click at [78, 161] on span "Select Shipment" at bounding box center [68, 162] width 51 height 10
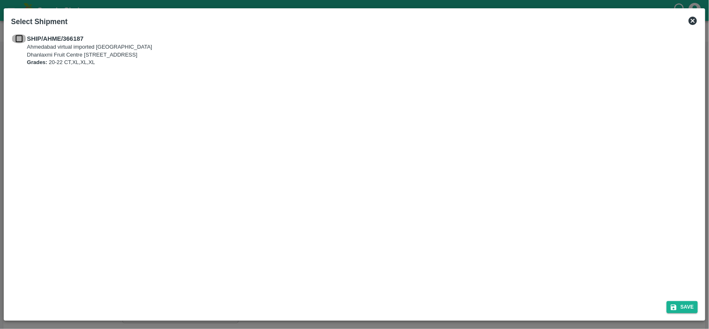
click at [17, 41] on input "checkbox" at bounding box center [19, 38] width 16 height 9
checkbox input "true"
click at [690, 301] on button "Save" at bounding box center [683, 307] width 32 height 12
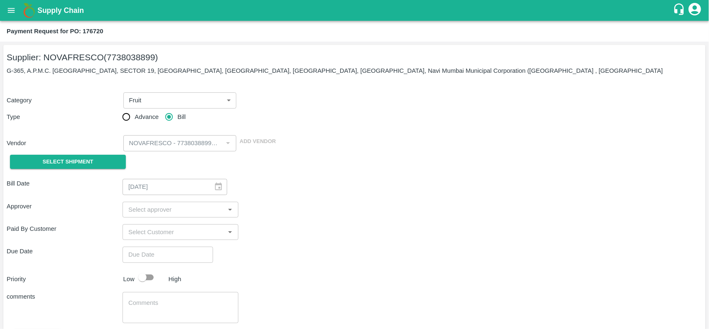
type input "[DATE]"
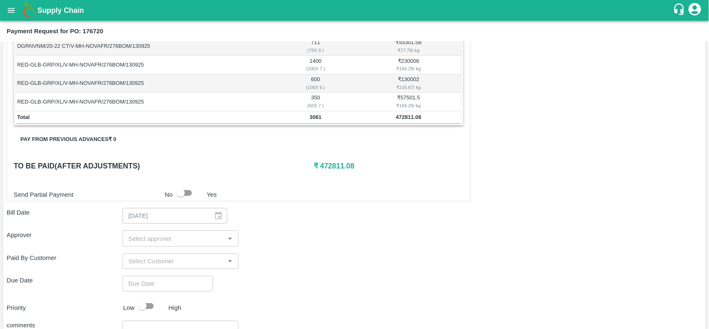
scroll to position [161, 0]
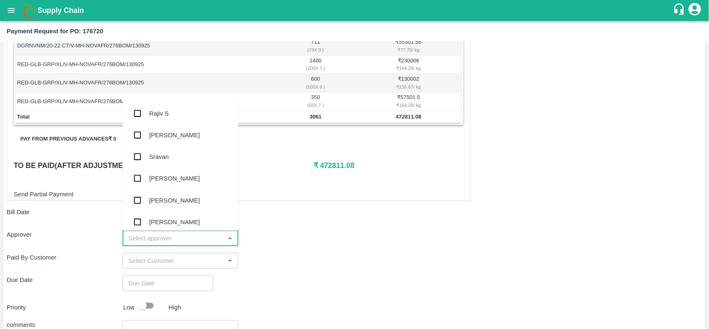
click at [158, 237] on input "input" at bounding box center [173, 237] width 97 height 11
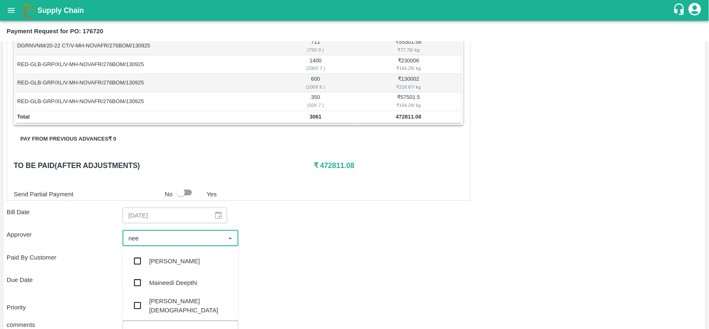
type input "neet"
click at [156, 288] on div "[PERSON_NAME][DEMOGRAPHIC_DATA]" at bounding box center [181, 284] width 116 height 24
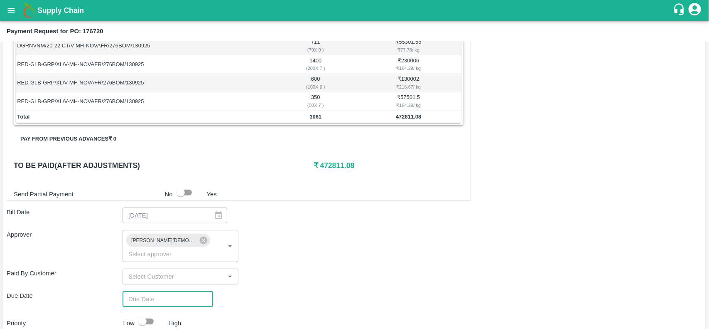
type input "DD/MM/YYYY hh:mm aa"
click at [156, 291] on input "DD/MM/YYYY hh:mm aa" at bounding box center [165, 299] width 85 height 16
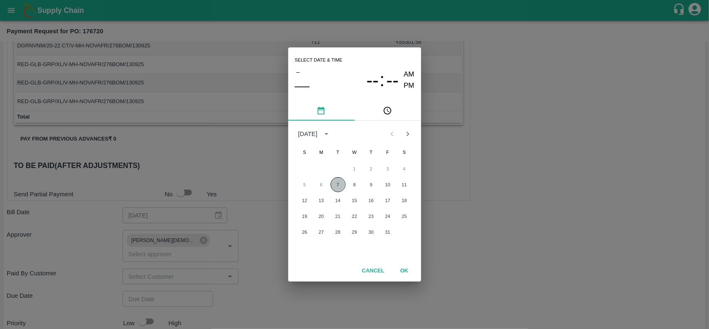
click at [340, 183] on button "7" at bounding box center [338, 184] width 15 height 15
type input "[DATE] 12:00 AM"
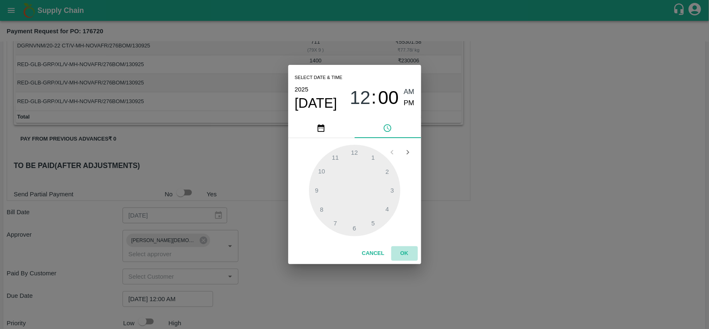
click at [403, 248] on button "OK" at bounding box center [404, 253] width 27 height 15
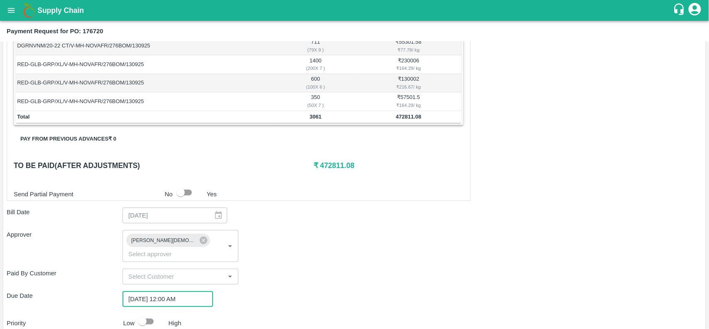
scroll to position [241, 0]
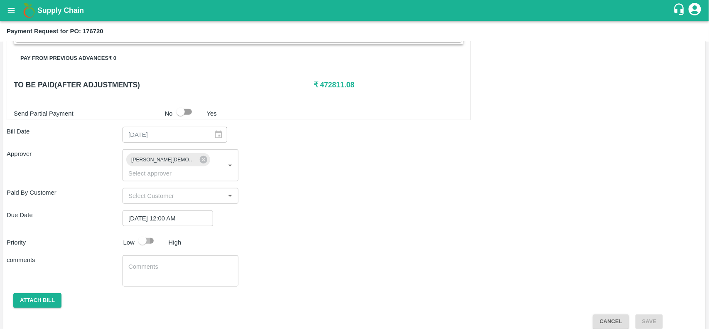
click at [146, 233] on input "checkbox" at bounding box center [142, 241] width 47 height 16
checkbox input "true"
click at [44, 293] on button "Attach bill" at bounding box center [37, 300] width 48 height 15
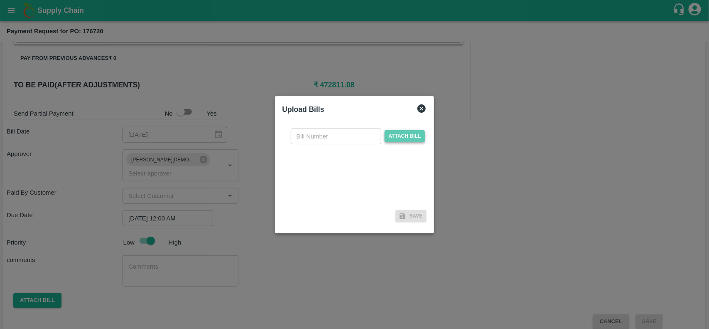
click at [415, 137] on span "Attach bill" at bounding box center [405, 136] width 41 height 12
click at [0, 0] on input "Attach bill" at bounding box center [0, 0] width 0 height 0
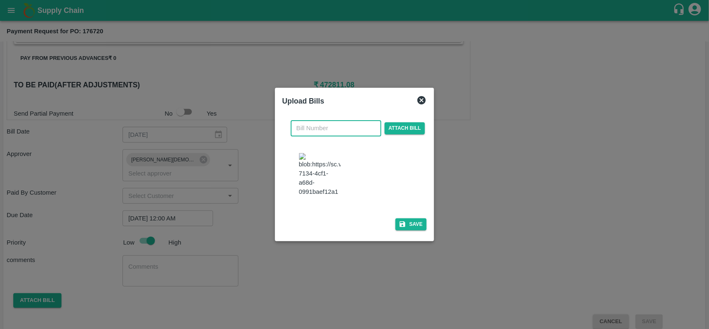
click at [329, 124] on input "text" at bounding box center [336, 128] width 91 height 16
type input "428"
click at [406, 230] on button "Save" at bounding box center [411, 224] width 32 height 12
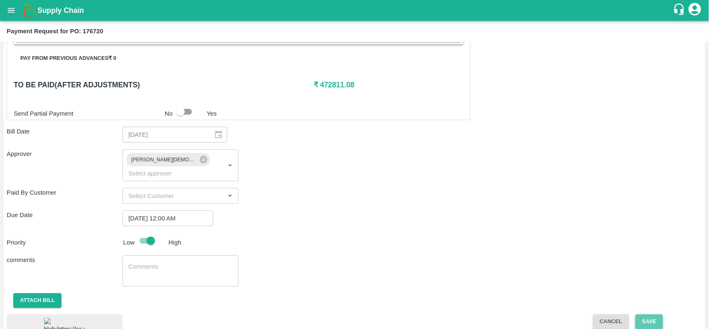
click at [649, 314] on button "Save" at bounding box center [648, 321] width 27 height 15
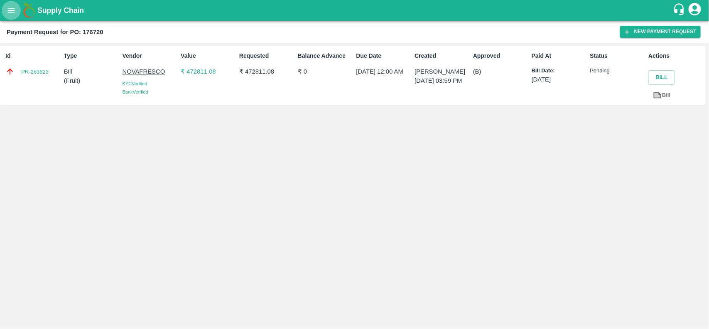
click at [12, 13] on icon "open drawer" at bounding box center [11, 10] width 9 height 9
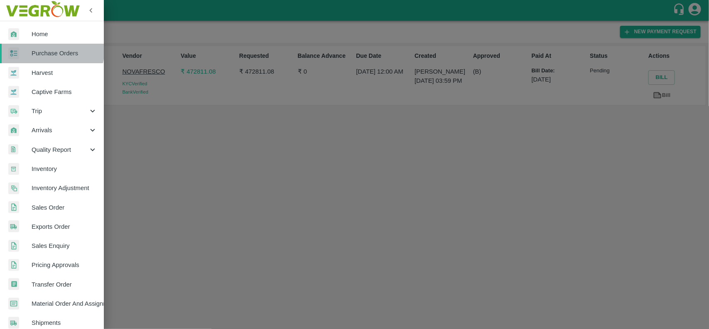
click at [46, 49] on span "Purchase Orders" at bounding box center [65, 53] width 66 height 9
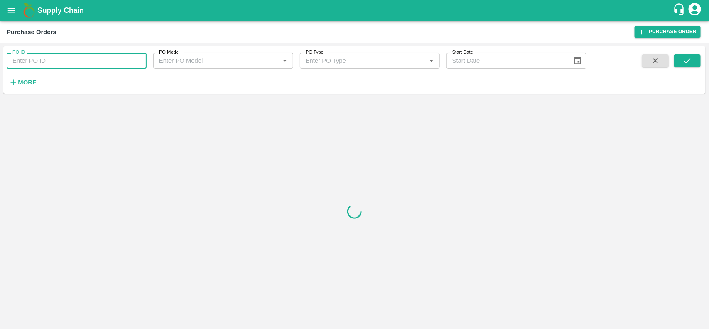
click at [58, 59] on input "PO ID" at bounding box center [77, 61] width 140 height 16
paste input "367422"
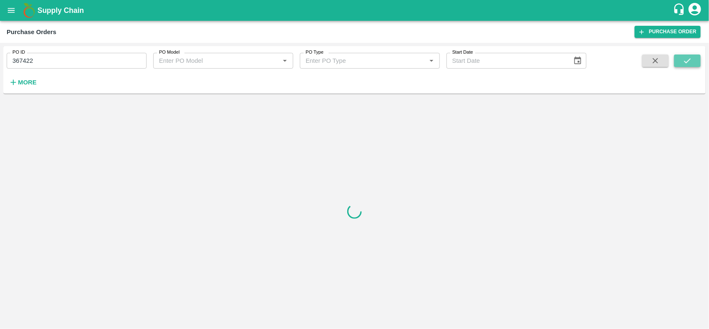
click at [677, 64] on button "submit" at bounding box center [687, 60] width 27 height 12
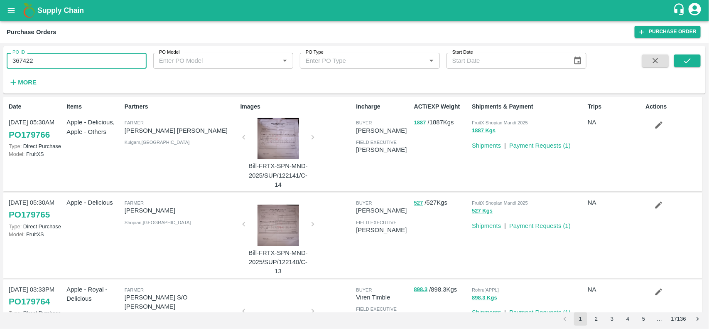
click at [38, 60] on input "367422" at bounding box center [77, 61] width 140 height 16
paste input "text"
type input "177995"
click at [692, 59] on icon "submit" at bounding box center [687, 60] width 9 height 9
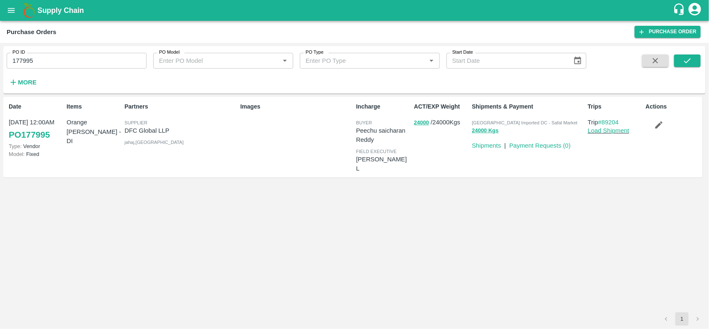
click at [656, 132] on div "Actions" at bounding box center [672, 137] width 58 height 76
click at [657, 131] on button "button" at bounding box center [659, 125] width 27 height 14
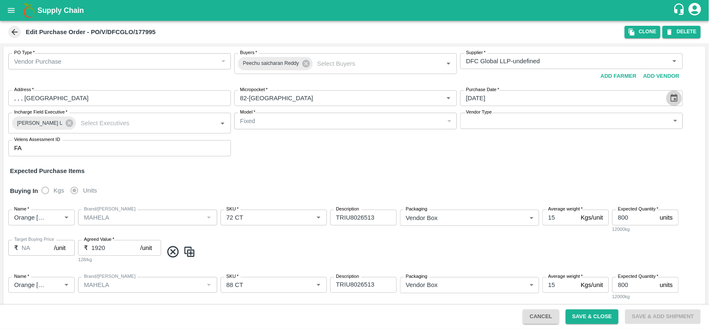
click at [674, 102] on icon "Choose date, selected date is Sep 15, 2025" at bounding box center [674, 97] width 9 height 9
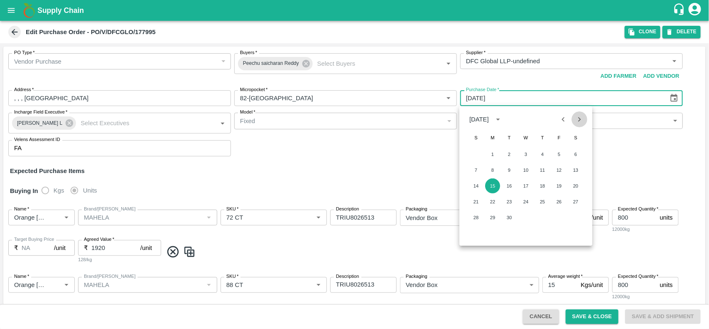
click at [582, 123] on icon "Next month" at bounding box center [579, 119] width 9 height 9
click at [525, 154] on button "1" at bounding box center [525, 154] width 15 height 15
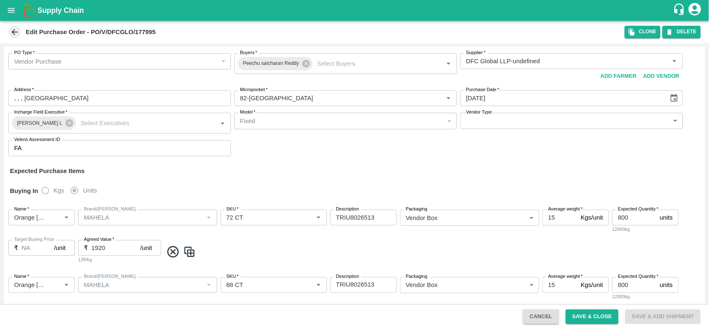
type input "01/10/2025"
click at [585, 313] on button "Save & Close" at bounding box center [592, 316] width 53 height 15
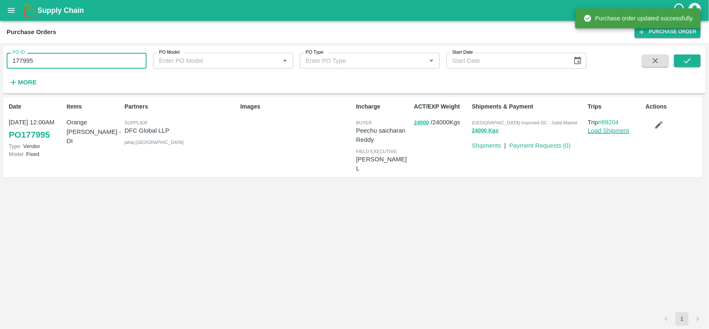
click at [48, 61] on input "177995" at bounding box center [77, 61] width 140 height 16
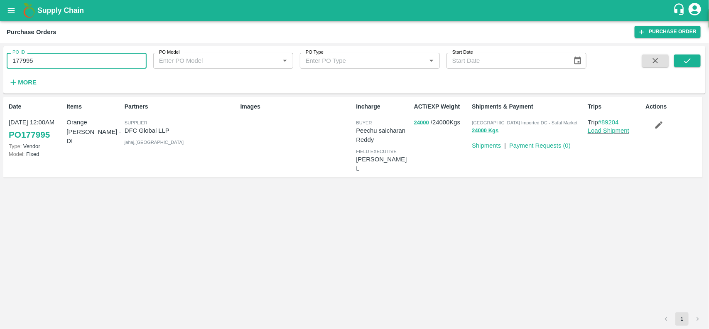
click at [48, 61] on input "177995" at bounding box center [77, 61] width 140 height 16
paste input "text"
type input "173573"
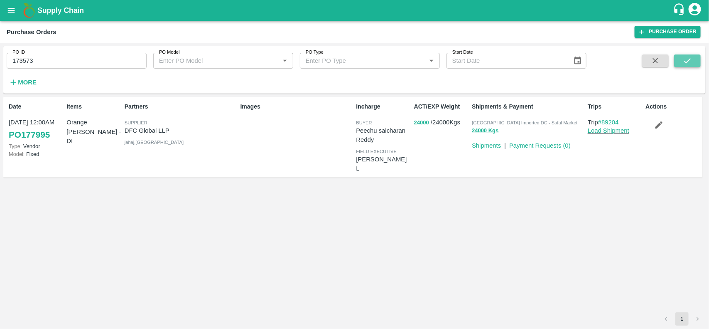
click at [694, 64] on button "submit" at bounding box center [687, 60] width 27 height 12
click at [542, 146] on link "Payment Requests ( 1 )" at bounding box center [539, 145] width 61 height 7
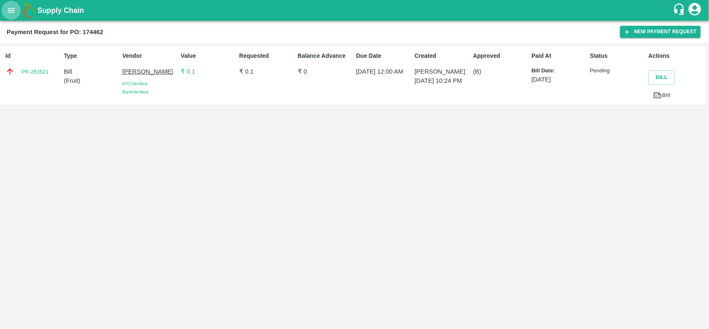
click at [7, 1] on button "open drawer" at bounding box center [11, 10] width 19 height 19
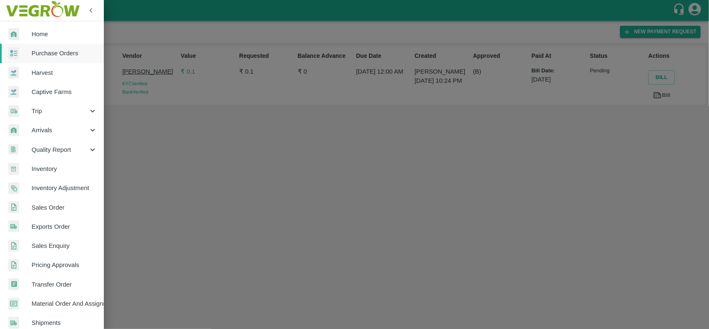
scroll to position [144, 0]
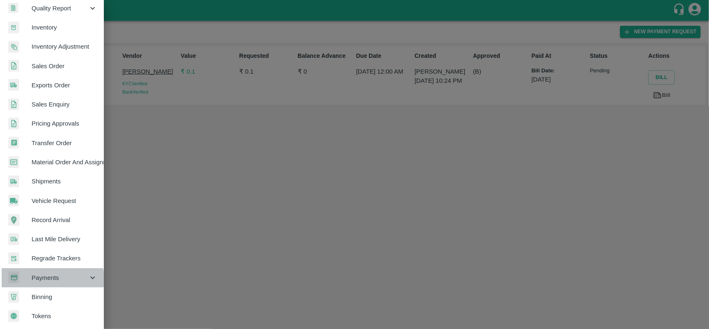
click at [46, 279] on span "Payments" at bounding box center [60, 277] width 56 height 9
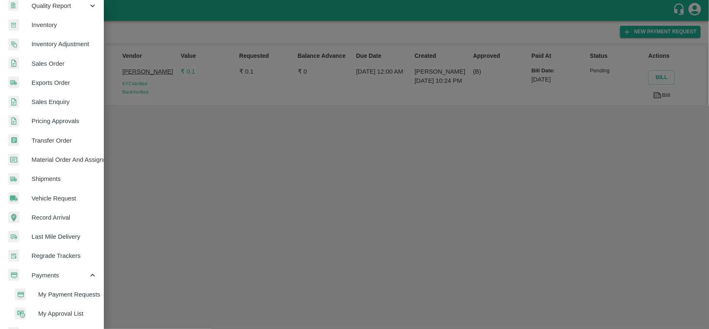
click at [72, 290] on span "My Payment Requests" at bounding box center [67, 293] width 59 height 9
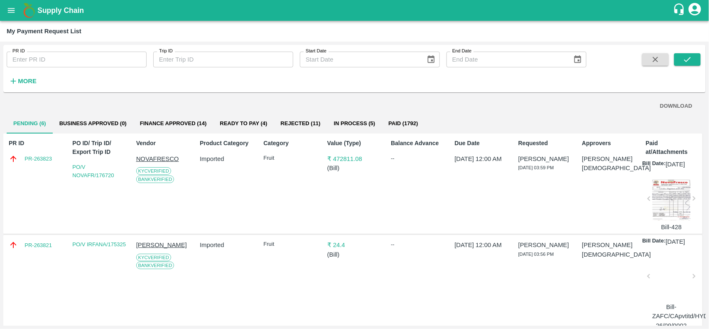
click at [159, 121] on button "Finance Approved (14)" at bounding box center [173, 123] width 80 height 20
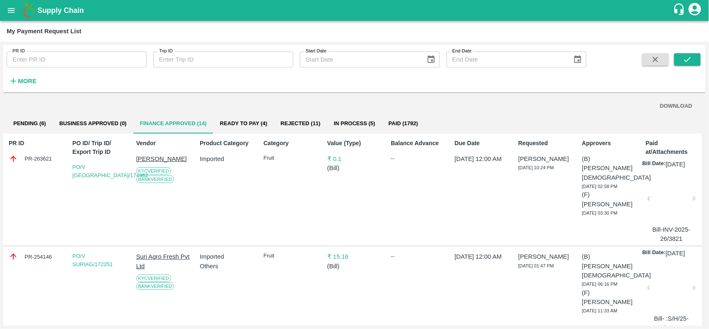
click at [248, 124] on button "Ready To Pay (4)" at bounding box center [243, 123] width 61 height 20
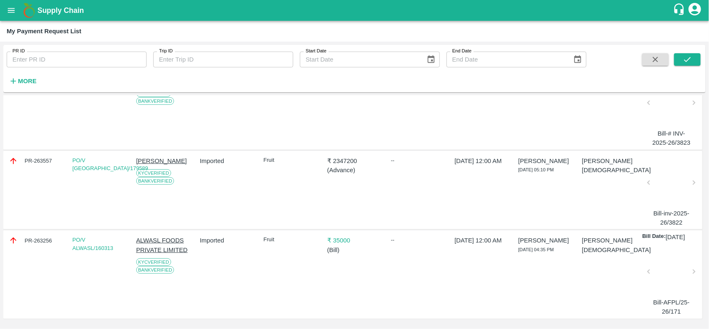
scroll to position [135, 0]
click at [35, 236] on div "PR-263256" at bounding box center [36, 240] width 54 height 9
copy div "PR-263256"
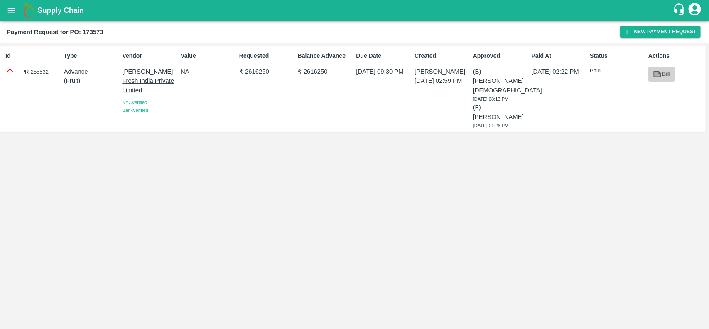
click at [660, 75] on icon at bounding box center [658, 74] width 6 height 5
click at [663, 28] on button "New Payment Request" at bounding box center [660, 32] width 81 height 12
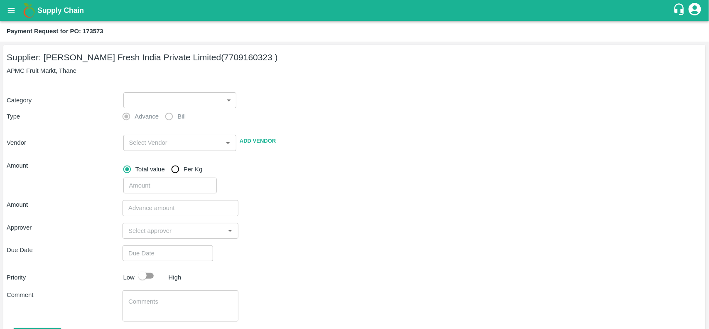
click at [150, 104] on body "Supply Chain Payment Request for PO: 173573 Supplier: [PERSON_NAME] Fresh India…" at bounding box center [354, 164] width 709 height 329
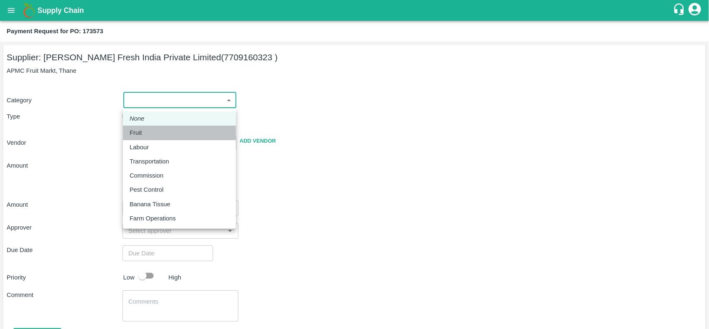
click at [145, 131] on div "Fruit" at bounding box center [138, 132] width 17 height 9
type input "1"
type input "Anusaya Fresh India Private Limited - 7709160323 (Supplier)"
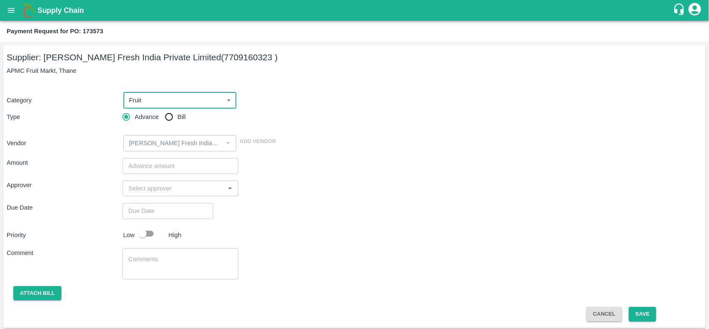
click at [170, 113] on input "Bill" at bounding box center [169, 116] width 17 height 17
radio input "true"
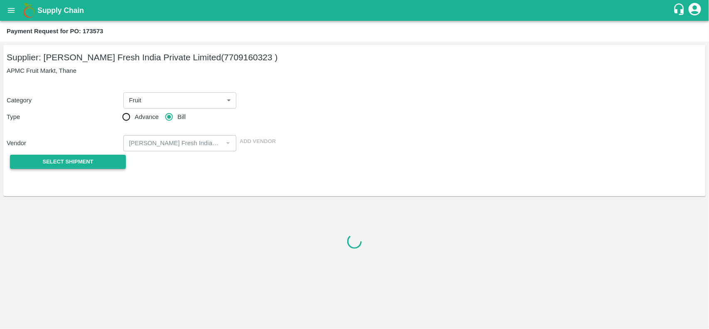
click at [84, 162] on span "Select Shipment" at bounding box center [68, 162] width 51 height 10
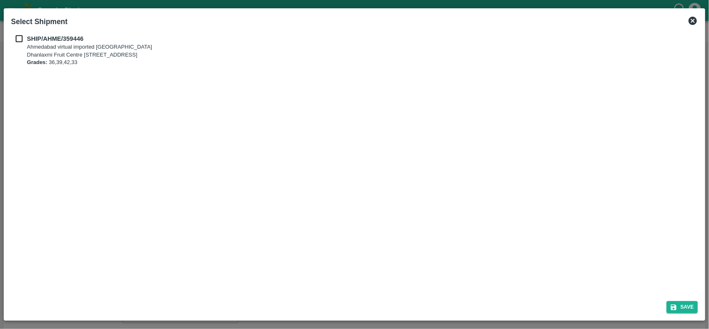
click at [22, 38] on input "checkbox" at bounding box center [19, 38] width 16 height 9
checkbox input "true"
click at [687, 303] on button "Save" at bounding box center [683, 307] width 32 height 12
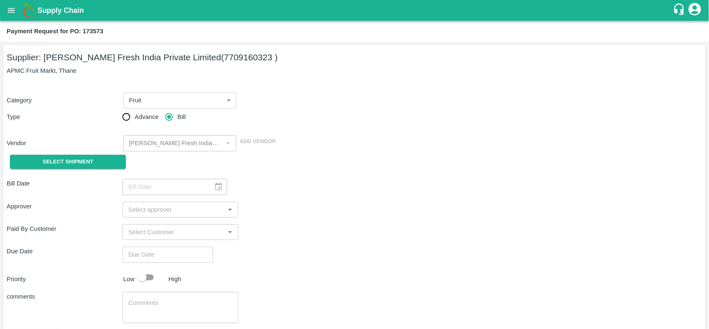
type input "04/10/2025"
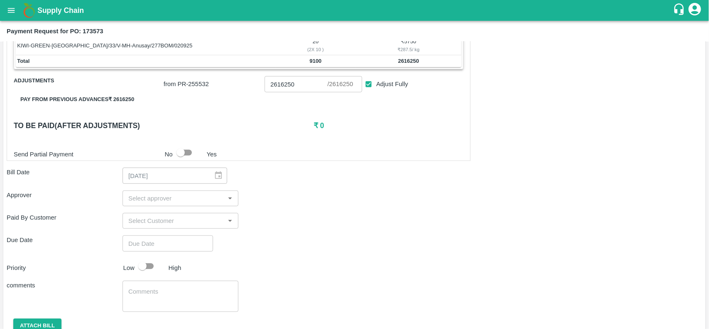
scroll to position [220, 0]
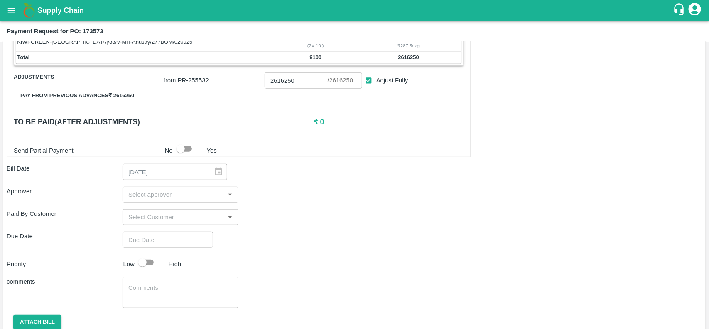
click at [153, 200] on input "input" at bounding box center [173, 194] width 97 height 11
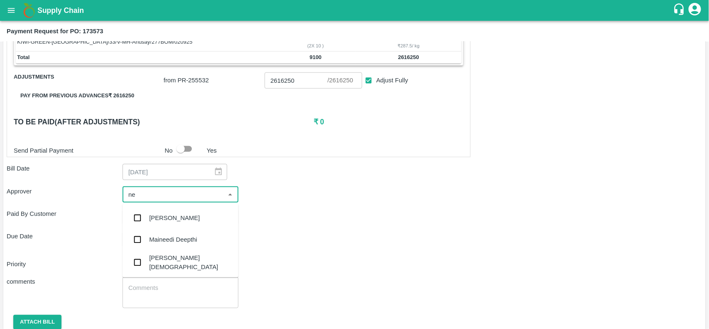
type input "nee"
click at [166, 261] on div "Neeti Jain" at bounding box center [190, 262] width 83 height 19
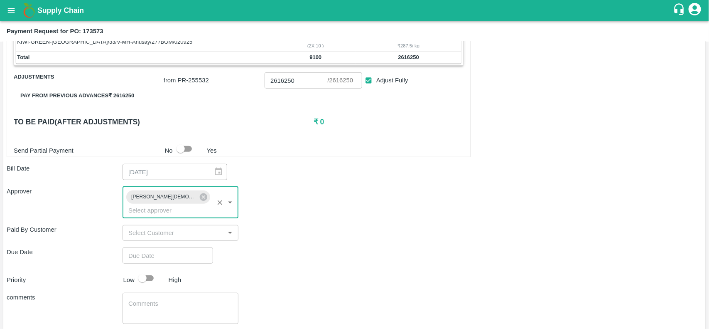
click at [149, 251] on input "Choose date" at bounding box center [165, 255] width 85 height 16
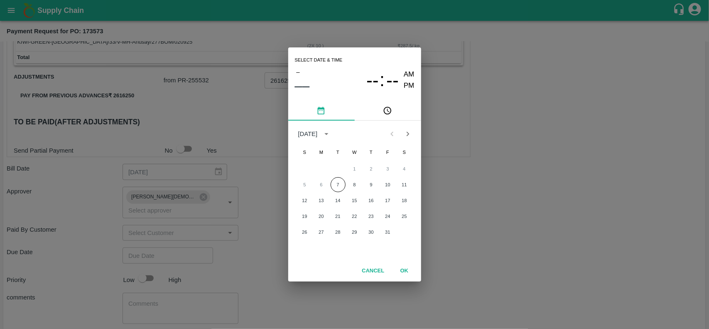
click at [161, 243] on div "Select date & time – –– -- : -- AM PM October 2025 S M T W T F S 1 2 3 4 5 6 7 …" at bounding box center [354, 164] width 709 height 329
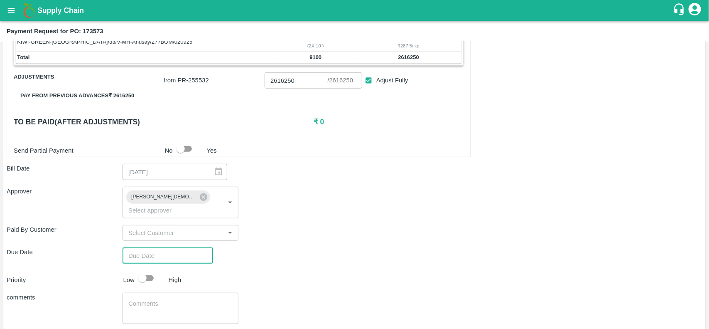
type input "DD/MM/YYYY hh:mm aa"
click at [167, 248] on input "DD/MM/YYYY hh:mm aa" at bounding box center [165, 255] width 85 height 16
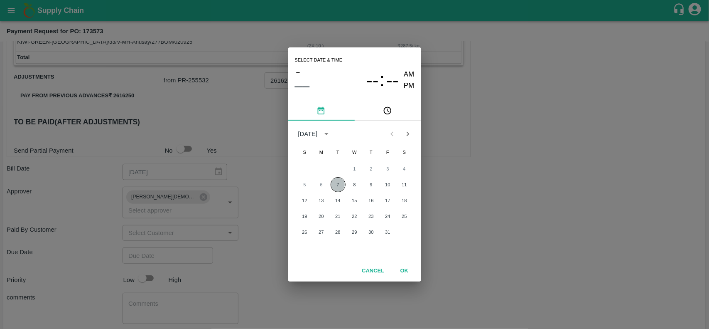
click at [334, 185] on button "7" at bounding box center [338, 184] width 15 height 15
type input "07/10/2025 12:00 AM"
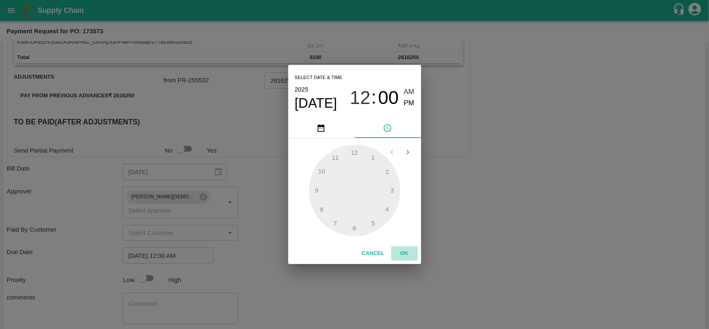
click at [401, 247] on button "OK" at bounding box center [404, 253] width 27 height 15
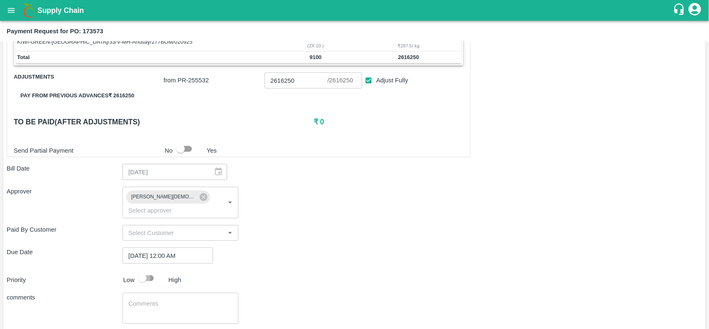
click at [152, 270] on input "checkbox" at bounding box center [142, 278] width 47 height 16
checkbox input "true"
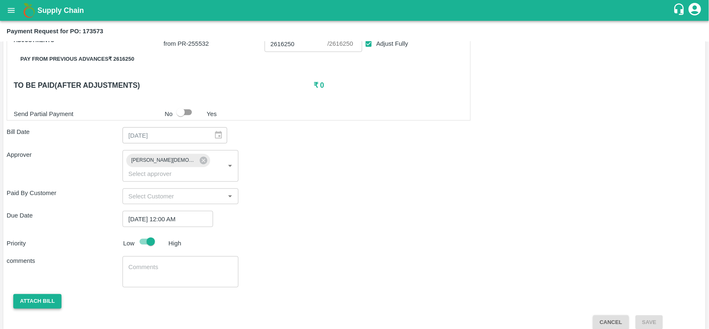
click at [39, 294] on button "Attach bill" at bounding box center [37, 301] width 48 height 15
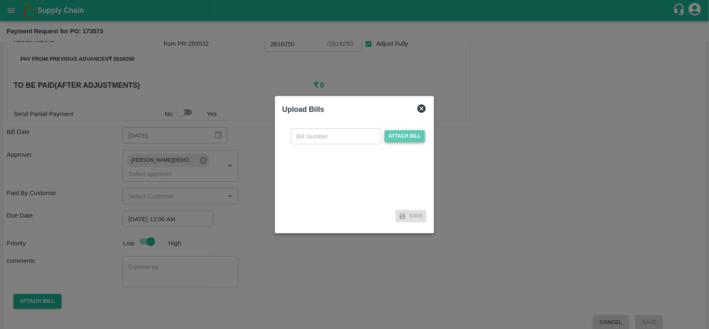
click at [407, 134] on span "Attach bill" at bounding box center [405, 136] width 41 height 12
click at [0, 0] on input "Attach bill" at bounding box center [0, 0] width 0 height 0
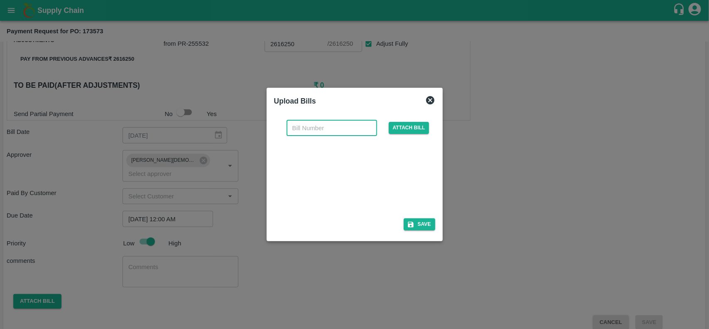
click at [339, 124] on input "text" at bounding box center [332, 128] width 91 height 16
paste input "AMD/0001/SEP-25"
type input "AMD/0001/SEP-25"
click at [397, 128] on span "Attach bill" at bounding box center [409, 128] width 41 height 12
click at [0, 0] on input "Attach bill" at bounding box center [0, 0] width 0 height 0
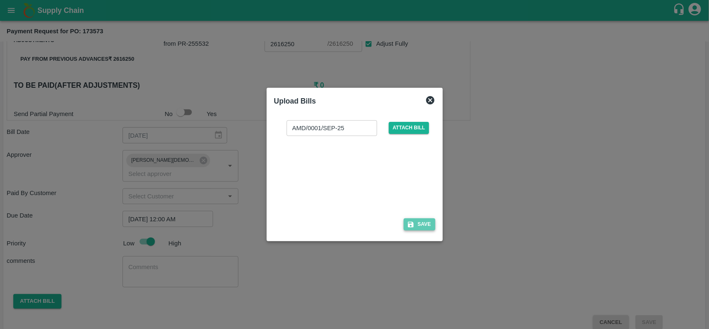
click at [414, 225] on icon "button" at bounding box center [410, 224] width 7 height 7
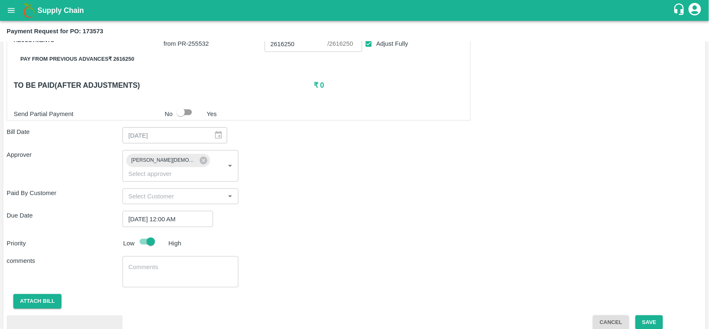
scroll to position [302, 0]
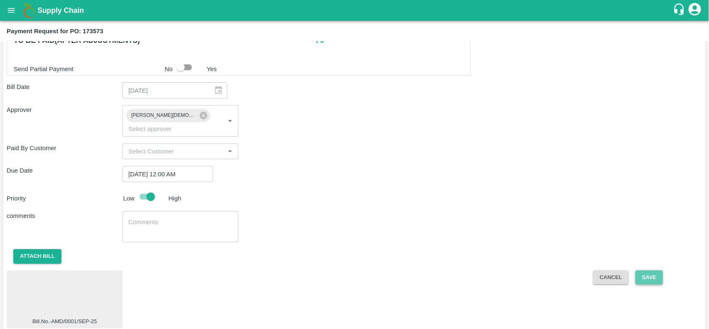
click at [654, 270] on button "Save" at bounding box center [648, 277] width 27 height 15
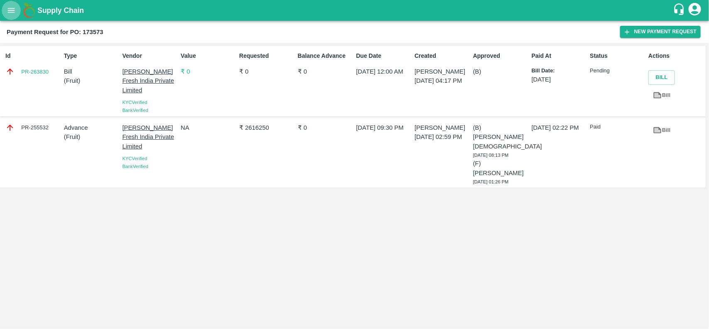
click at [8, 15] on button "open drawer" at bounding box center [11, 10] width 19 height 19
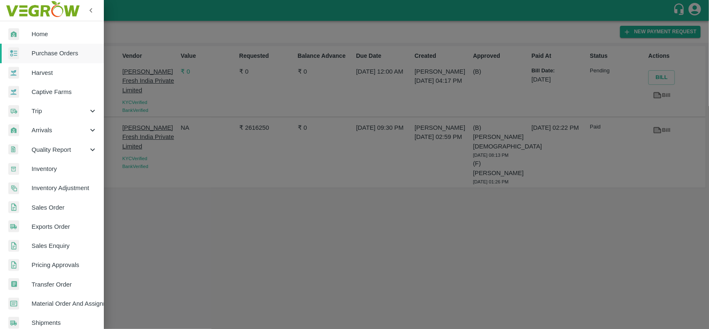
click at [132, 21] on div at bounding box center [354, 164] width 709 height 329
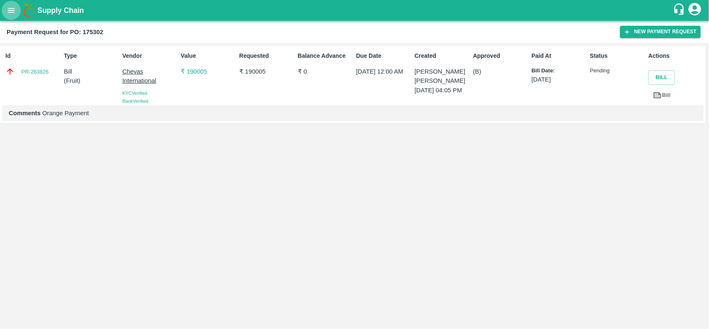
click at [7, 13] on icon "open drawer" at bounding box center [11, 10] width 9 height 9
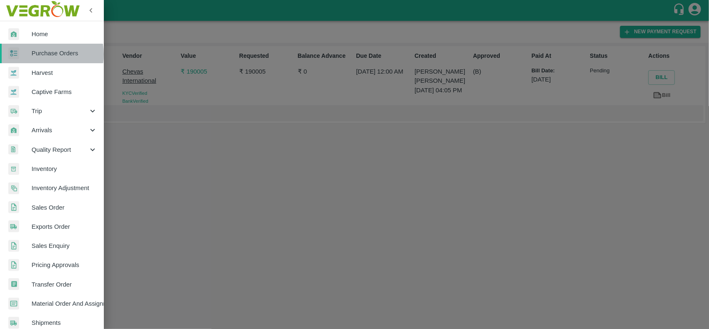
click at [47, 54] on span "Purchase Orders" at bounding box center [65, 53] width 66 height 9
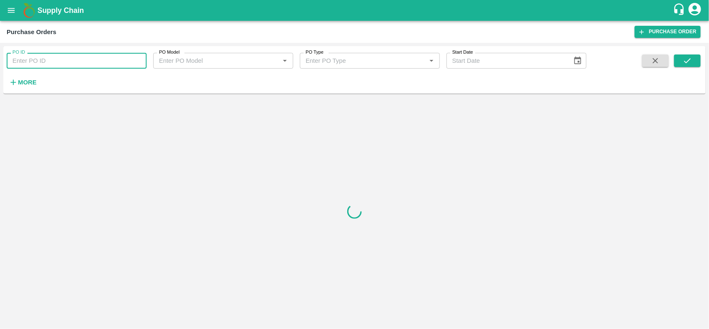
click at [55, 61] on input "PO ID" at bounding box center [77, 61] width 140 height 16
paste input "173588"
type input "173588"
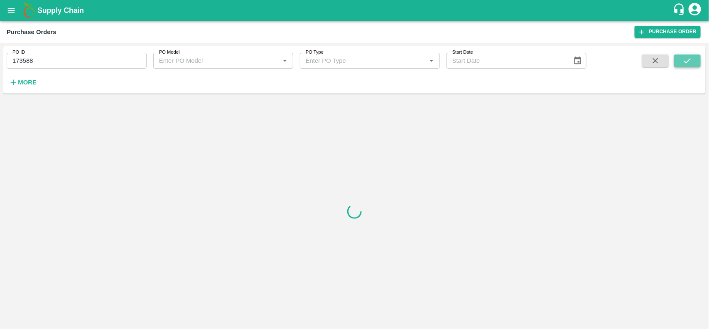
click at [688, 59] on icon "submit" at bounding box center [687, 60] width 9 height 9
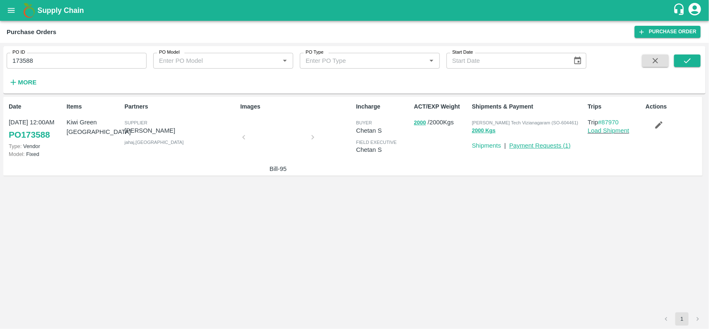
click at [542, 146] on link "Payment Requests ( 1 )" at bounding box center [539, 145] width 61 height 7
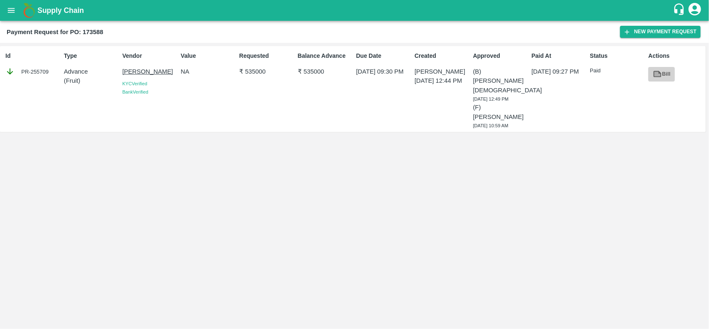
click at [667, 74] on link "Bill" at bounding box center [661, 74] width 27 height 15
click at [645, 27] on button "New Payment Request" at bounding box center [660, 32] width 81 height 12
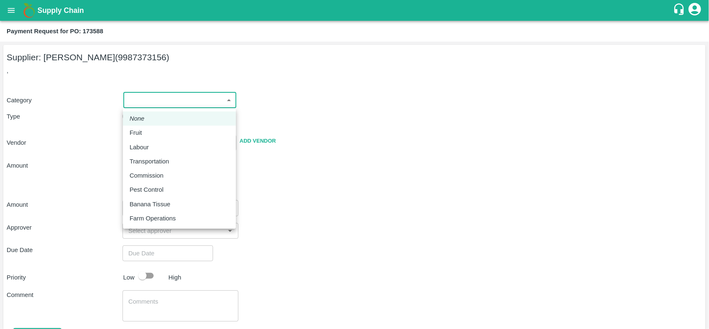
click at [157, 104] on body "Supply Chain Payment Request for PO: 173588 Supplier: [PERSON_NAME] (9987373156…" at bounding box center [354, 164] width 709 height 329
click at [147, 132] on div "Fruit" at bounding box center [180, 132] width 100 height 9
type input "1"
type input "[PERSON_NAME] - 9987373156(Supplier)"
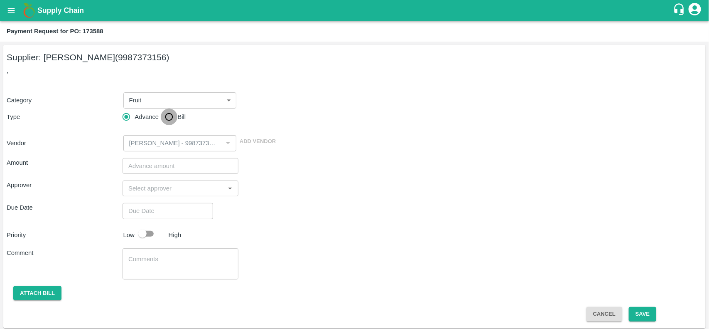
click at [161, 118] on input "Bill" at bounding box center [169, 116] width 17 height 17
radio input "true"
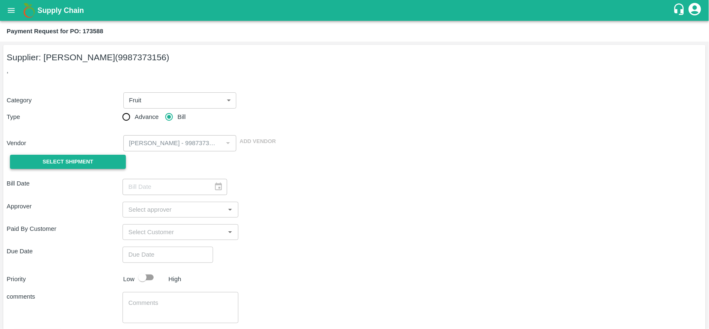
click at [76, 155] on button "Select Shipment" at bounding box center [68, 162] width 116 height 15
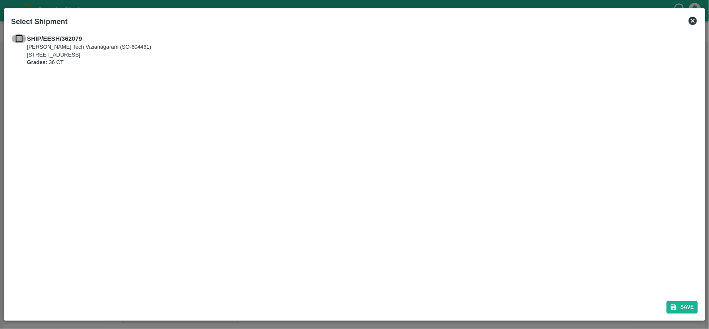
click at [21, 35] on input "checkbox" at bounding box center [19, 38] width 16 height 9
checkbox input "true"
click at [683, 301] on button "Save" at bounding box center [683, 307] width 32 height 12
type input "10/09/2025"
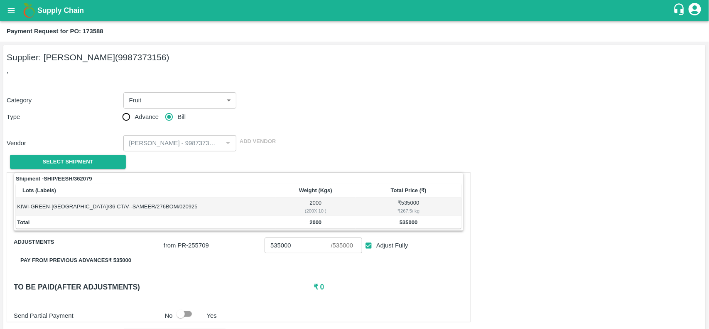
scroll to position [196, 0]
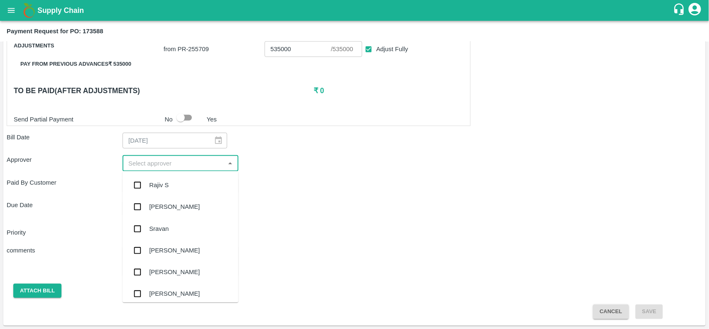
click at [146, 163] on input "input" at bounding box center [173, 162] width 97 height 11
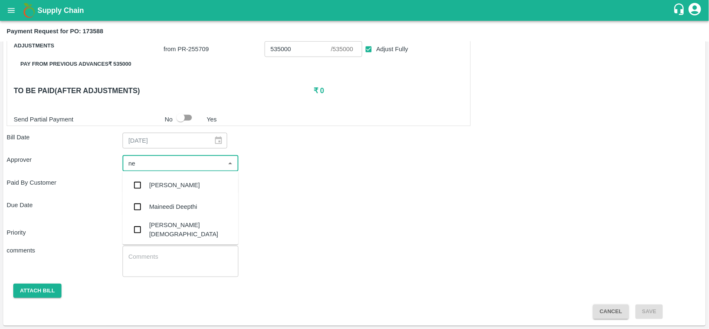
type input "nee"
click at [138, 230] on input "checkbox" at bounding box center [137, 229] width 17 height 17
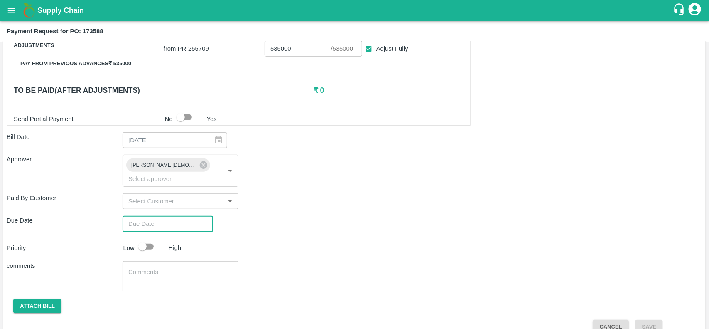
type input "DD/MM/YYYY hh:mm aa"
click at [147, 218] on input "DD/MM/YYYY hh:mm aa" at bounding box center [165, 224] width 85 height 16
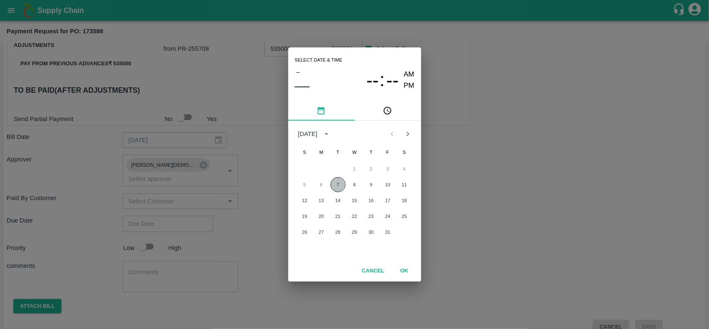
click at [335, 186] on button "7" at bounding box center [338, 184] width 15 height 15
type input "07/10/2025 12:00 AM"
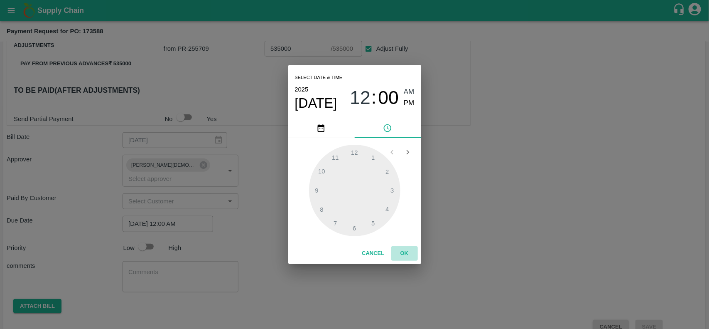
click at [405, 248] on button "OK" at bounding box center [404, 253] width 27 height 15
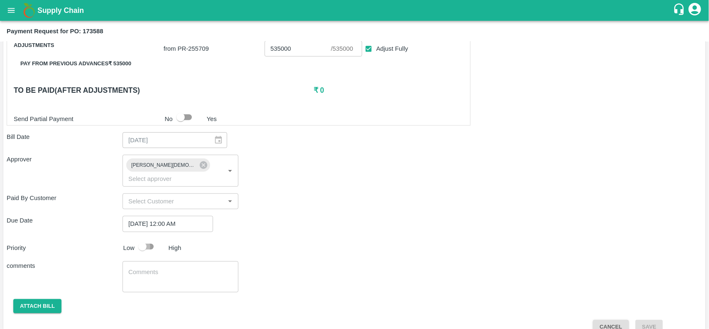
click at [147, 238] on input "checkbox" at bounding box center [142, 246] width 47 height 16
checkbox input "true"
click at [26, 299] on button "Attach bill" at bounding box center [37, 306] width 48 height 15
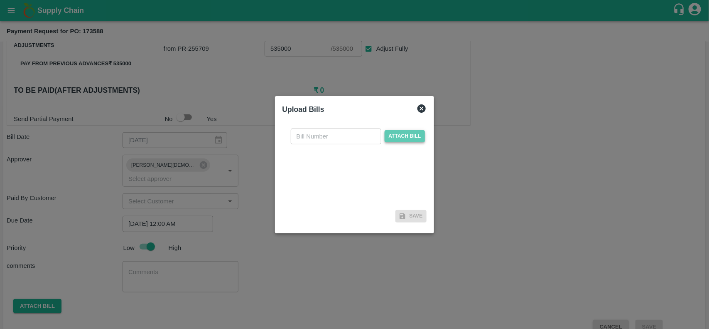
click at [397, 132] on span "Attach bill" at bounding box center [405, 136] width 41 height 12
click at [0, 0] on input "Attach bill" at bounding box center [0, 0] width 0 height 0
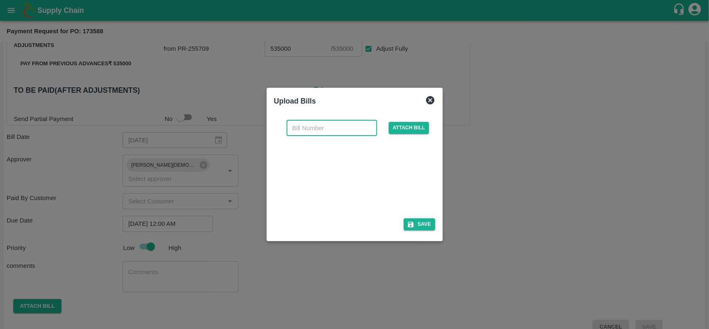
click at [355, 127] on input "text" at bounding box center [332, 128] width 91 height 16
type input "95"
click at [422, 228] on button "Save" at bounding box center [420, 224] width 32 height 12
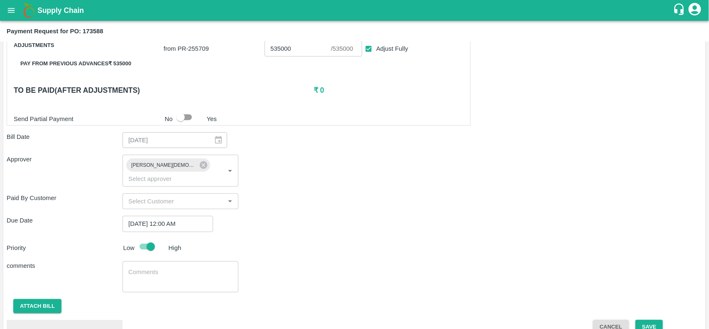
scroll to position [246, 0]
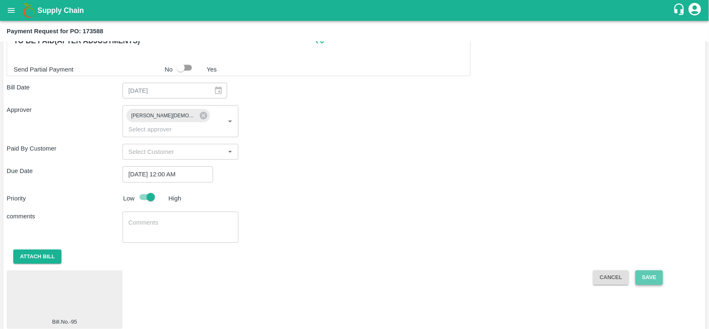
click at [641, 270] on button "Save" at bounding box center [648, 277] width 27 height 15
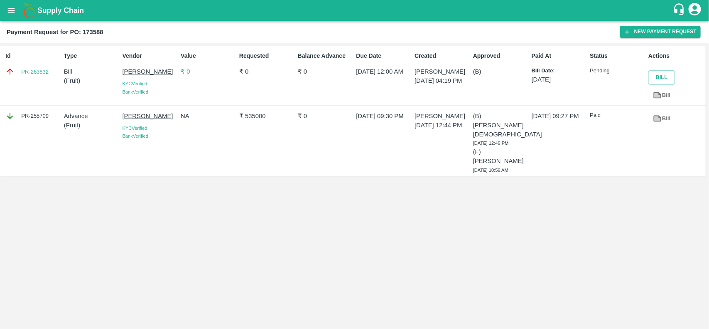
click at [7, 12] on icon "open drawer" at bounding box center [11, 10] width 9 height 9
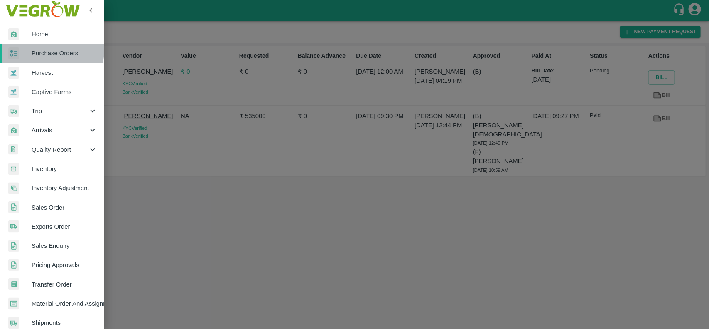
click at [30, 49] on div at bounding box center [19, 53] width 23 height 12
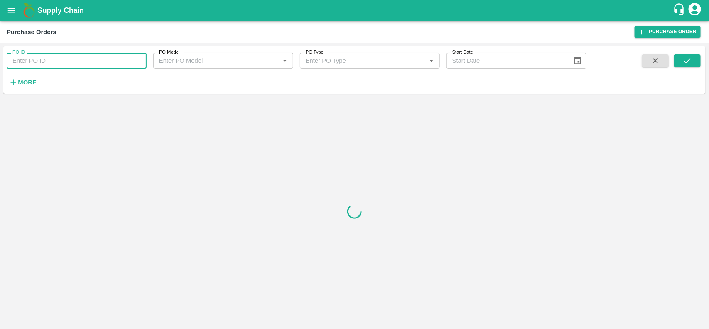
click at [34, 55] on input "PO ID" at bounding box center [77, 61] width 140 height 16
paste input "169705"
type input "169705"
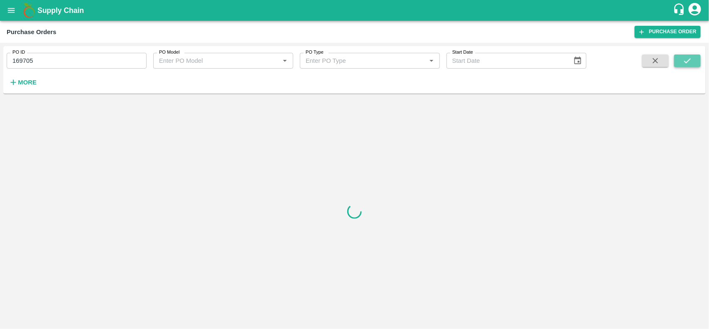
click at [683, 59] on icon "submit" at bounding box center [687, 60] width 9 height 9
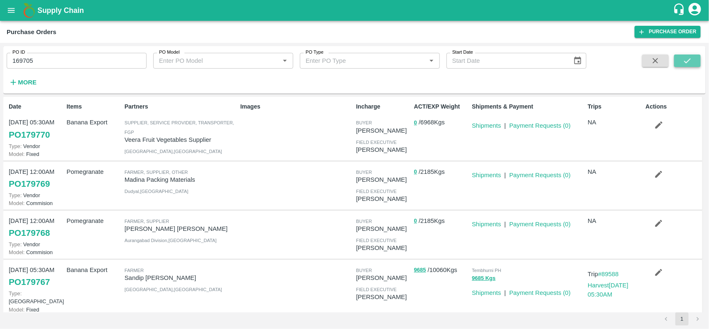
click at [687, 67] on button "submit" at bounding box center [687, 60] width 27 height 12
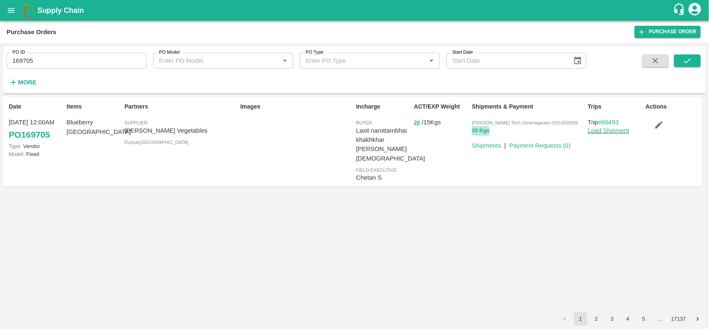
click at [474, 129] on button "20 Kgs" at bounding box center [481, 131] width 18 height 10
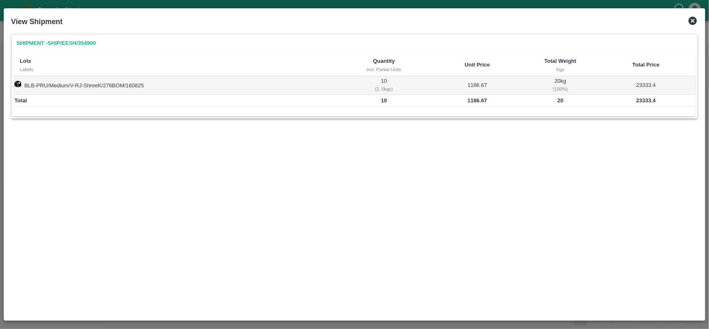
click at [692, 17] on icon at bounding box center [693, 21] width 8 height 8
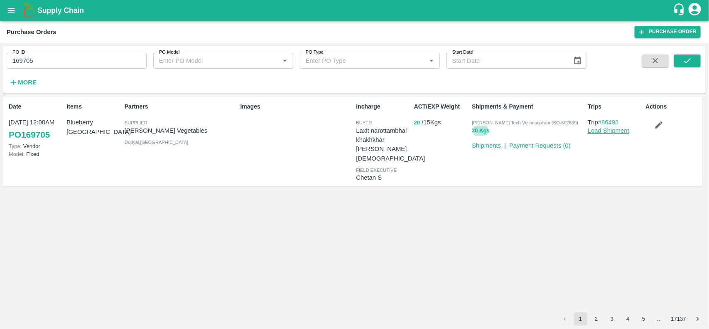
click at [61, 51] on div "PO ID 169705 PO ID" at bounding box center [73, 57] width 147 height 22
drag, startPoint x: 61, startPoint y: 51, endPoint x: 49, endPoint y: 58, distance: 14.5
click at [49, 58] on div "PO ID 169705 PO ID" at bounding box center [73, 57] width 147 height 22
click at [49, 58] on input "169705" at bounding box center [77, 61] width 140 height 16
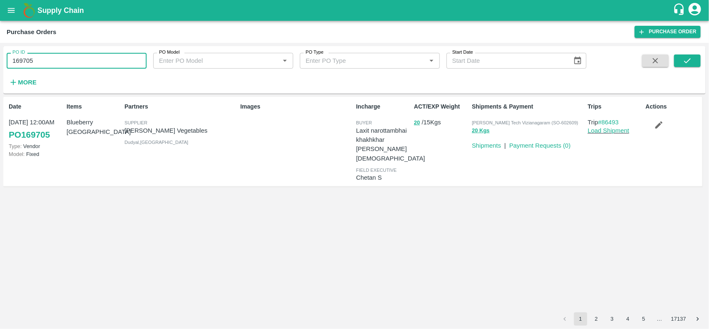
paste input "text"
type input "163631"
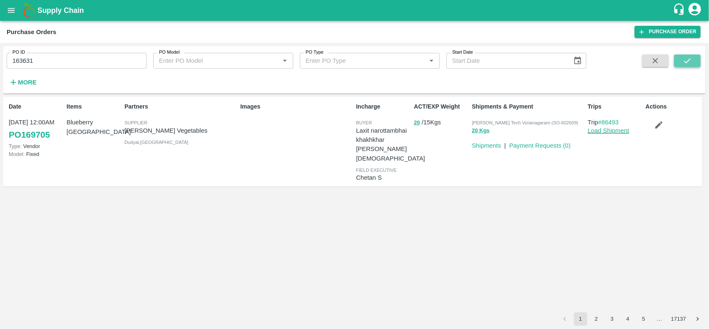
click at [690, 64] on icon "submit" at bounding box center [687, 60] width 9 height 9
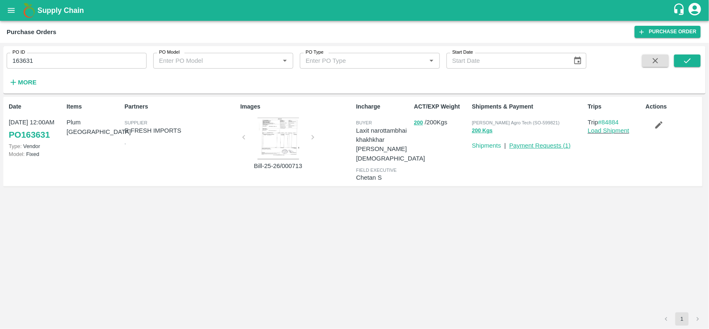
click at [542, 143] on link "Payment Requests ( 1 )" at bounding box center [539, 145] width 61 height 7
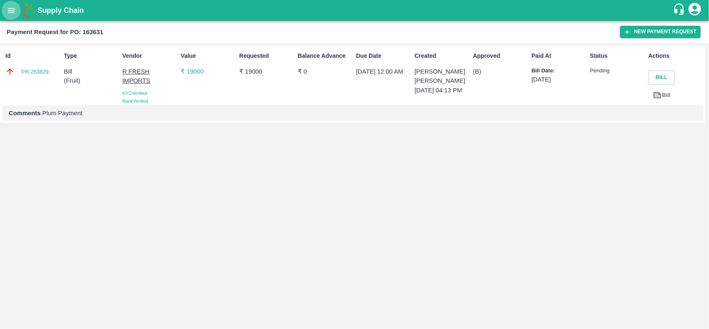
click at [7, 5] on button "open drawer" at bounding box center [11, 10] width 19 height 19
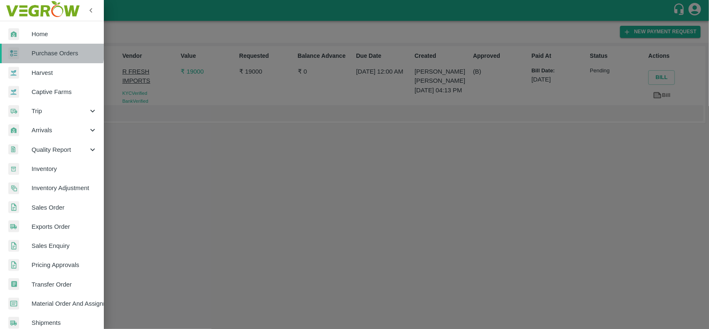
click at [34, 49] on span "Purchase Orders" at bounding box center [65, 53] width 66 height 9
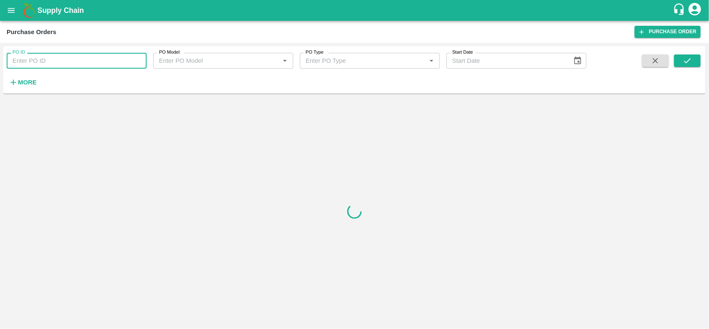
click at [35, 65] on input "PO ID" at bounding box center [77, 61] width 140 height 16
paste input "165502"
type input "165502"
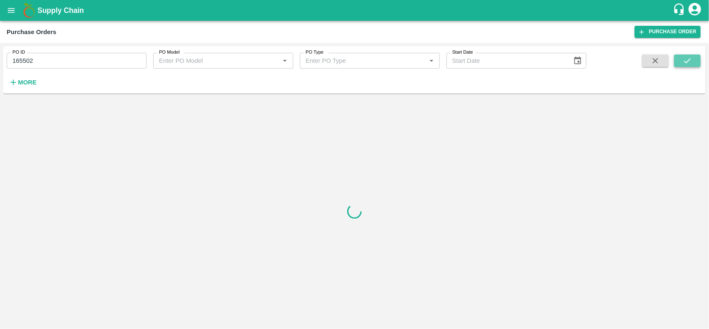
click at [687, 55] on button "submit" at bounding box center [687, 60] width 27 height 12
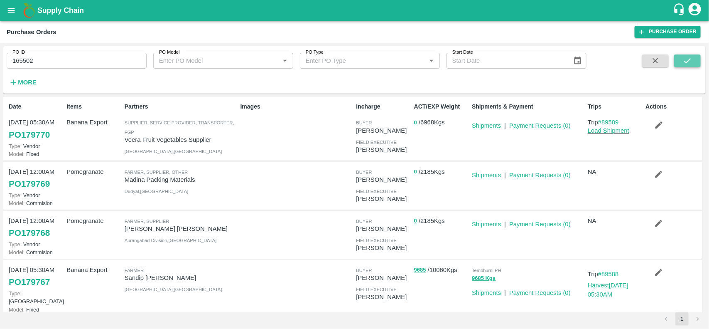
click at [677, 61] on button "submit" at bounding box center [687, 60] width 27 height 12
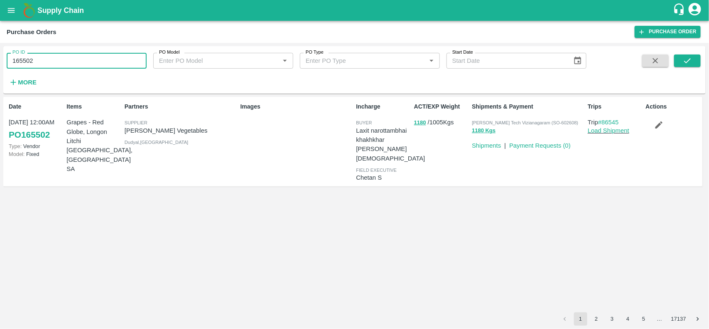
click at [32, 66] on input "165502" at bounding box center [77, 61] width 140 height 16
